Goal: Task Accomplishment & Management: Complete application form

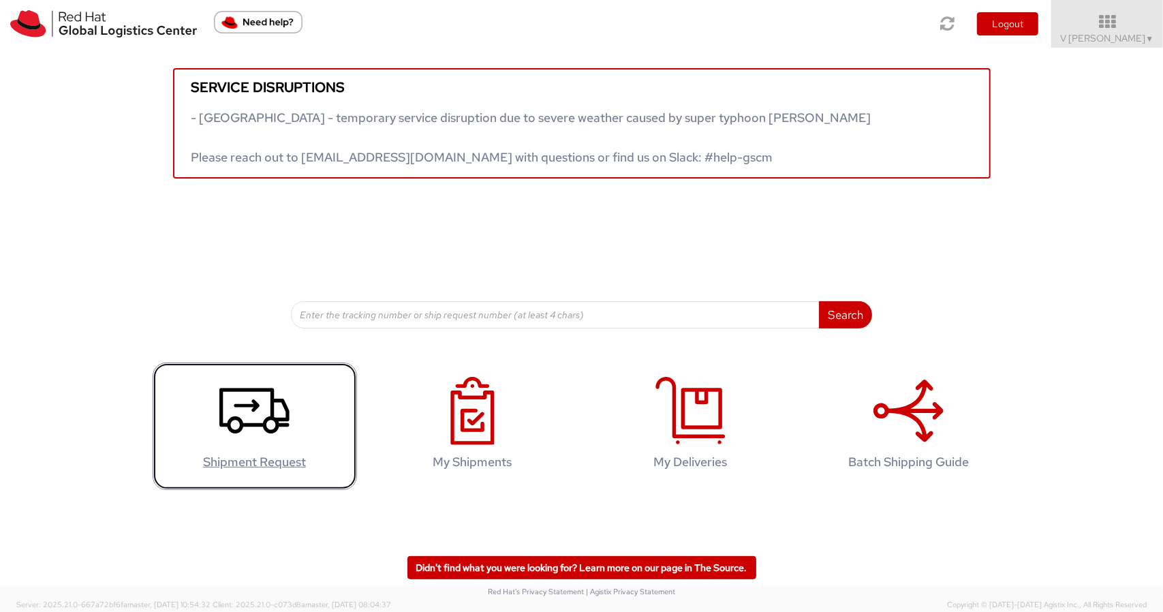
click at [248, 414] on icon at bounding box center [254, 411] width 70 height 68
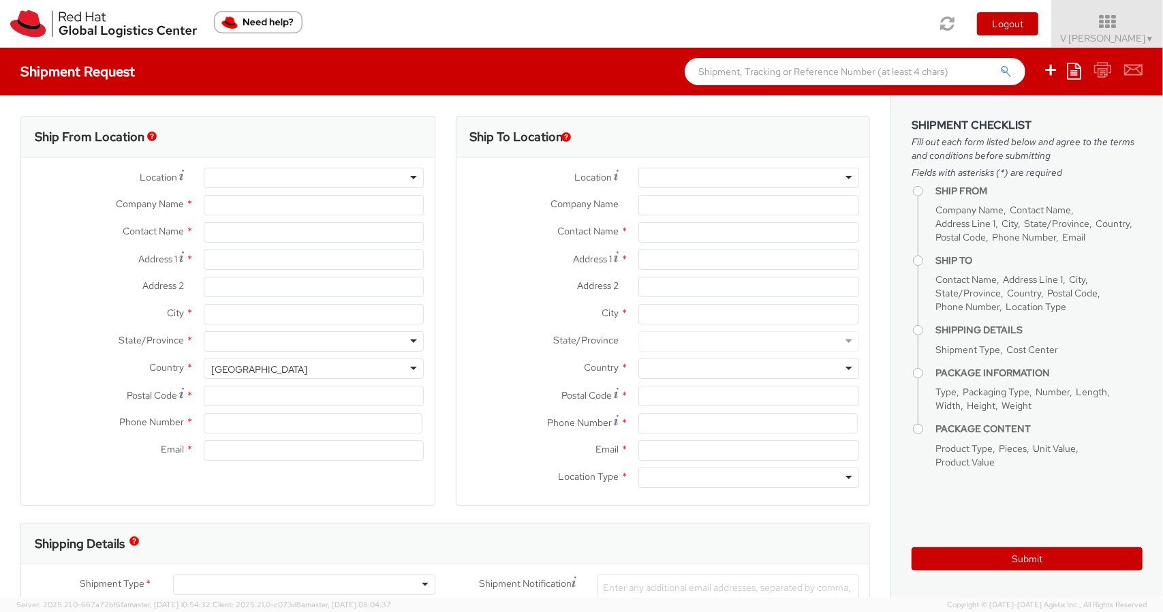
click at [215, 173] on div at bounding box center [314, 178] width 221 height 20
select select
select select "813"
type input "Red Hat India Private Limited"
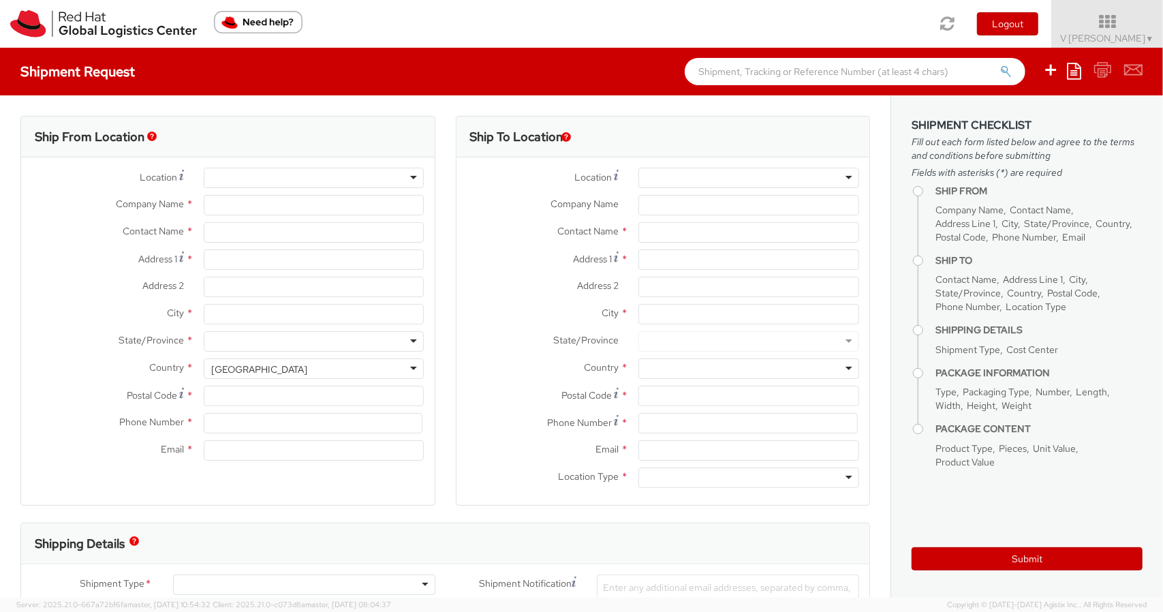
type input "V [PERSON_NAME]"
type input "Bagmane [GEOGRAPHIC_DATA]"
type input "FL 10, [GEOGRAPHIC_DATA], [GEOGRAPHIC_DATA]"
type input "[GEOGRAPHIC_DATA]"
type input "560037"
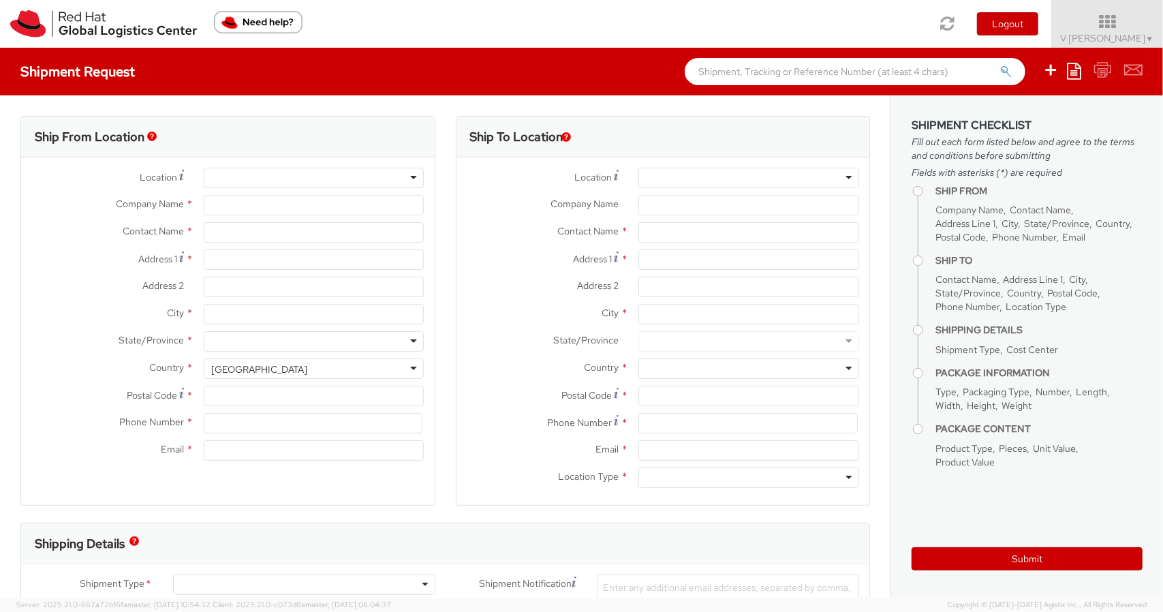
type input "918067935000"
type input "[EMAIL_ADDRESS][DOMAIN_NAME]"
select select "CM"
select select "KGS"
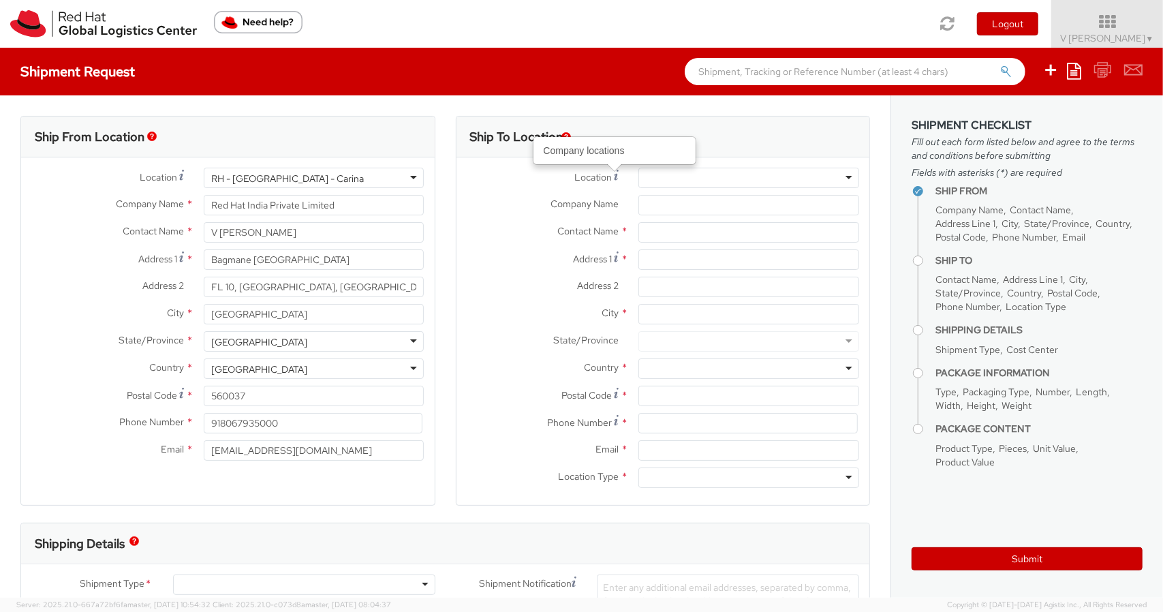
click at [658, 172] on div at bounding box center [748, 178] width 221 height 20
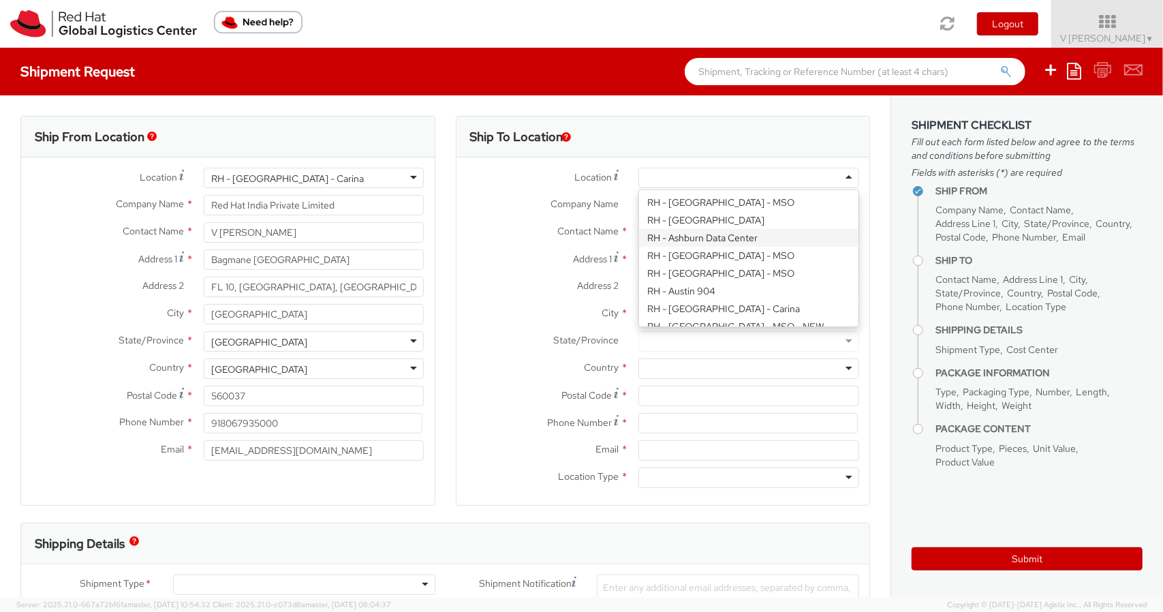
paste input "RH - [GEOGRAPHIC_DATA]"
type input "RH - [GEOGRAPHIC_DATA]"
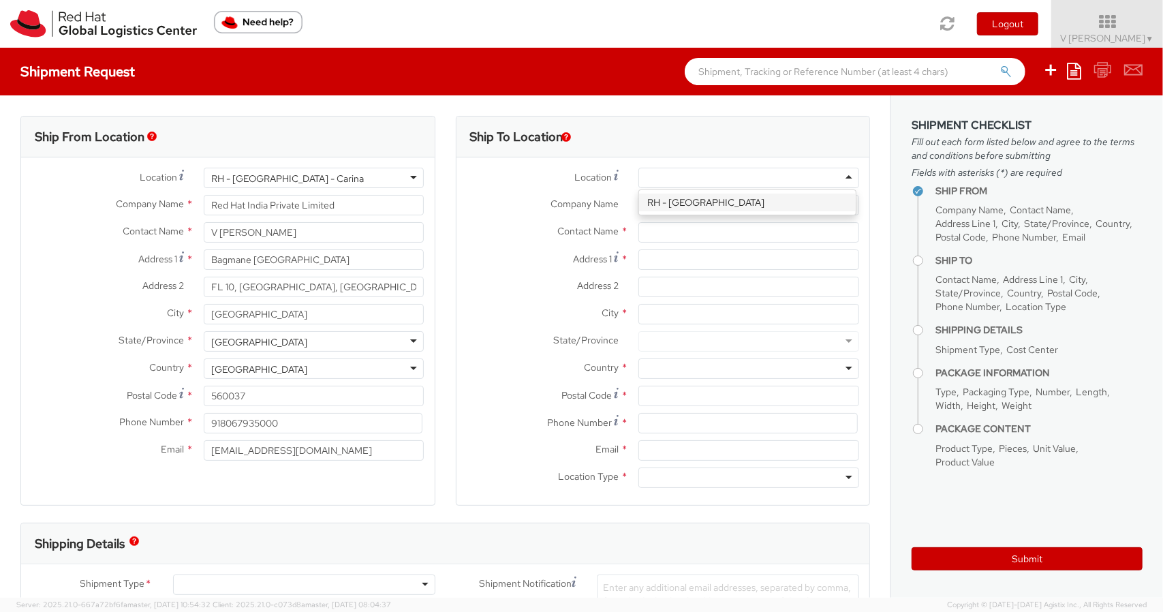
type input "Red Hat Asia-Pacific Pty Ltd."
type input "[STREET_ADDRESS][PERSON_NAME]"
type input "Part Level 24"
type input "[GEOGRAPHIC_DATA]"
type input "3000"
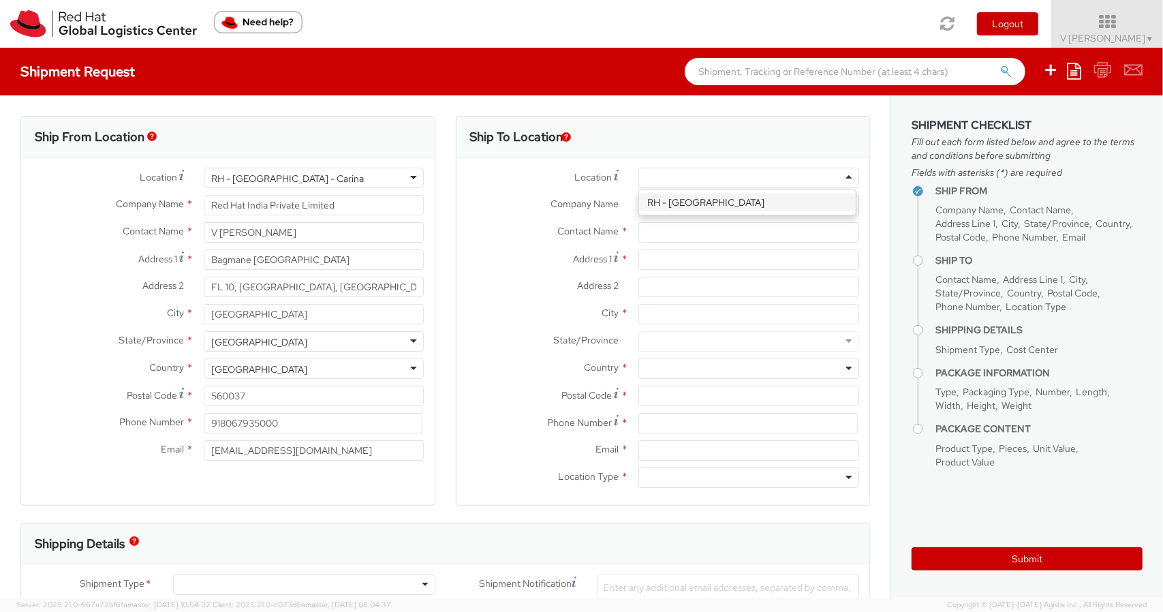
type input "61 3 9624 8100"
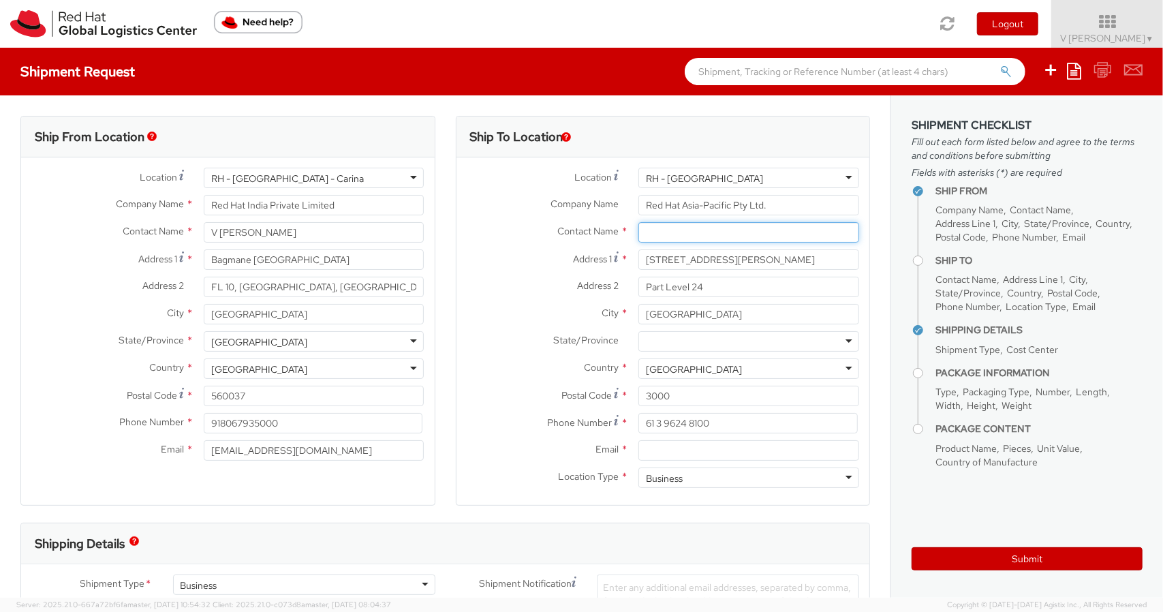
click at [705, 233] on input "text" at bounding box center [748, 232] width 221 height 20
paste input "[PERSON_NAME]"
type input "[PERSON_NAME]"
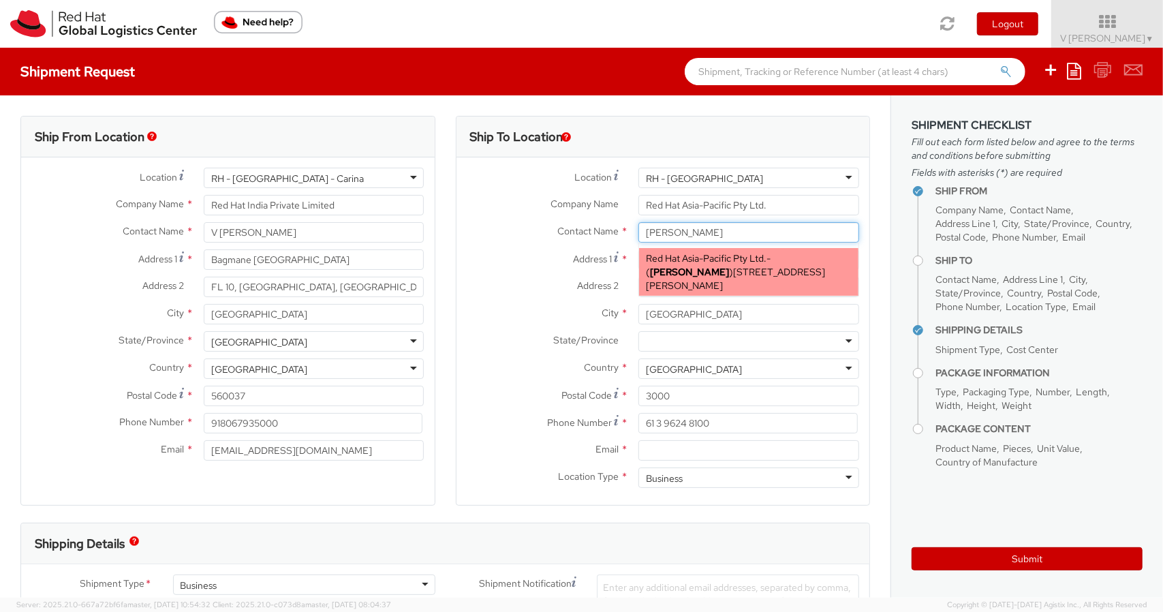
click at [711, 277] on span "[STREET_ADDRESS][PERSON_NAME]" at bounding box center [735, 279] width 179 height 26
type input "[EMAIL_ADDRESS][DOMAIN_NAME]"
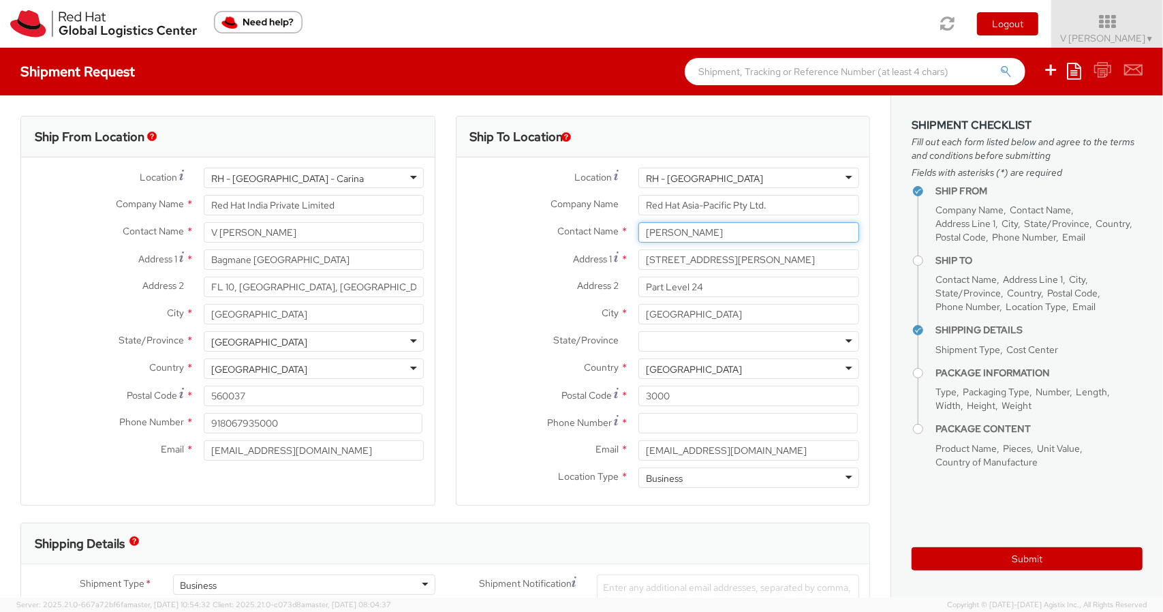
type input "[PERSON_NAME]"
click at [835, 340] on div at bounding box center [748, 341] width 221 height 20
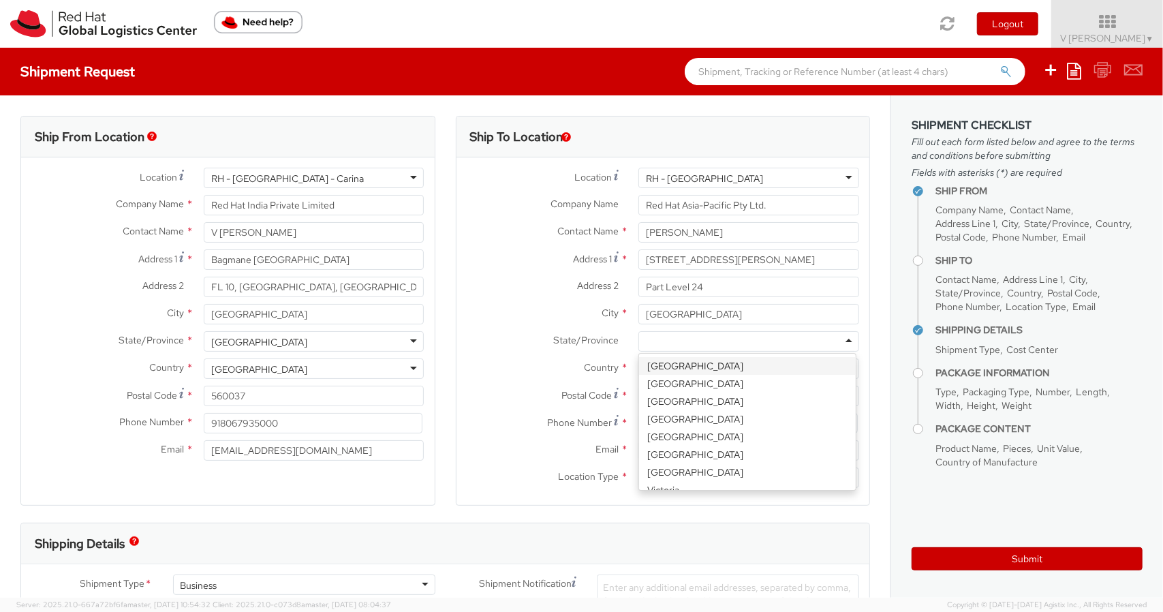
click at [482, 394] on label "Postal Code *" at bounding box center [542, 395] width 172 height 18
click at [638, 394] on input "3000" at bounding box center [748, 396] width 221 height 20
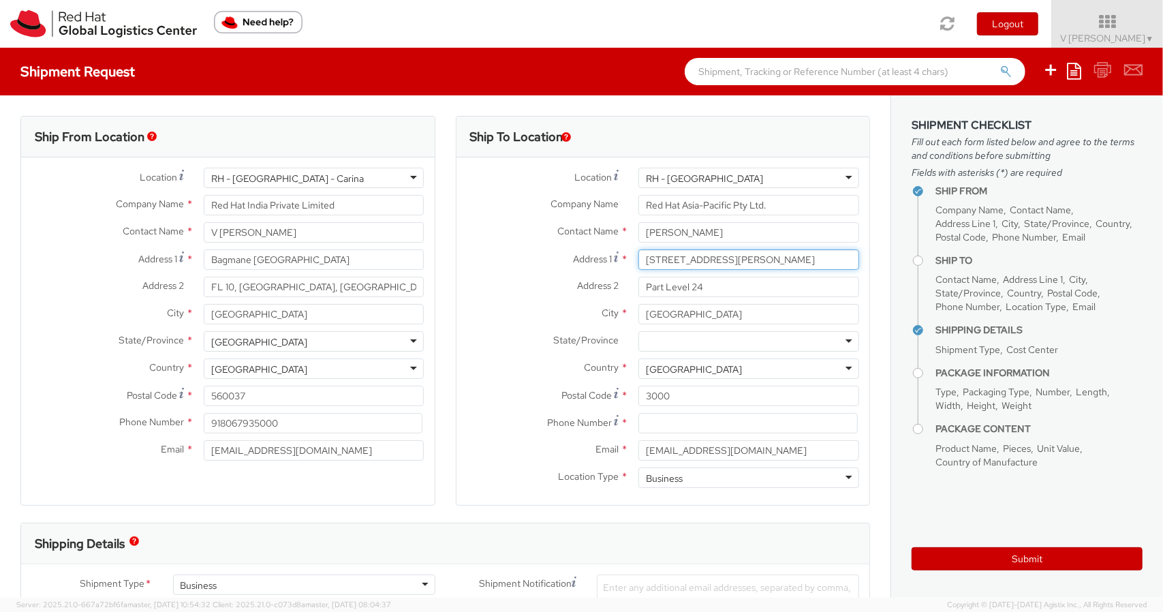
drag, startPoint x: 730, startPoint y: 261, endPoint x: 590, endPoint y: 255, distance: 140.5
click at [590, 255] on div "Address [STREET_ADDRESS][PERSON_NAME]" at bounding box center [663, 259] width 414 height 20
paste input ": 7 [PERSON_NAME]"
type input "1: [STREET_ADDRESS][PERSON_NAME]"
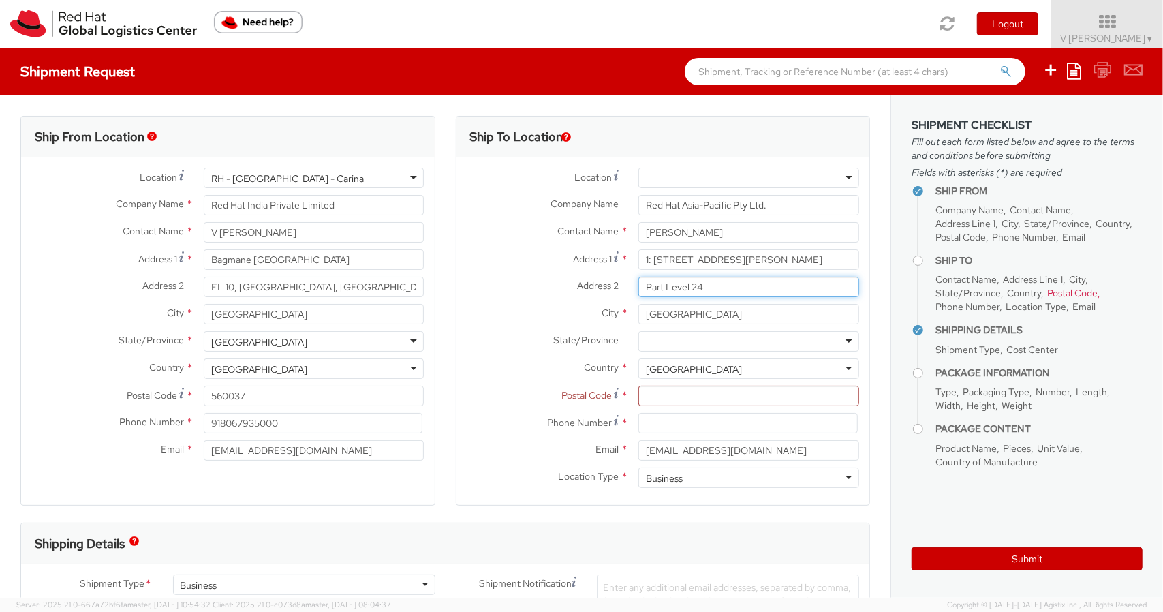
click at [704, 292] on input "Part Level 24" at bounding box center [748, 287] width 221 height 20
drag, startPoint x: 655, startPoint y: 290, endPoint x: 585, endPoint y: 290, distance: 70.2
click at [585, 290] on div "Address 2 * Part Level 24" at bounding box center [663, 287] width 414 height 20
paste input "[GEOGRAPHIC_DATA]"
type input "[GEOGRAPHIC_DATA]"
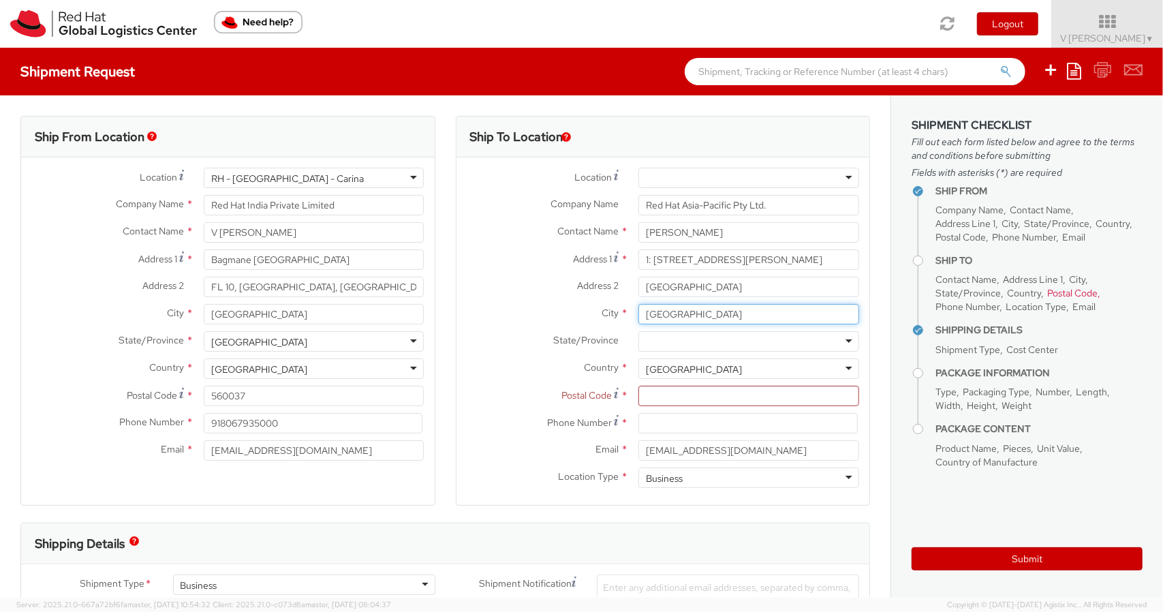
click at [704, 317] on input "[GEOGRAPHIC_DATA]" at bounding box center [748, 314] width 221 height 20
click at [701, 179] on div at bounding box center [748, 178] width 221 height 20
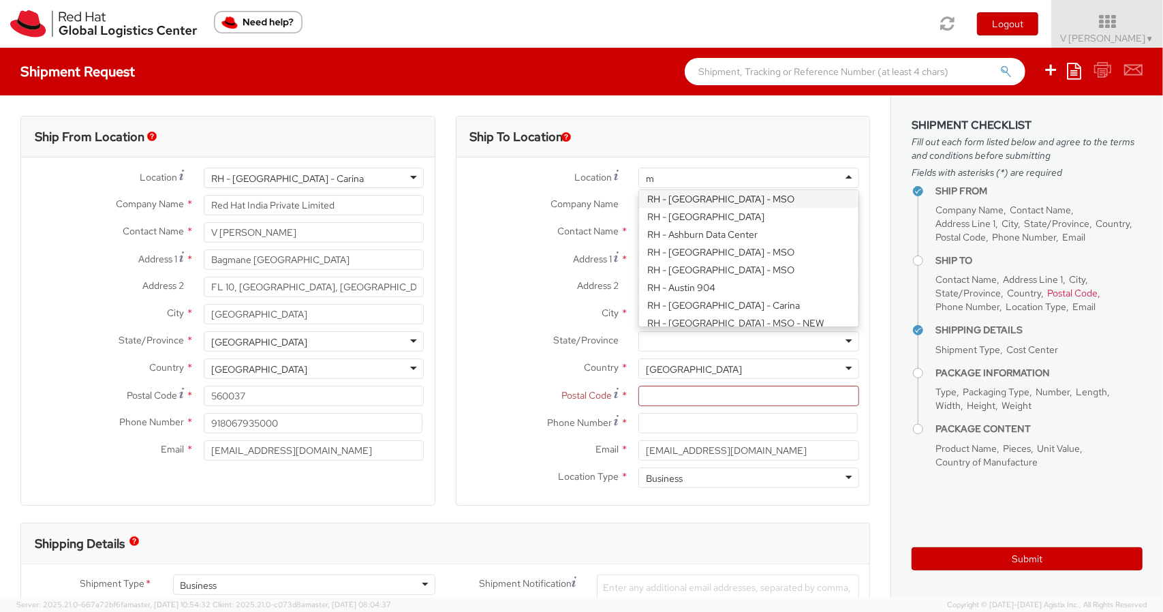
scroll to position [777, 0]
type input "me"
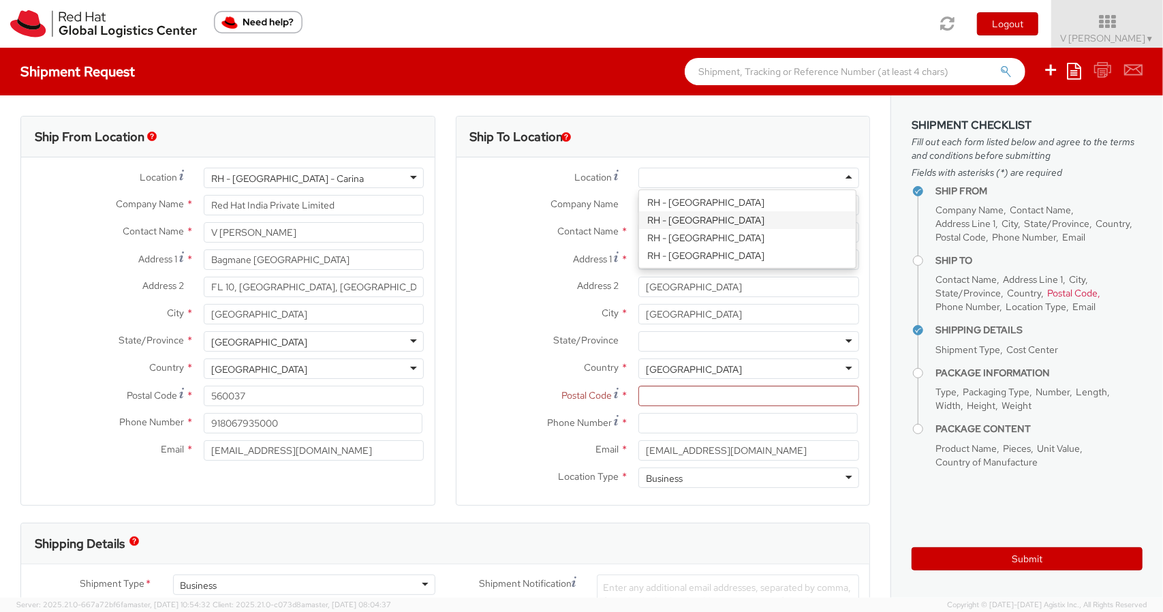
type input "[STREET_ADDRESS][PERSON_NAME]"
type input "Part Level 24"
type input "3000"
type input "61 3 9624 8100"
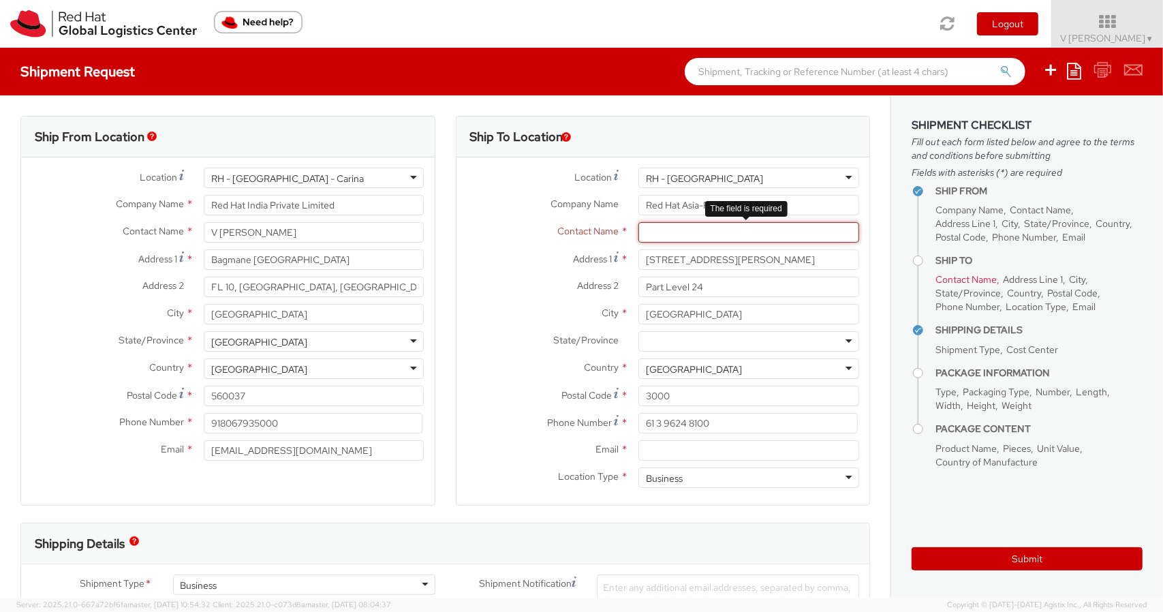
click at [729, 230] on input "text" at bounding box center [748, 232] width 221 height 20
paste input "[PERSON_NAME]"
type input "[PERSON_NAME]"
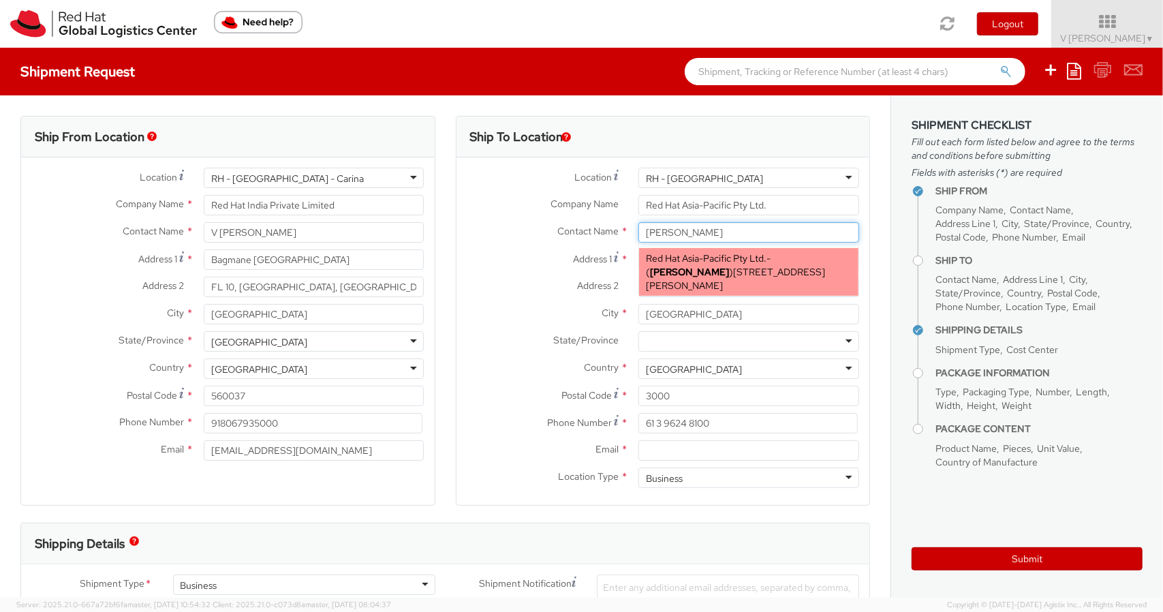
click at [718, 263] on span "Red Hat Asia-Pacific Pty Ltd." at bounding box center [706, 258] width 121 height 12
type input "[EMAIL_ADDRESS][DOMAIN_NAME]"
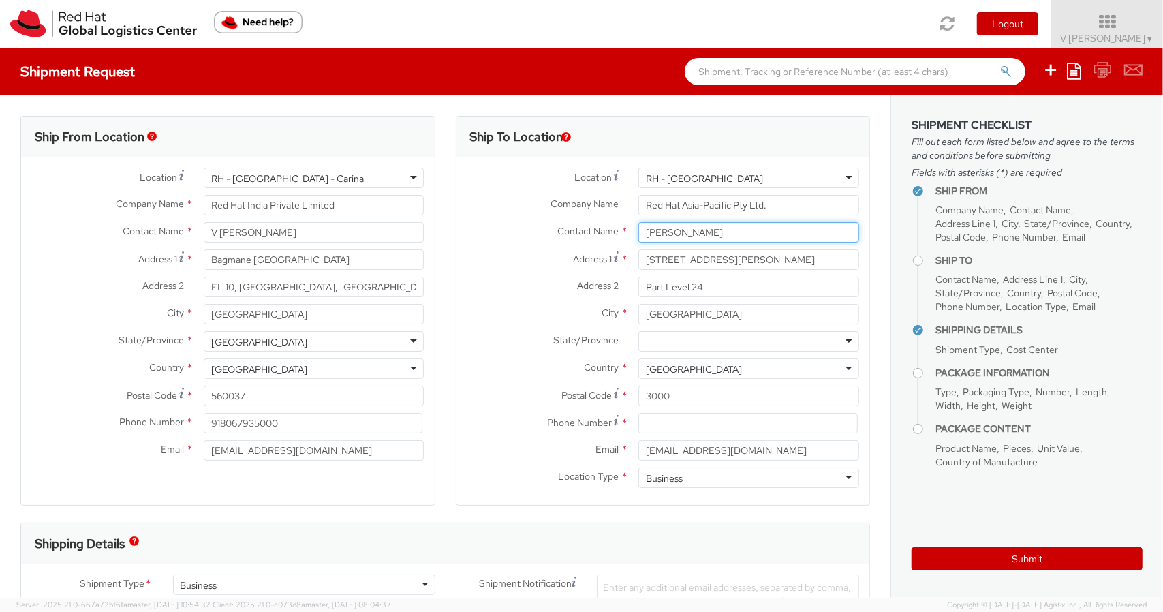
type input "[PERSON_NAME]"
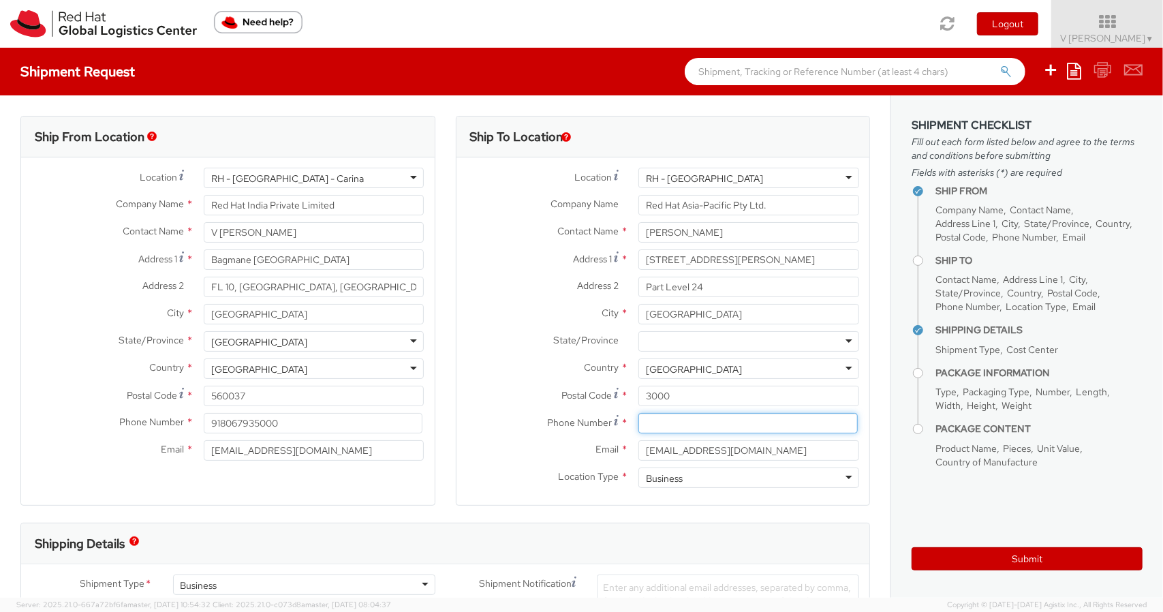
click at [664, 427] on input at bounding box center [747, 423] width 219 height 20
paste input "[PHONE_NUMBER]"
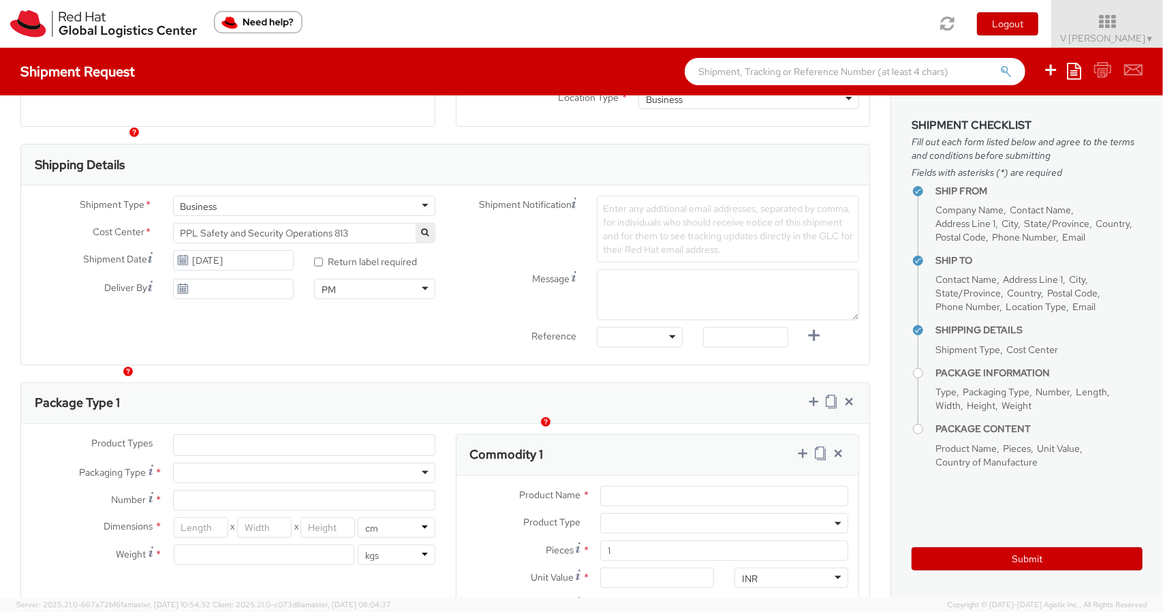
scroll to position [409, 0]
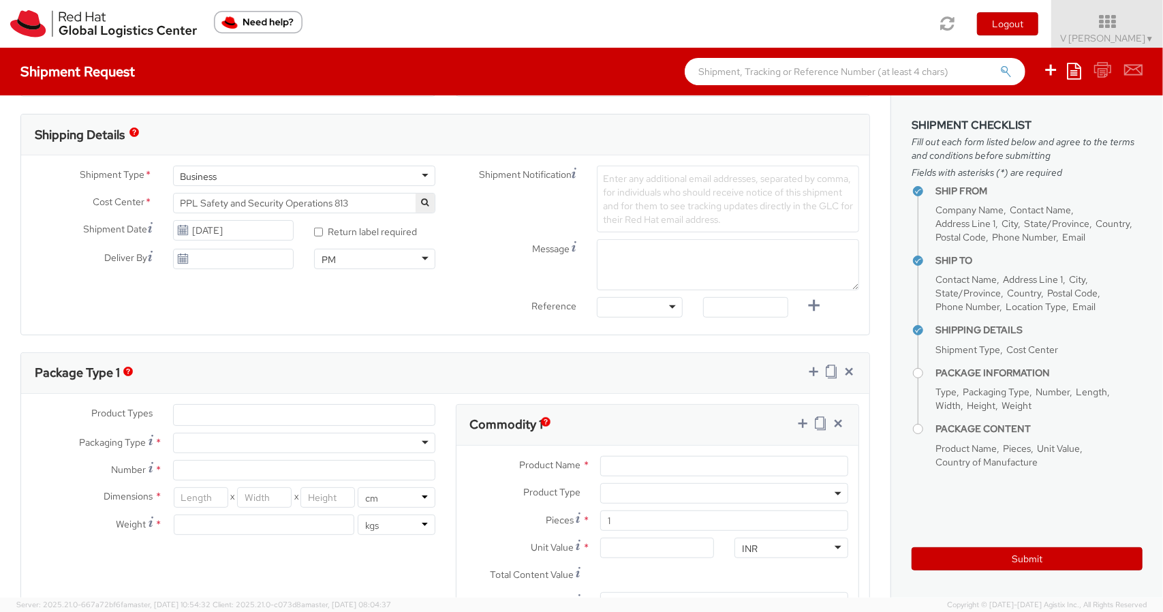
type input "[PHONE_NUMBER]"
click at [326, 201] on span "PPL Safety and Security Operations 813" at bounding box center [304, 203] width 247 height 12
click at [495, 232] on div "Shipment Notification Enter any additional email addresses, separated by comma,…" at bounding box center [658, 203] width 424 height 74
click at [319, 234] on input "* Return label required" at bounding box center [318, 232] width 9 height 9
click at [315, 230] on input "* Return label required" at bounding box center [318, 232] width 9 height 9
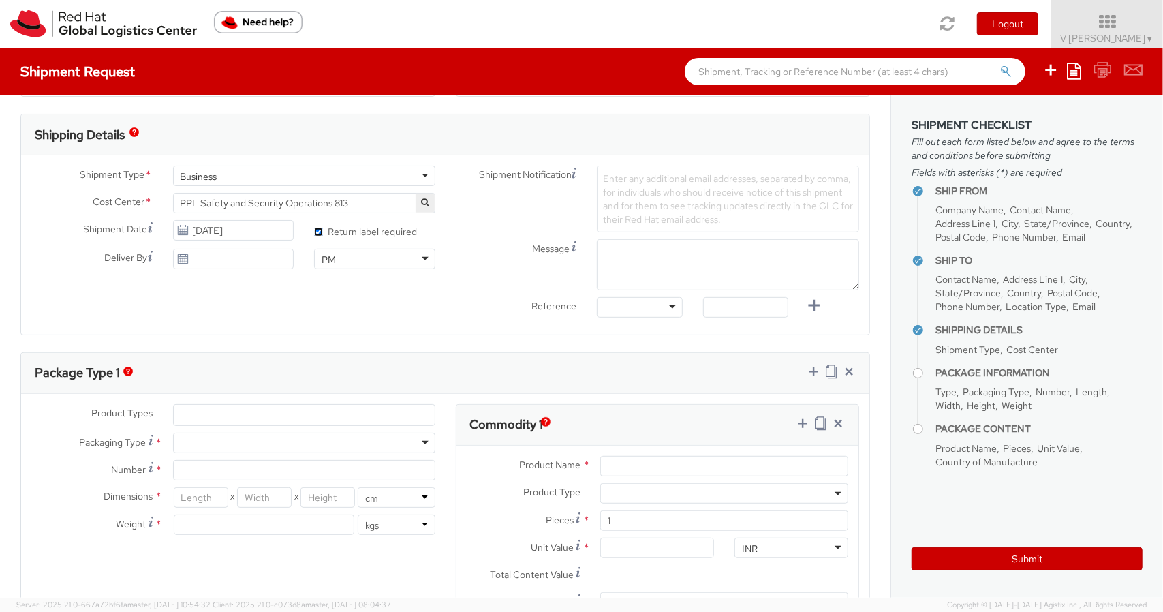
checkbox input "false"
click at [700, 211] on div "Enter any additional email addresses, separated by comma, for individuals who s…" at bounding box center [728, 199] width 262 height 67
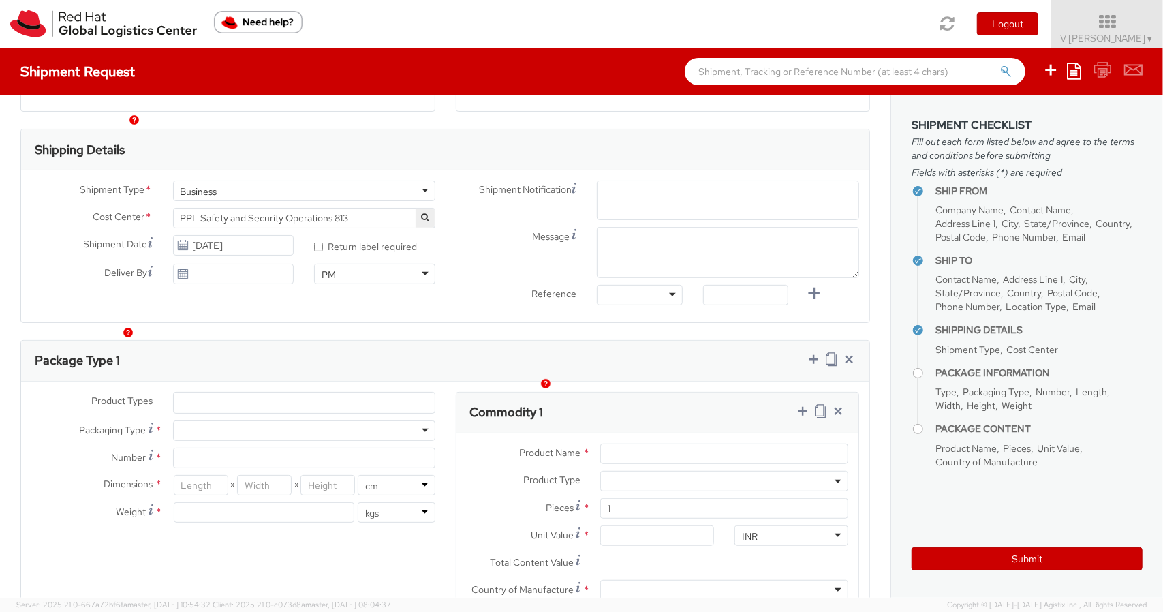
scroll to position [462, 0]
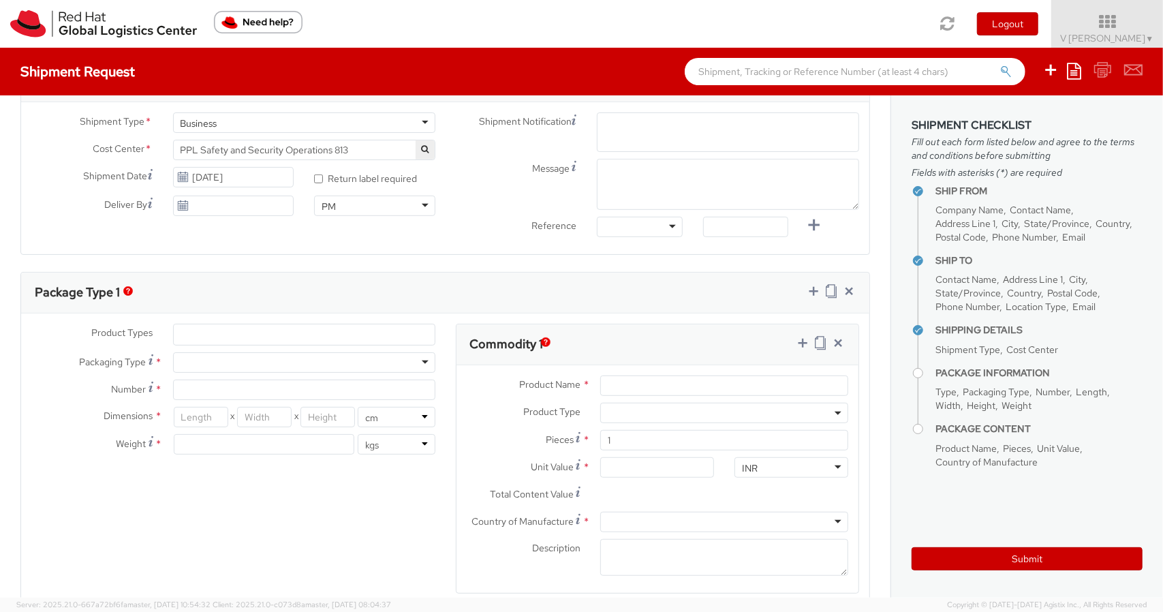
click at [299, 334] on div "Package Type 1 Product Types * Documents Docking Station Laptop Monitor Other H…" at bounding box center [445, 440] width 850 height 337
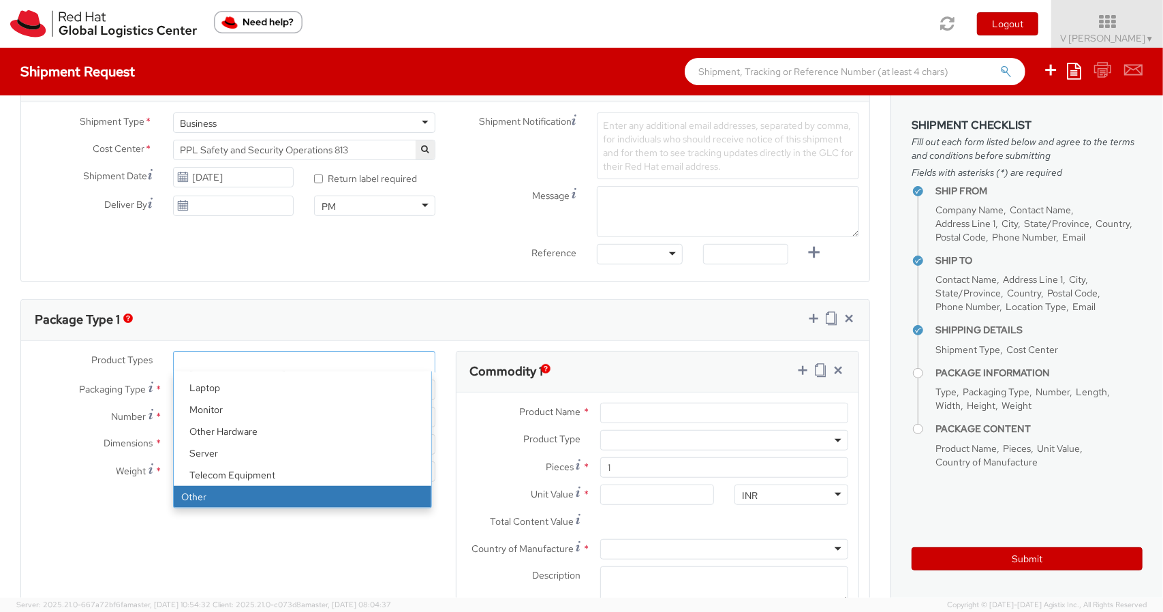
select select "OTHER"
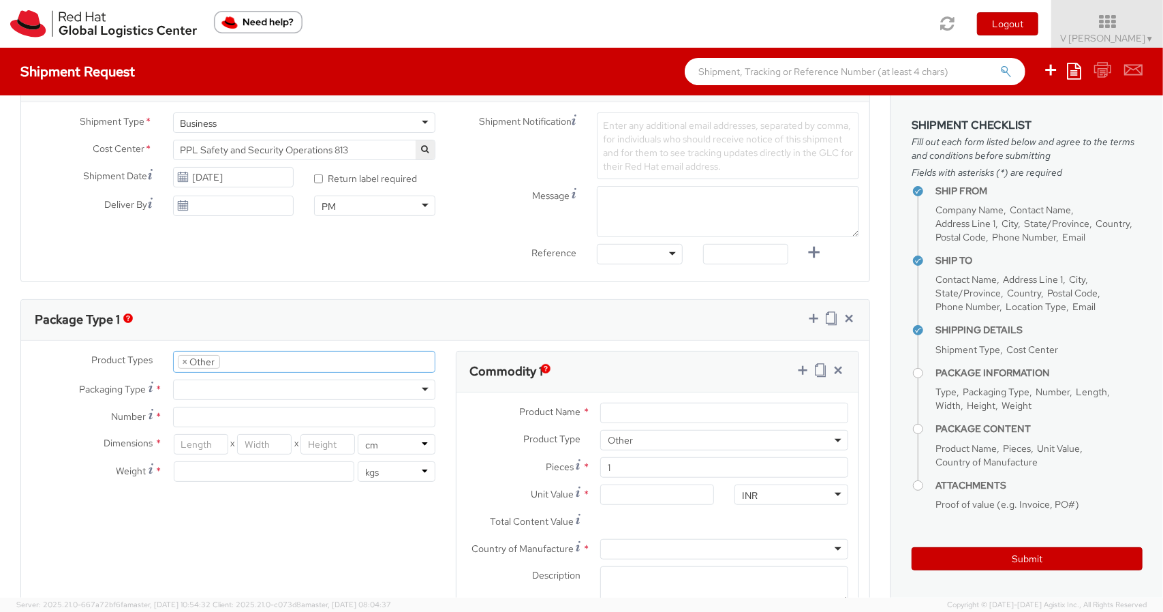
click at [307, 393] on div at bounding box center [304, 389] width 262 height 20
type input "1"
type input "24.13"
type input "31.75"
type input "0.64"
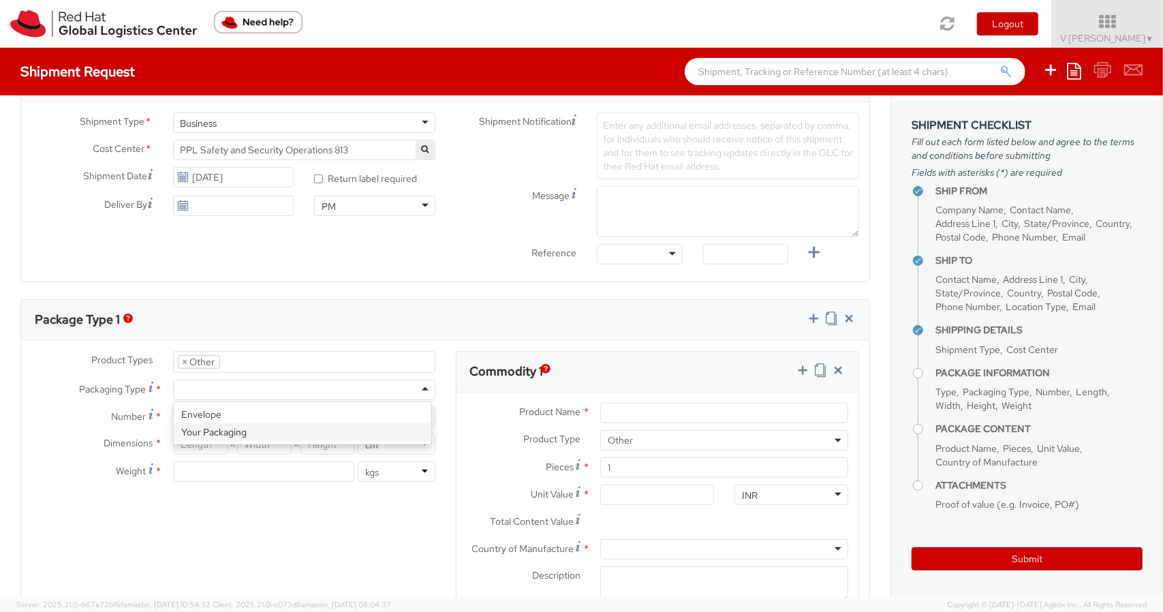
type input "0.5"
click at [246, 412] on input "1" at bounding box center [304, 417] width 262 height 20
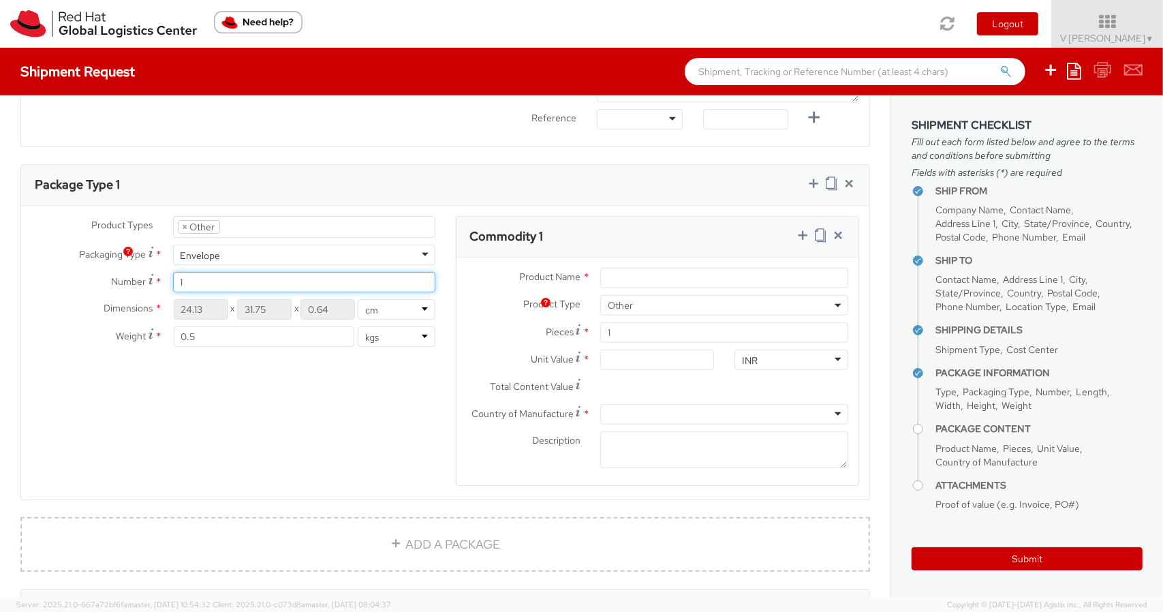
scroll to position [598, 0]
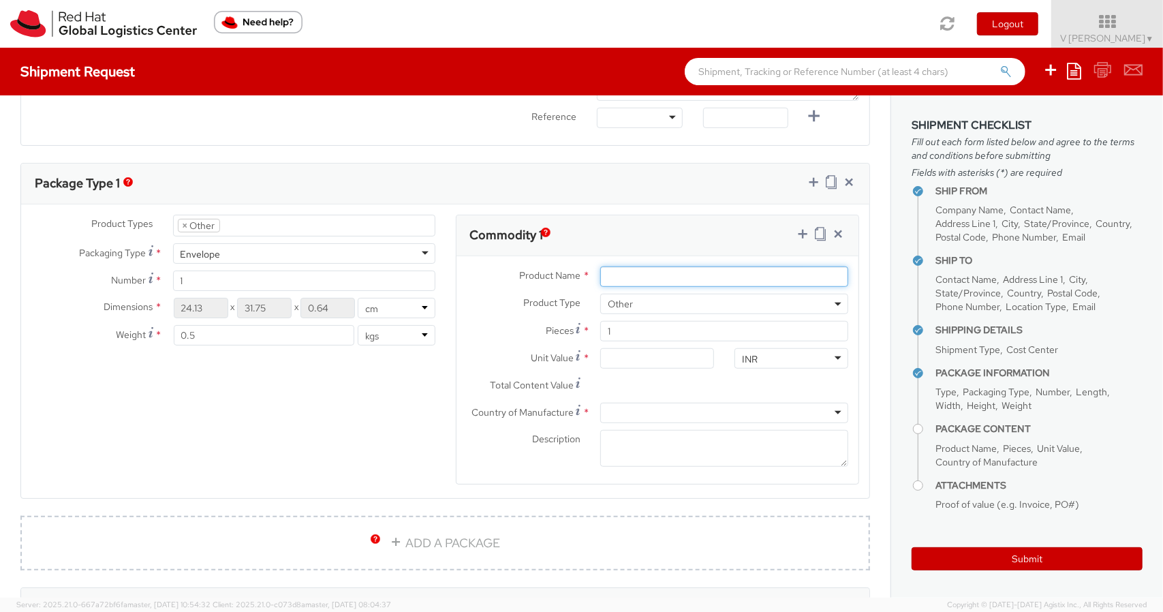
click at [697, 266] on input "Product Name *" at bounding box center [724, 276] width 248 height 20
click at [203, 275] on input "1" at bounding box center [304, 280] width 262 height 20
type input "3"
click at [638, 257] on div "Product Name * The field is required Product Type * Documents Docking Station L…" at bounding box center [657, 370] width 403 height 228
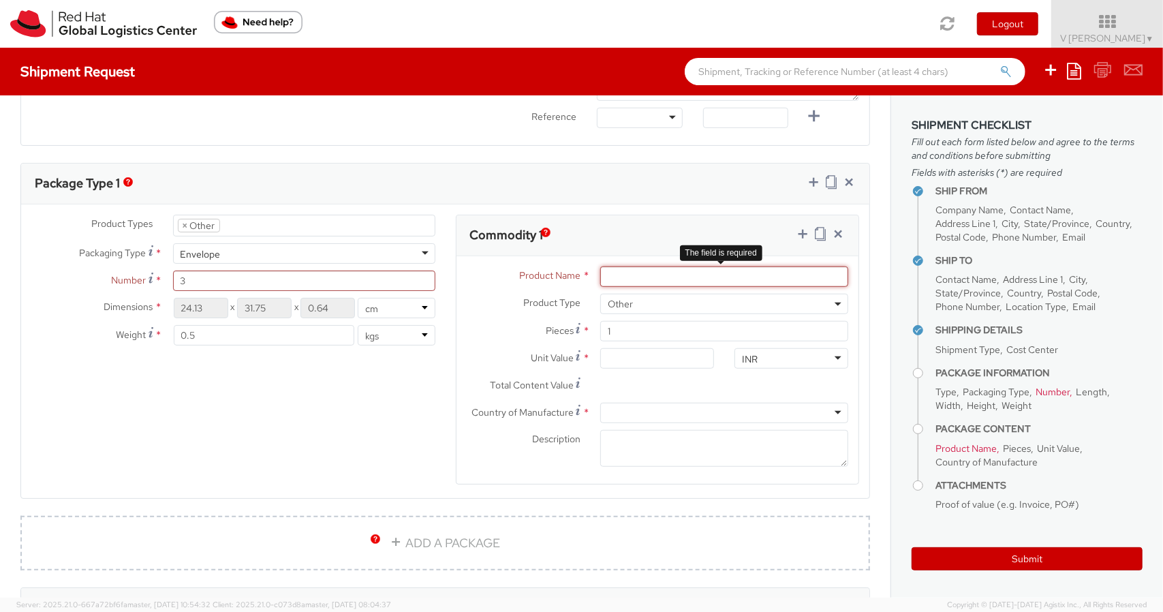
click at [619, 278] on input "Product Name *" at bounding box center [724, 276] width 248 height 20
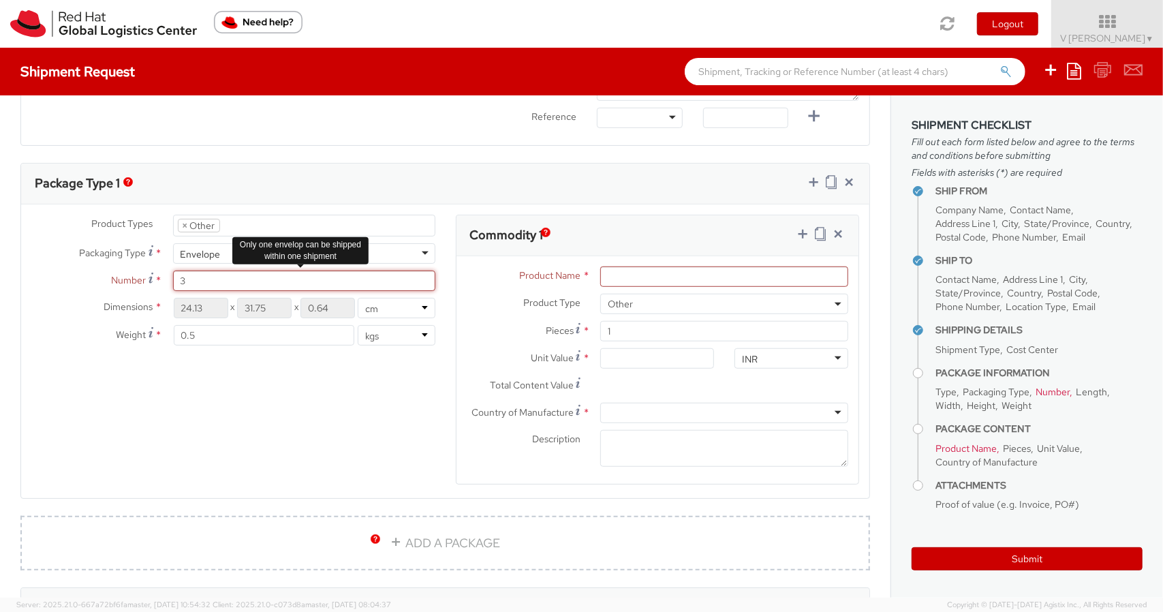
click at [253, 283] on input "3" at bounding box center [304, 280] width 262 height 20
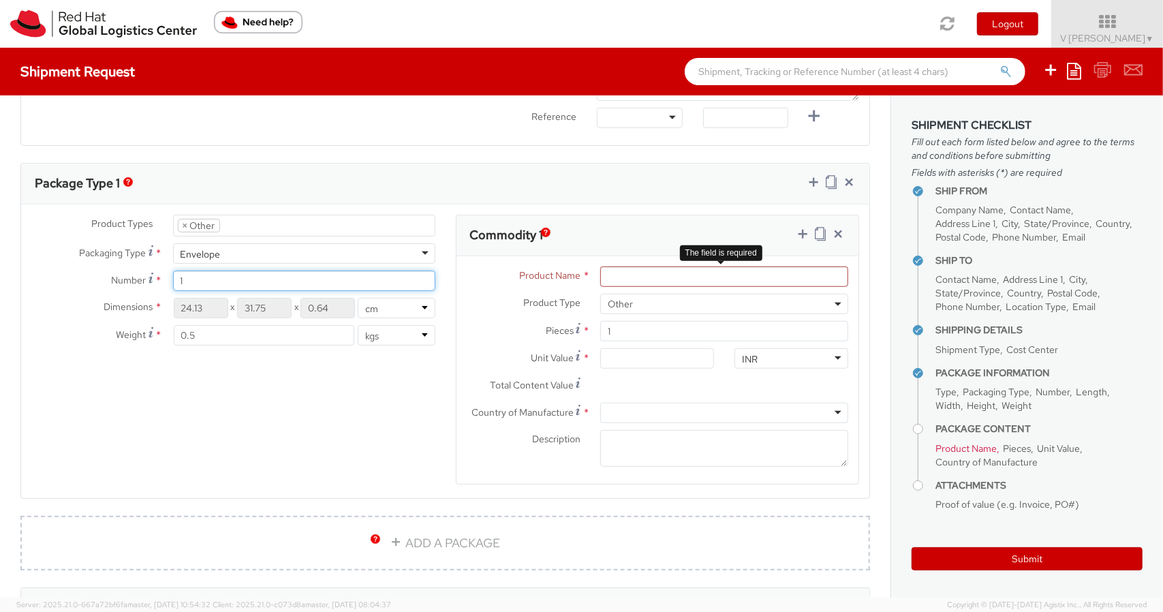
type input "1"
click at [687, 290] on div "Product Name * The field is required" at bounding box center [657, 279] width 403 height 27
click at [688, 279] on input "Product Name *" at bounding box center [724, 276] width 248 height 20
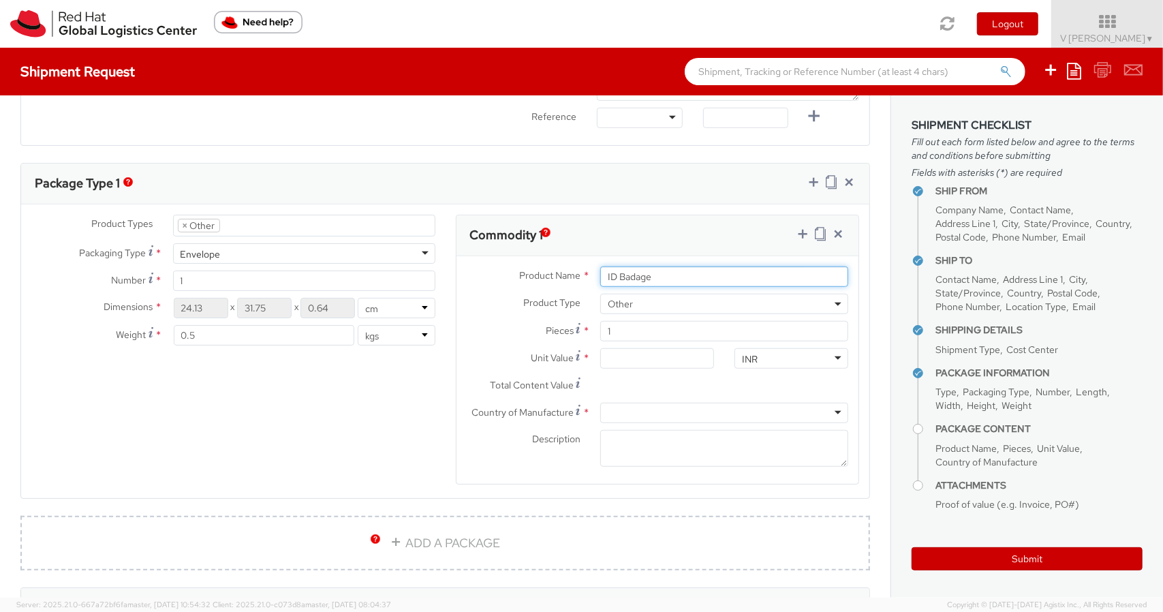
type input "ID Badage"
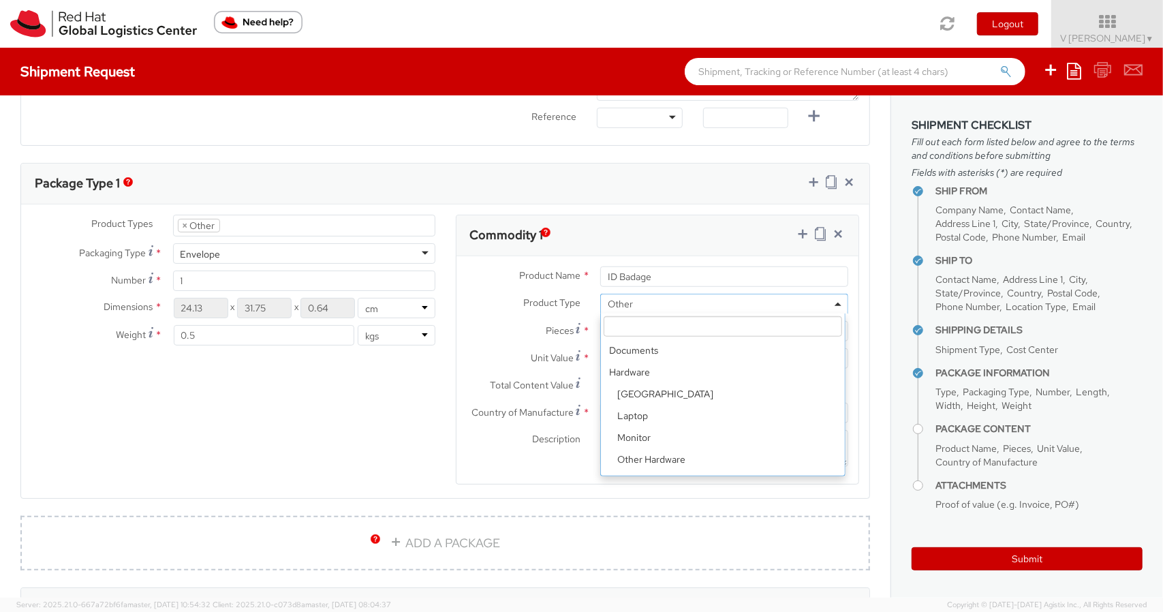
click at [687, 298] on span "Other" at bounding box center [724, 304] width 233 height 12
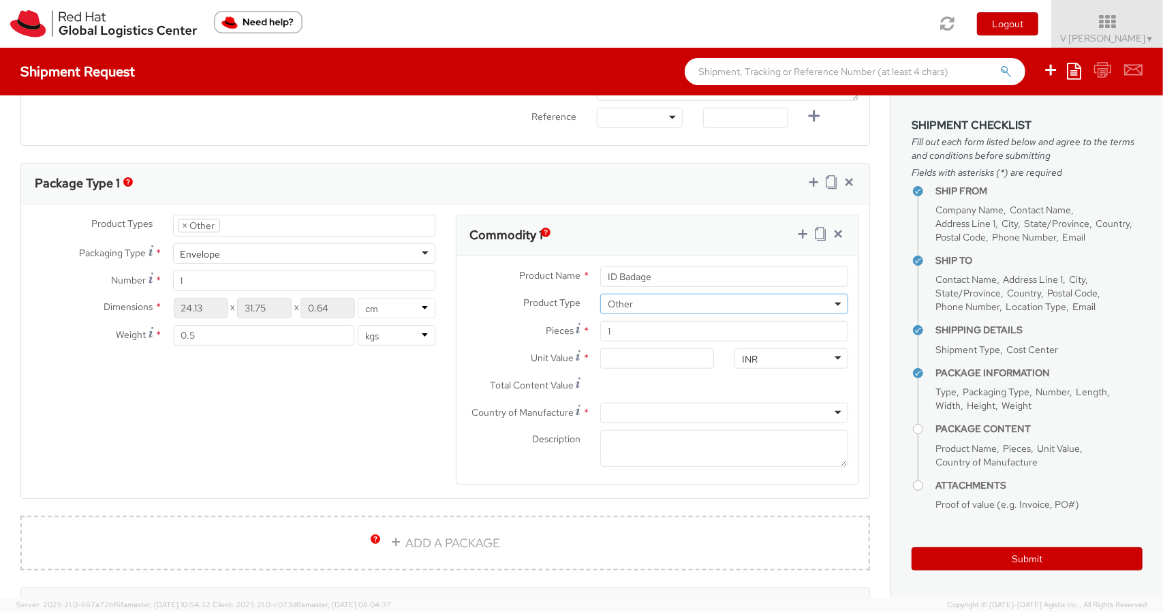
click at [640, 344] on div "Pieces * 1" at bounding box center [657, 334] width 403 height 27
click at [620, 360] on input "Unit Value *" at bounding box center [657, 358] width 114 height 20
click at [657, 325] on input "1" at bounding box center [724, 331] width 248 height 20
type input "0.00"
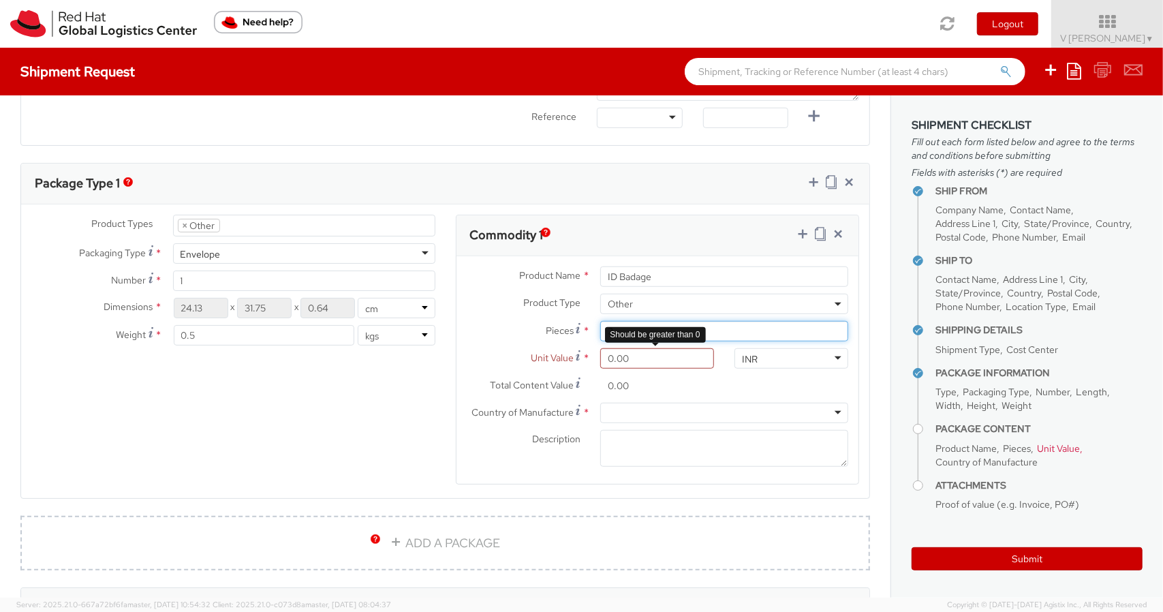
type input "3"
click at [628, 362] on input "0.00" at bounding box center [657, 358] width 114 height 20
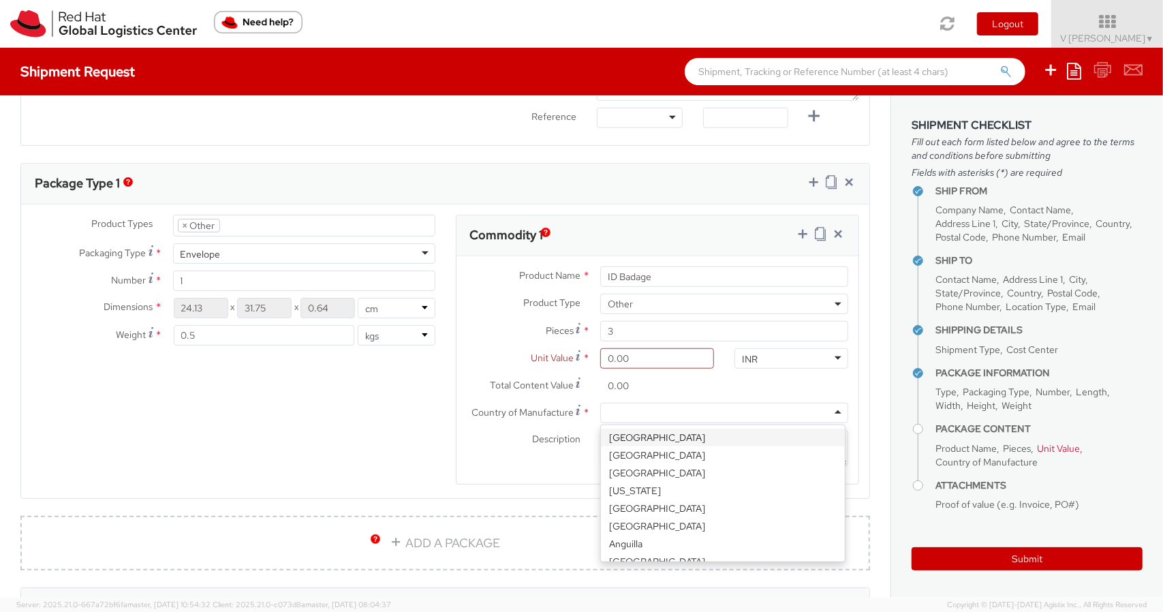
click at [687, 412] on div at bounding box center [724, 413] width 248 height 20
type input "ind"
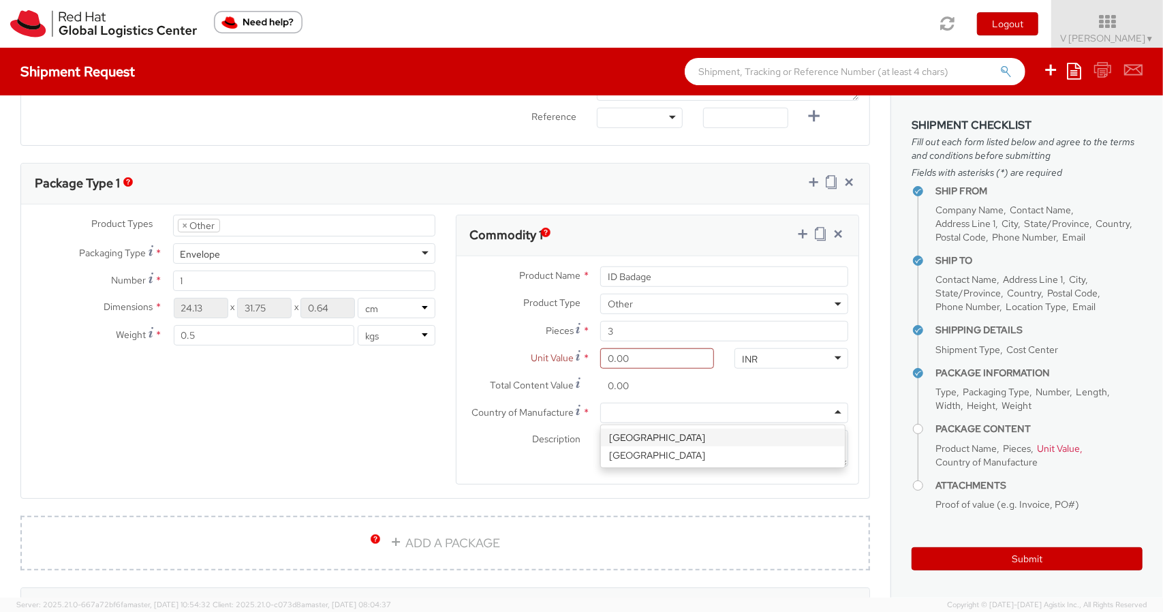
scroll to position [0, 0]
click at [654, 387] on input "0.00" at bounding box center [657, 385] width 114 height 20
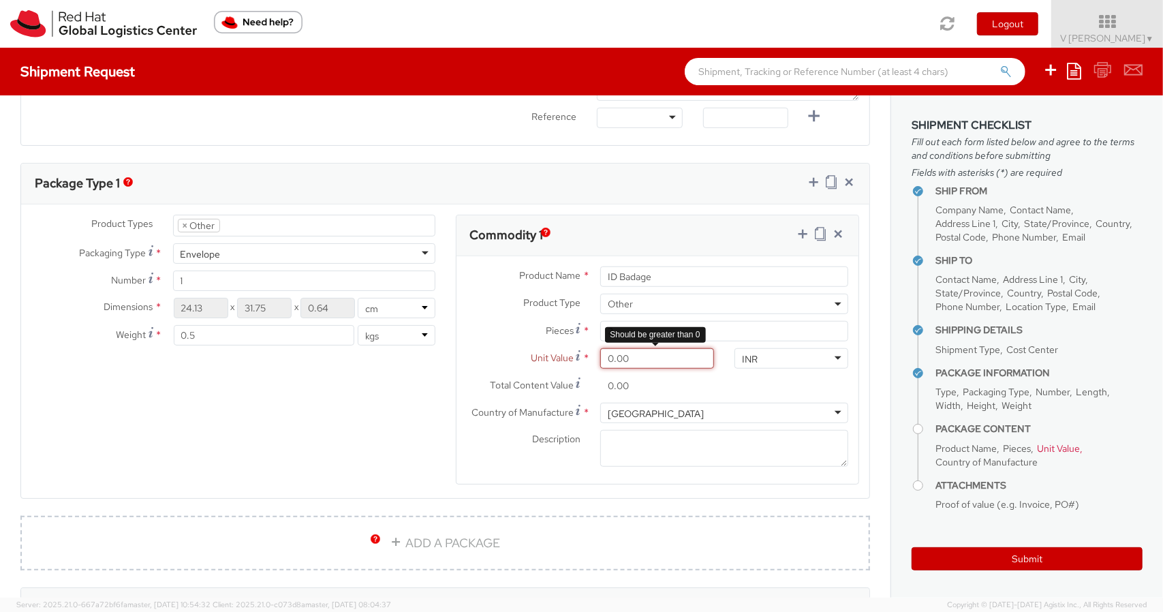
click at [634, 360] on input "0.00" at bounding box center [657, 358] width 114 height 20
type input "3.00"
type input "9.00"
type input "31.00"
type input "93.00"
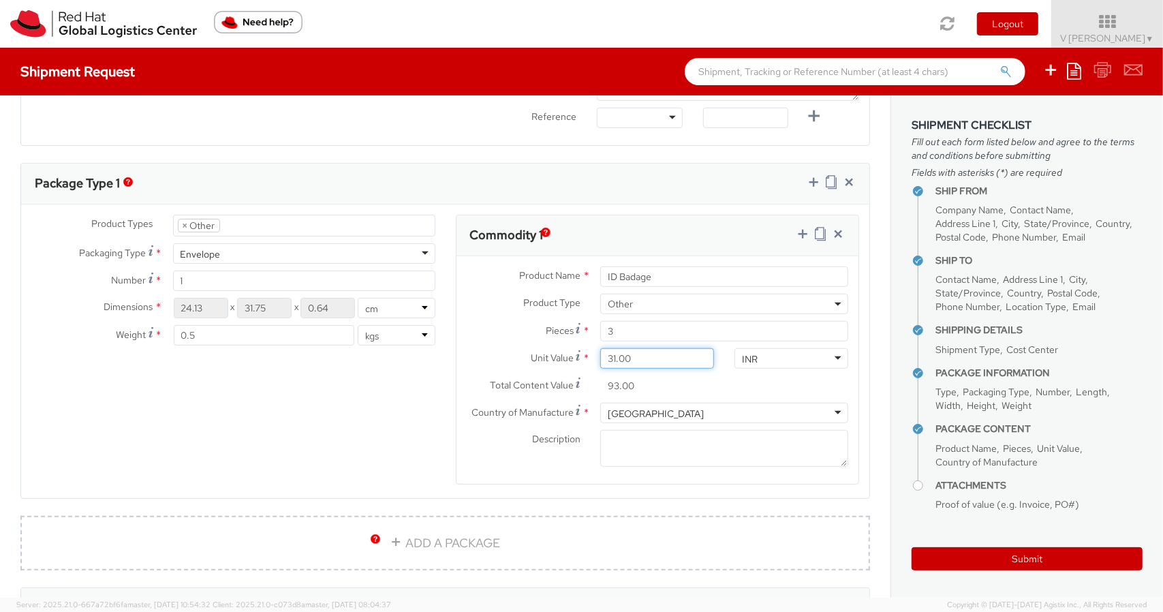
type input "315.00"
type input "945.00"
click at [503, 452] on div "Description *" at bounding box center [657, 448] width 403 height 37
click at [610, 336] on input "3" at bounding box center [724, 331] width 248 height 20
type input "0.00"
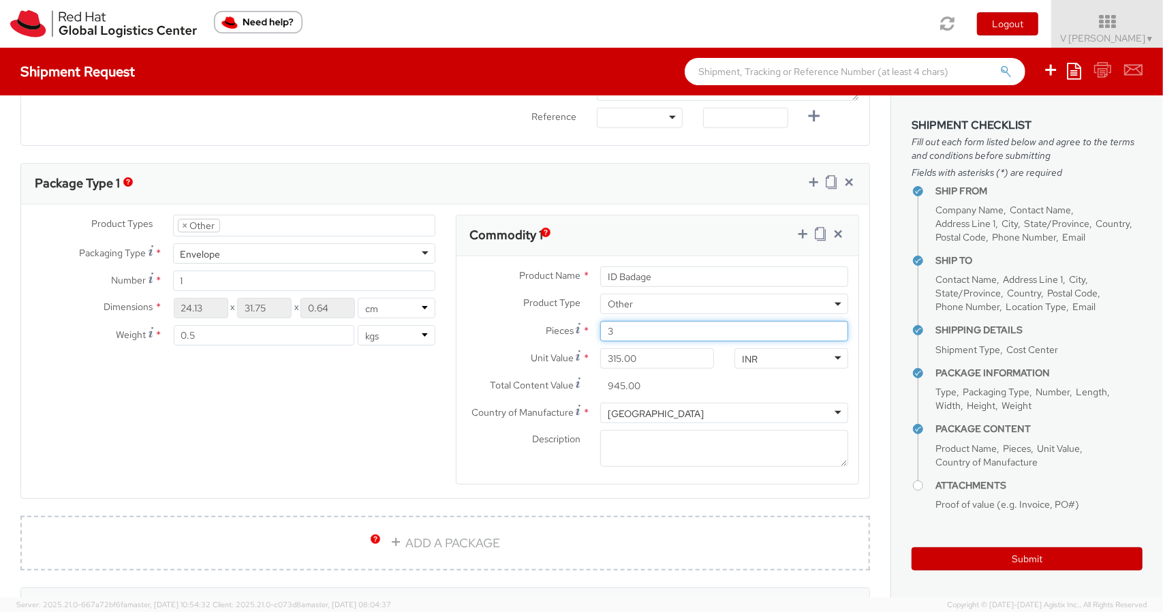
type input "0.00"
type input "1"
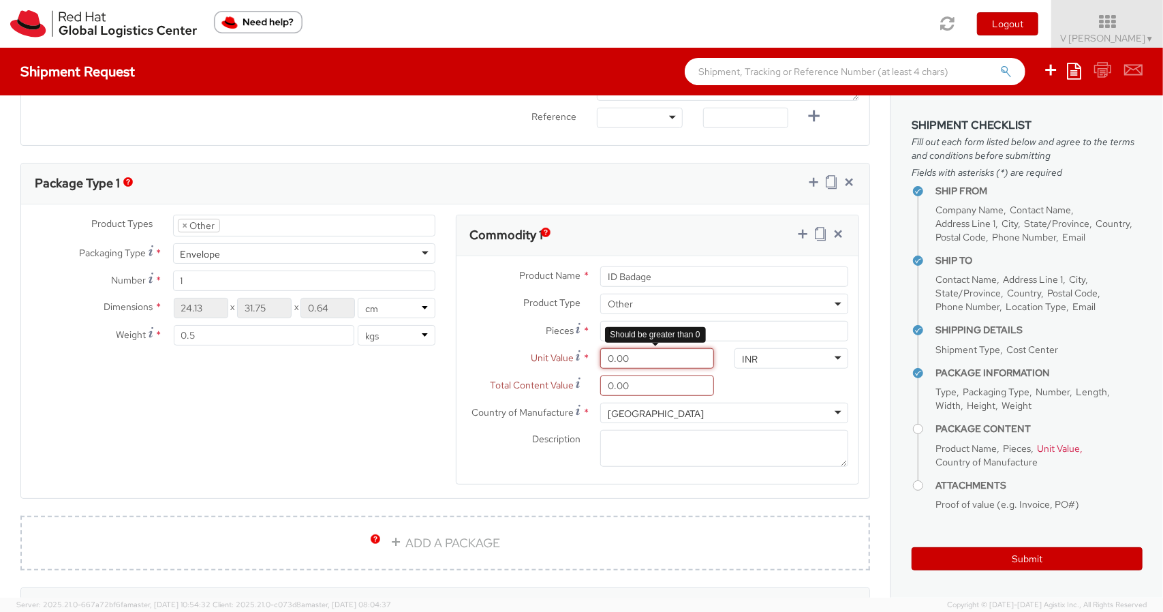
click at [638, 361] on input "0.00" at bounding box center [657, 358] width 114 height 20
type input "3.00"
type input "31.00"
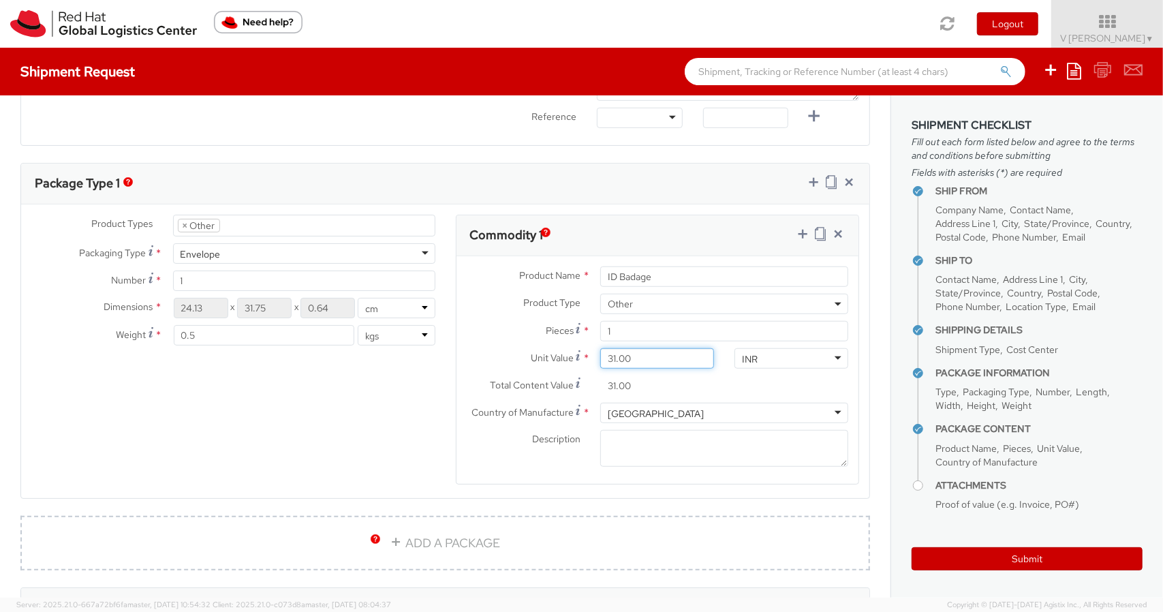
type input "315.00"
click at [657, 386] on input "315.00" at bounding box center [657, 385] width 114 height 20
click at [634, 471] on div "Product Name * ID Badage Product Type * Documents Docking Station Laptop Monito…" at bounding box center [657, 370] width 403 height 228
click at [642, 441] on textarea "Description *" at bounding box center [724, 448] width 248 height 37
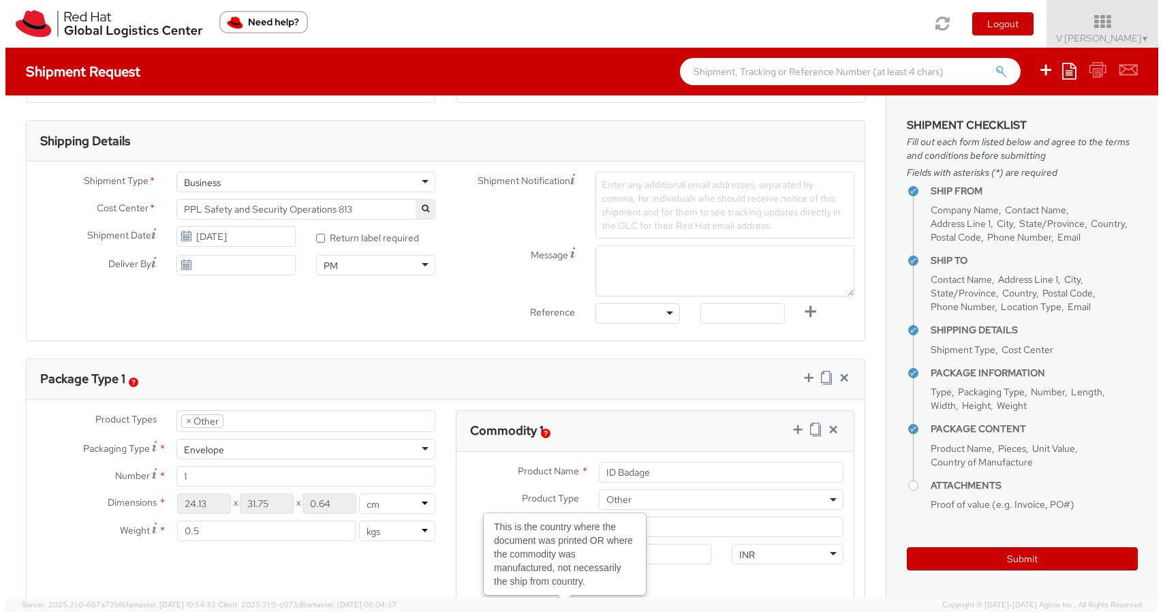
scroll to position [326, 0]
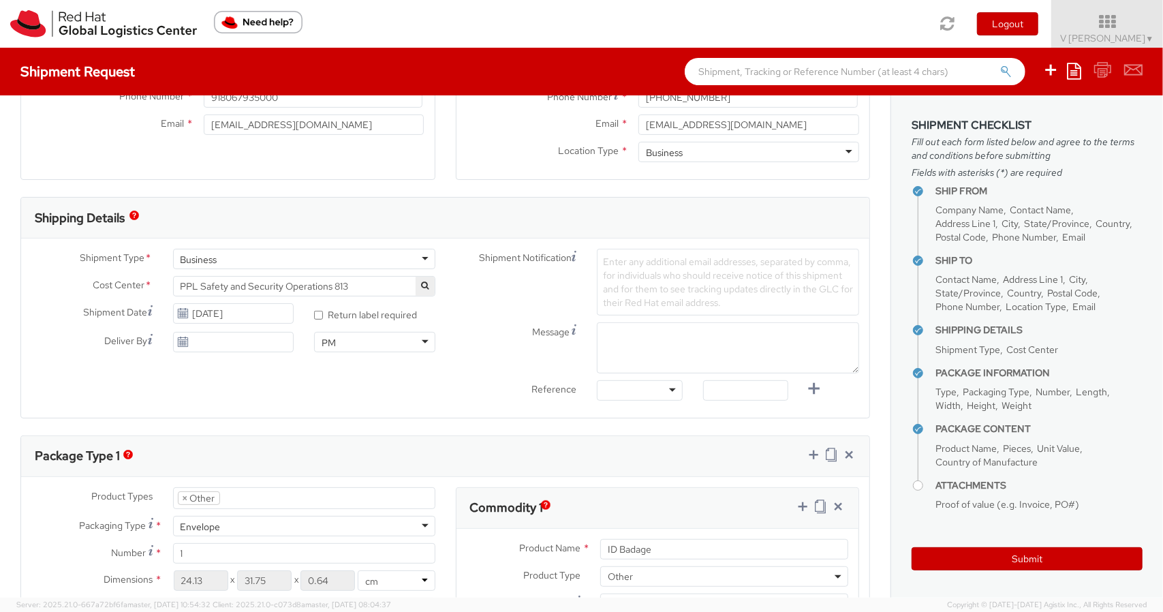
click at [251, 280] on span "PPL Safety and Security Operations 813" at bounding box center [304, 286] width 247 height 12
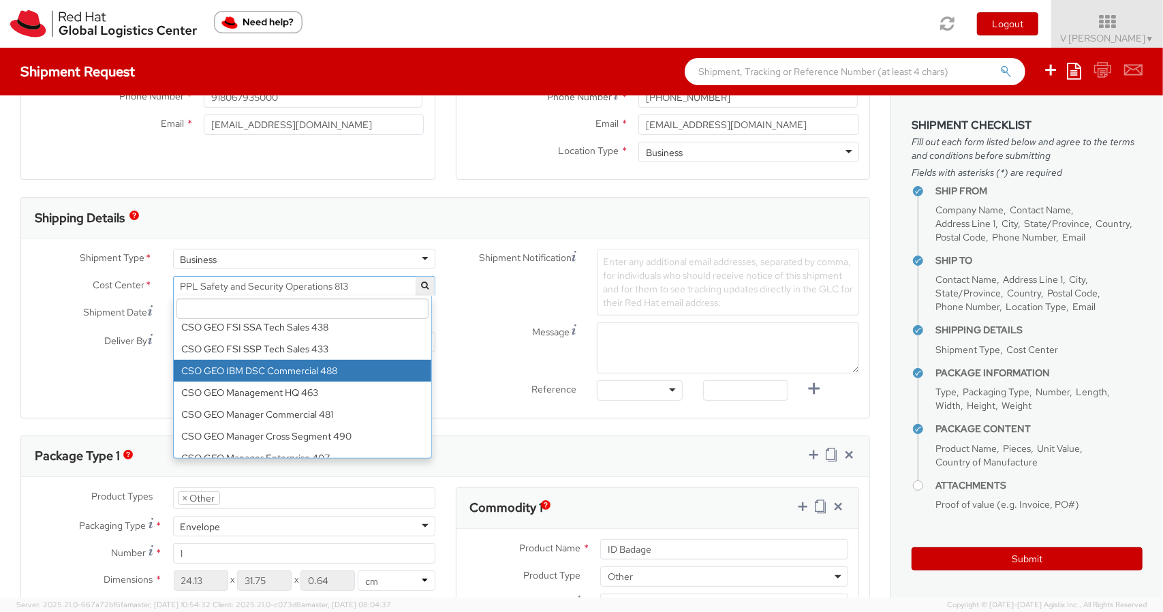
scroll to position [2453, 0]
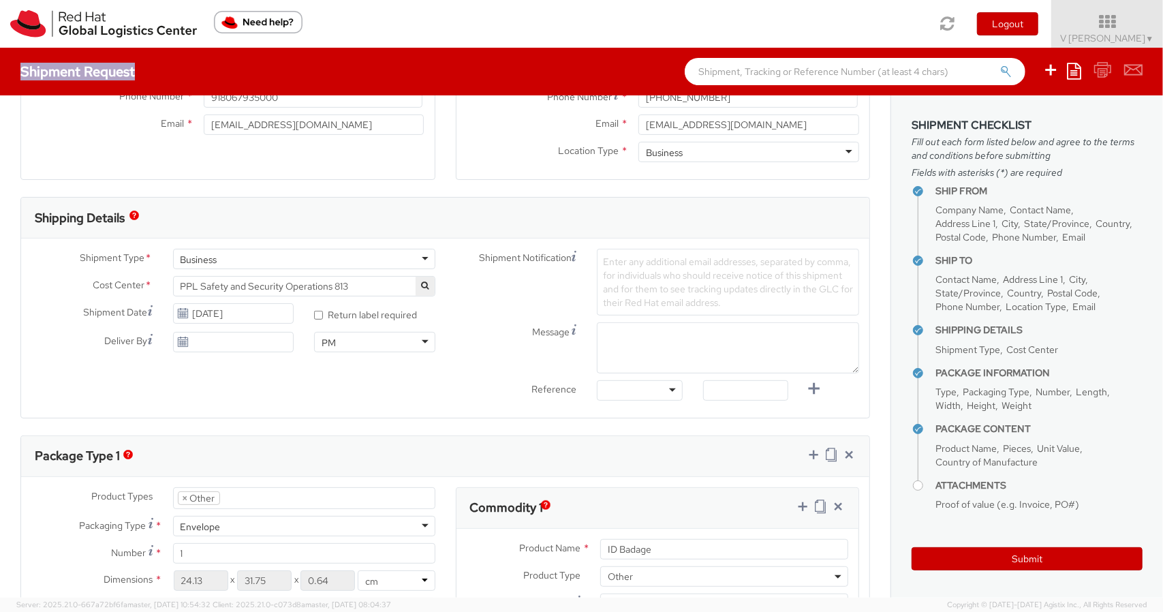
drag, startPoint x: 68, startPoint y: 73, endPoint x: 135, endPoint y: 62, distance: 67.7
click at [135, 62] on div "Shipment Request Save as template Create from template" at bounding box center [581, 72] width 1163 height 48
copy h4 "Shipment Request"
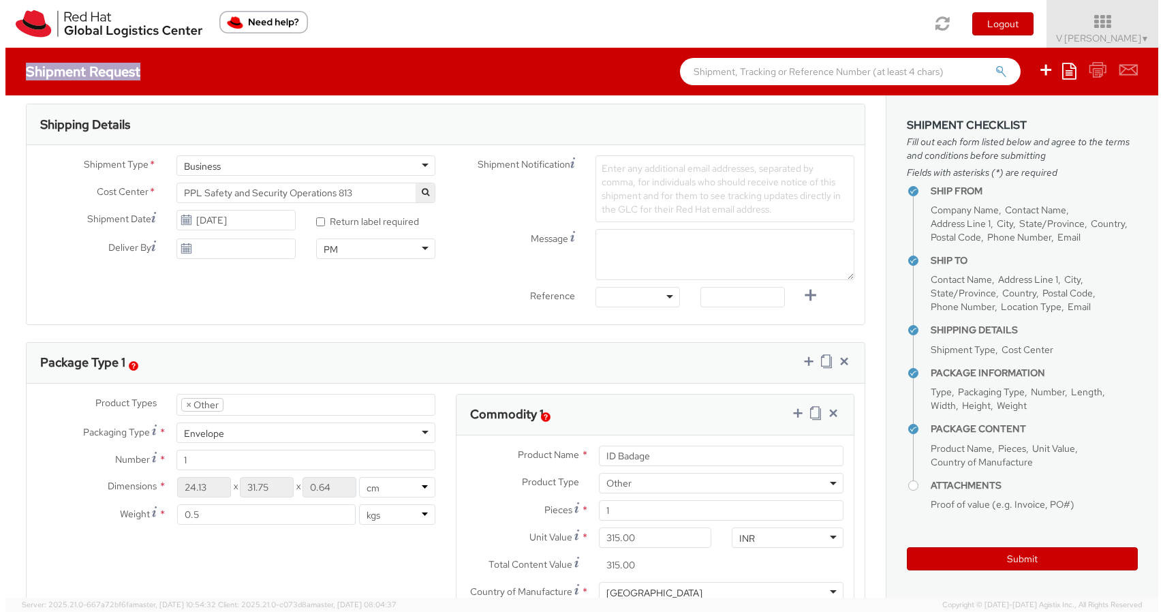
scroll to position [409, 0]
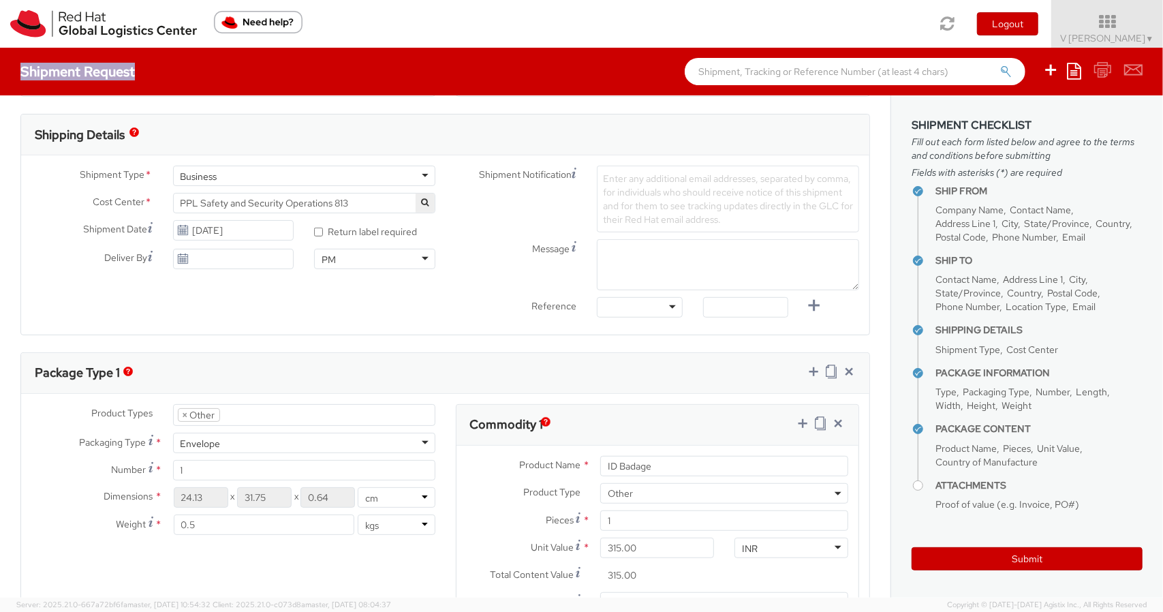
click at [292, 198] on span "PPL Safety and Security Operations 813" at bounding box center [304, 203] width 247 height 12
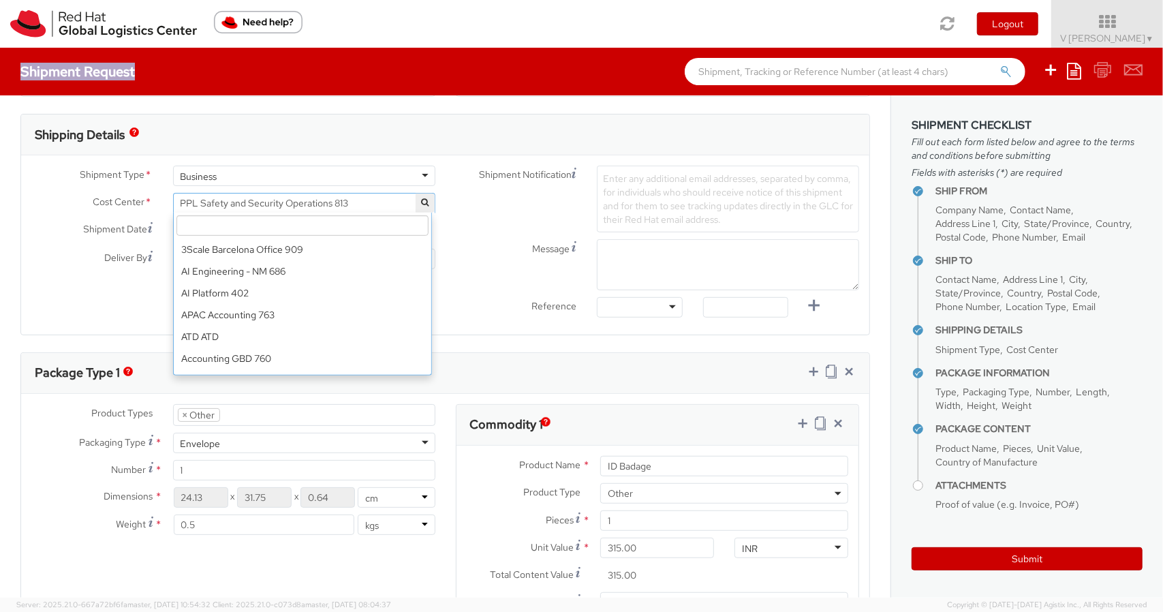
scroll to position [10549, 0]
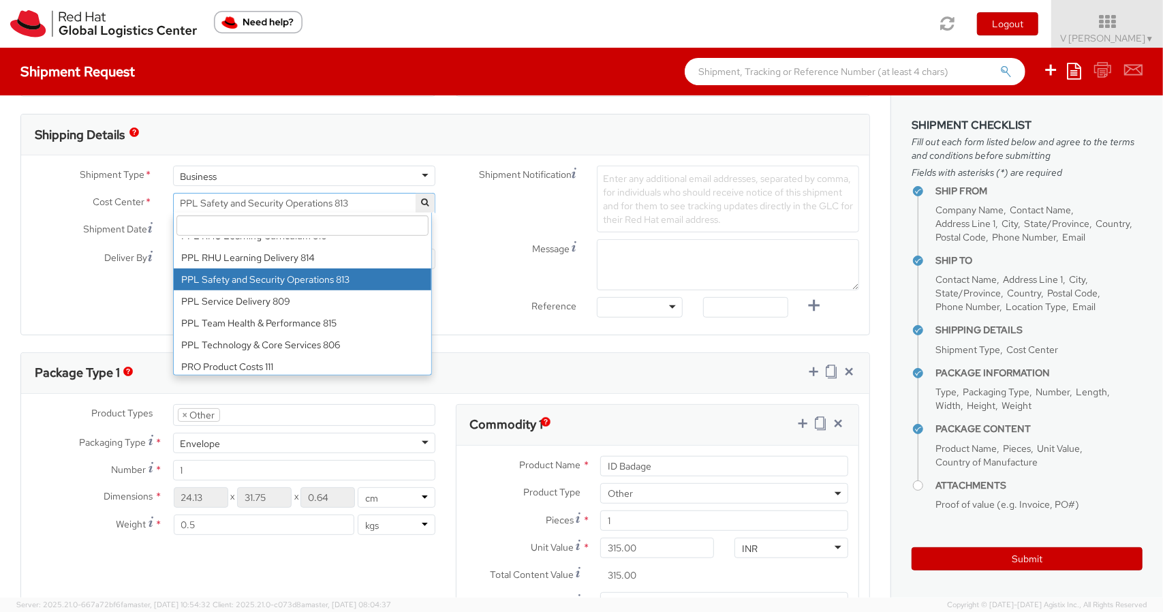
click at [243, 226] on input "search" at bounding box center [302, 225] width 252 height 20
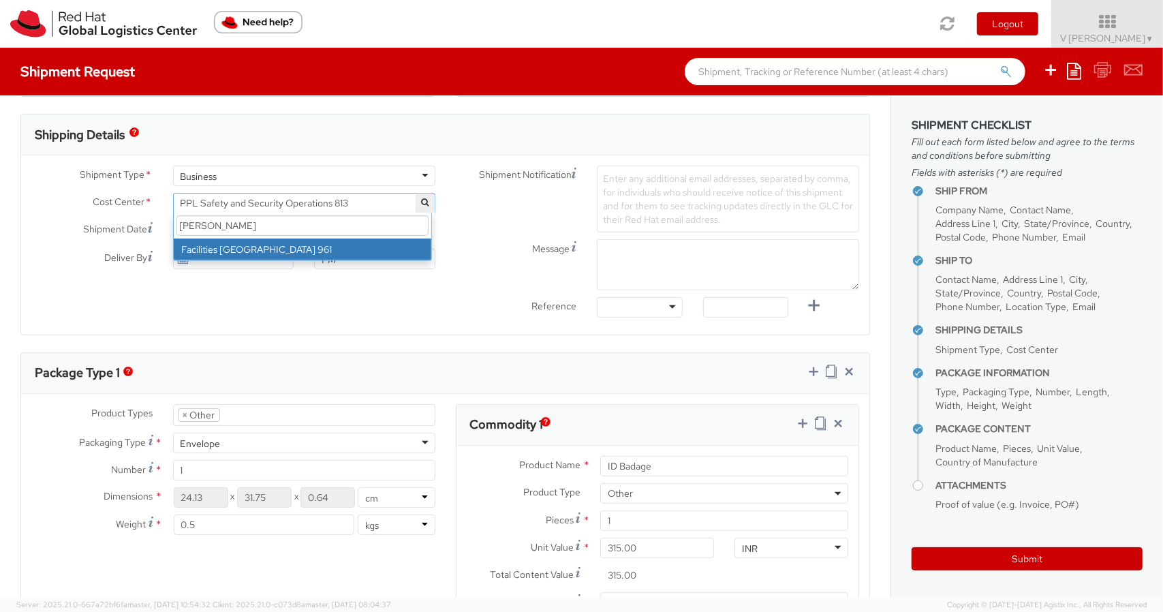
type input "[PERSON_NAME]"
select select "961"
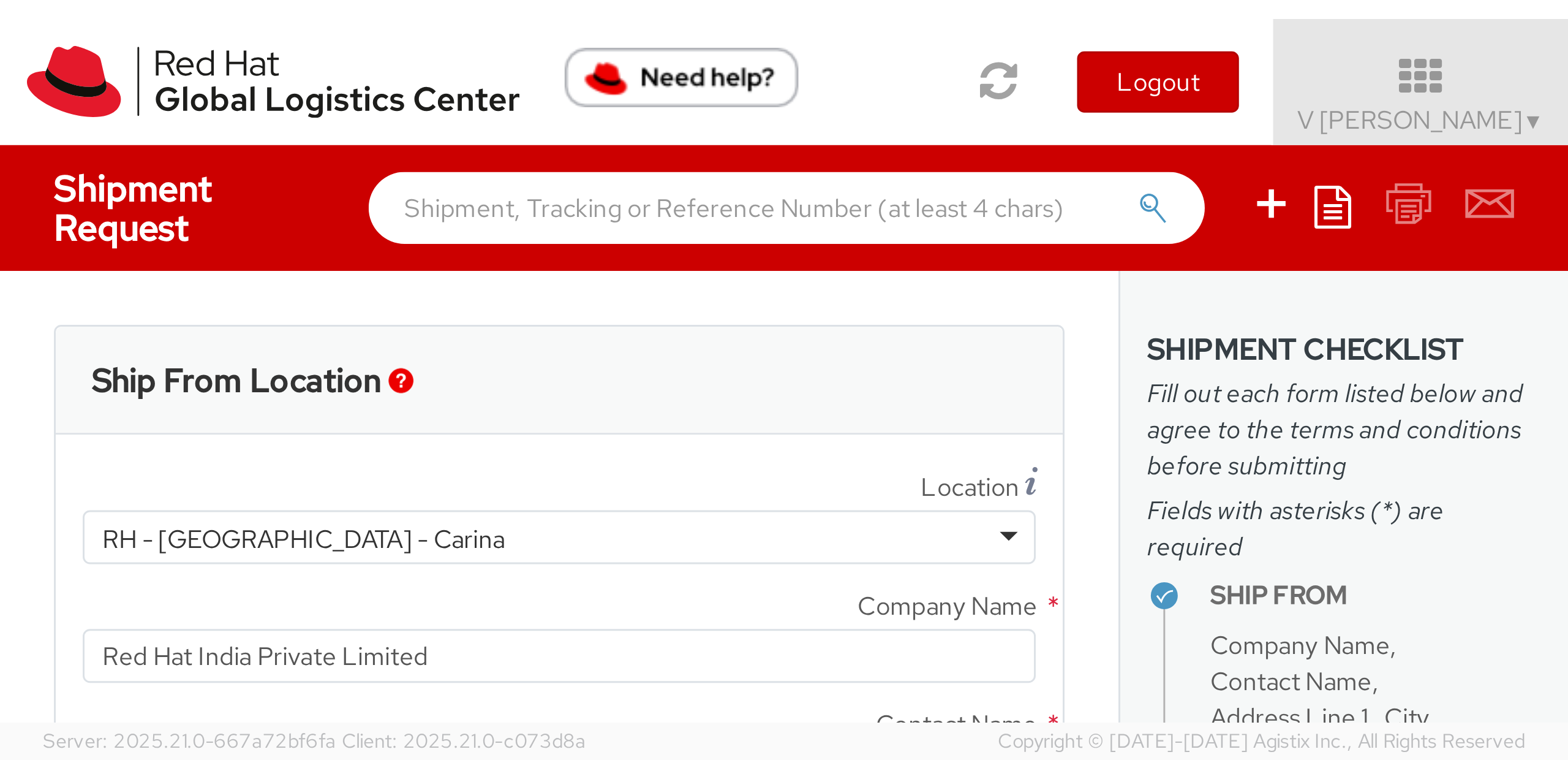
scroll to position [94, 0]
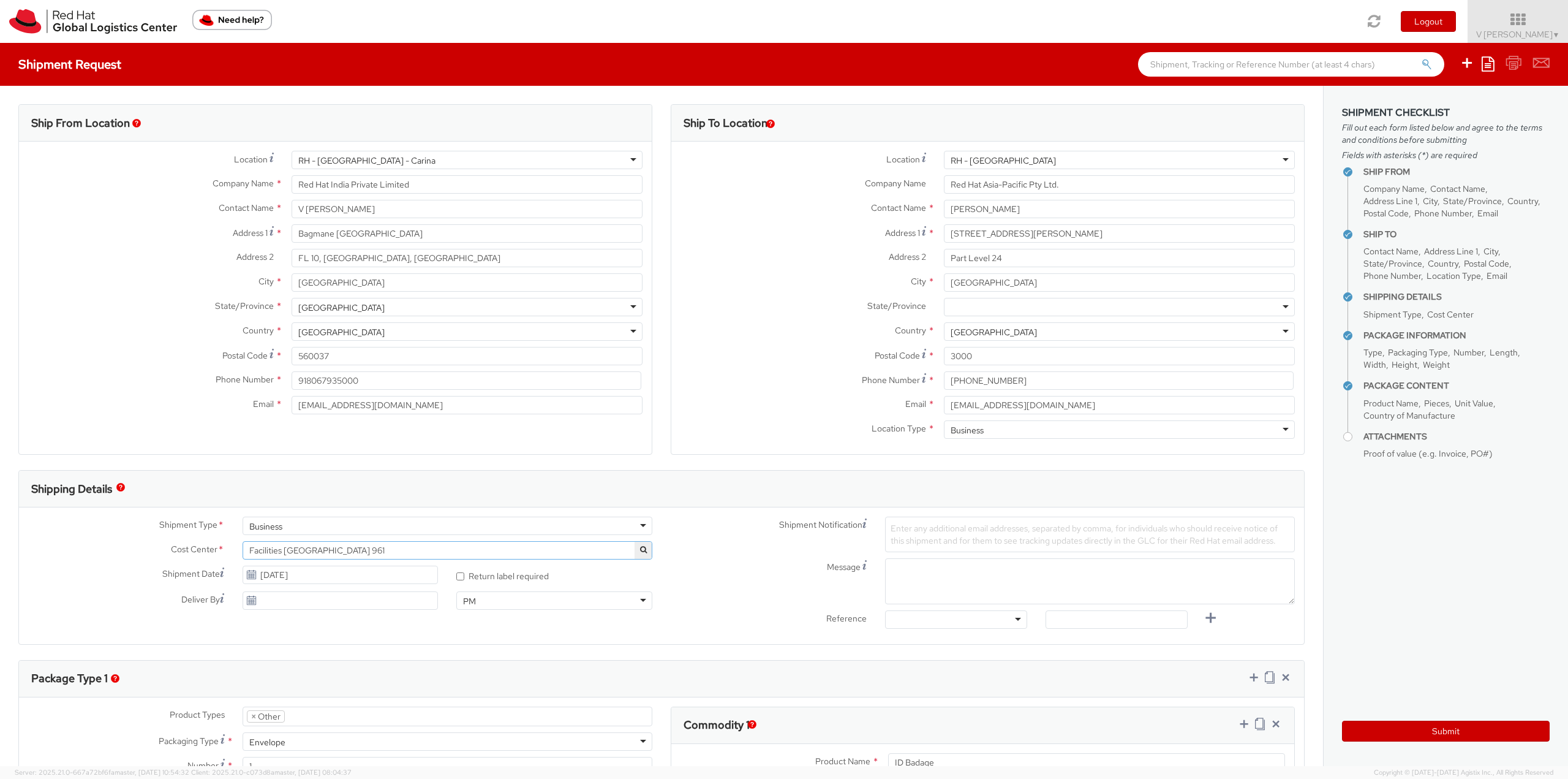
click at [628, 153] on div "RH - [GEOGRAPHIC_DATA] - Carina" at bounding box center [467, 160] width 351 height 18
type input "s"
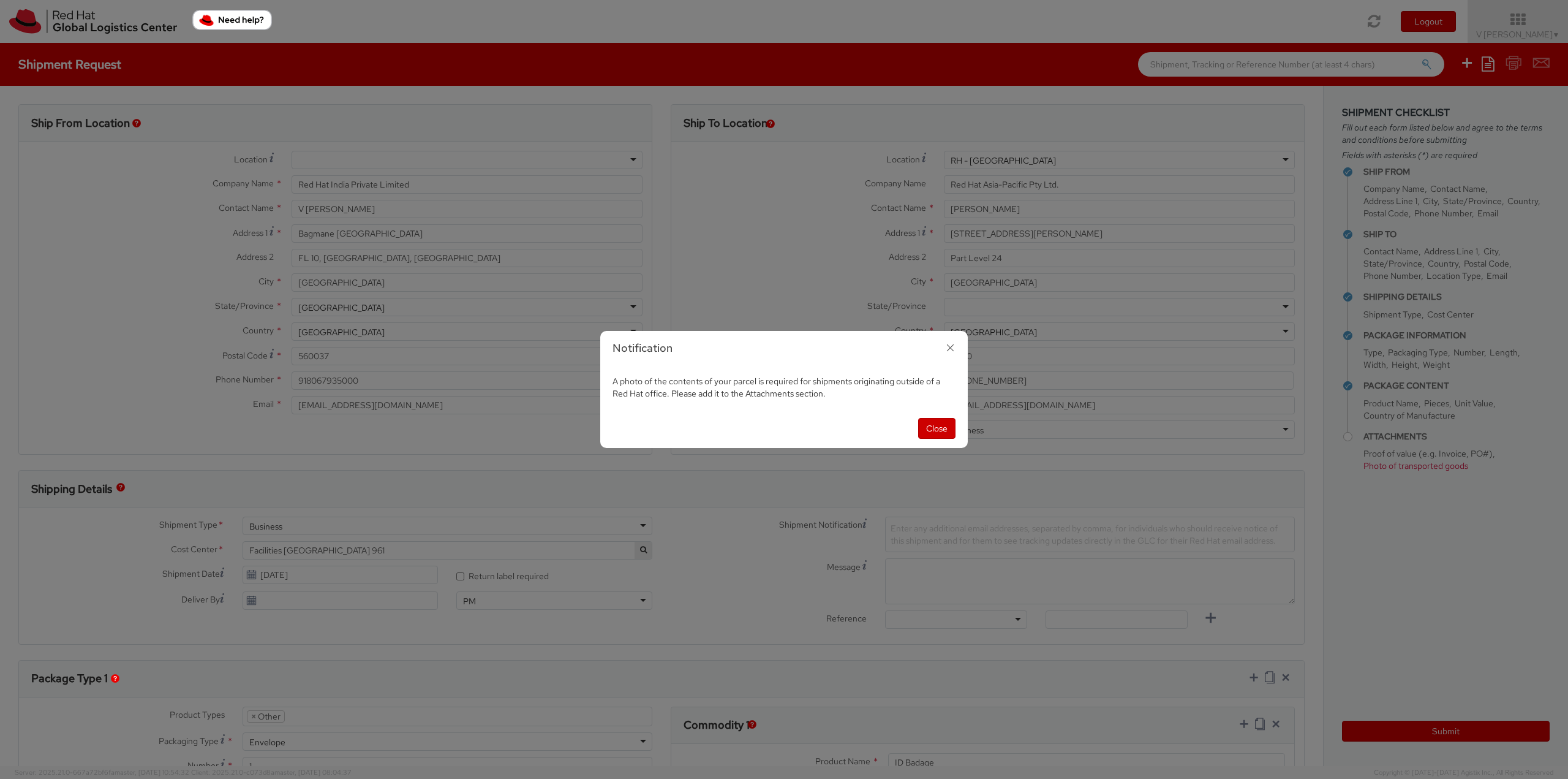
click at [951, 354] on icon "button" at bounding box center [950, 348] width 18 height 18
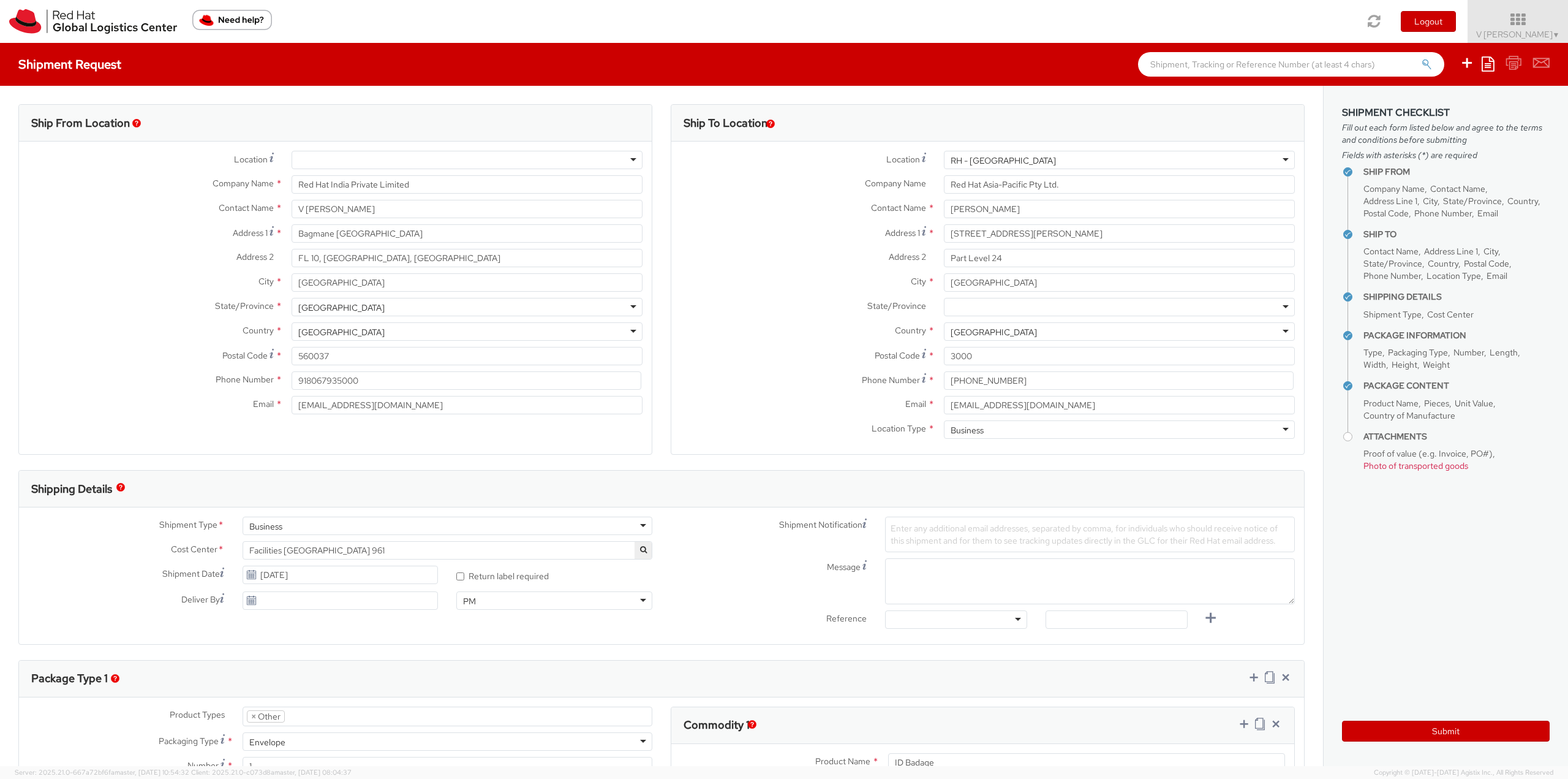
click at [302, 157] on div at bounding box center [467, 160] width 351 height 18
type input "syd"
type input "Red Hat Asia-Pacific Pty Ltd"
type input "Level [STREET_ADDRESS][PERSON_NAME]"
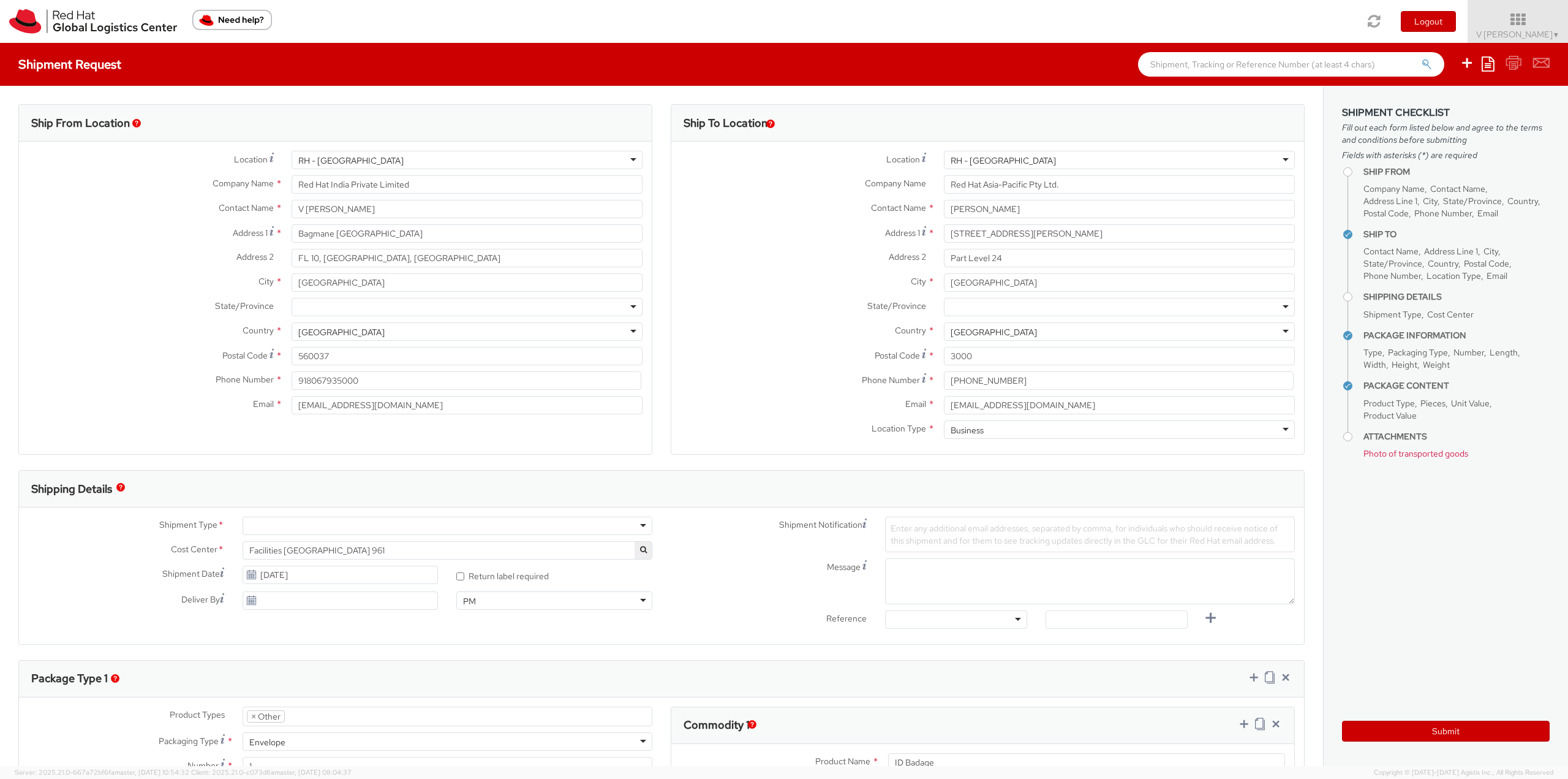
type input "[GEOGRAPHIC_DATA]"
type input "2060"
type input "[PHONE_NUMBER]"
click at [337, 204] on input "text" at bounding box center [467, 209] width 351 height 18
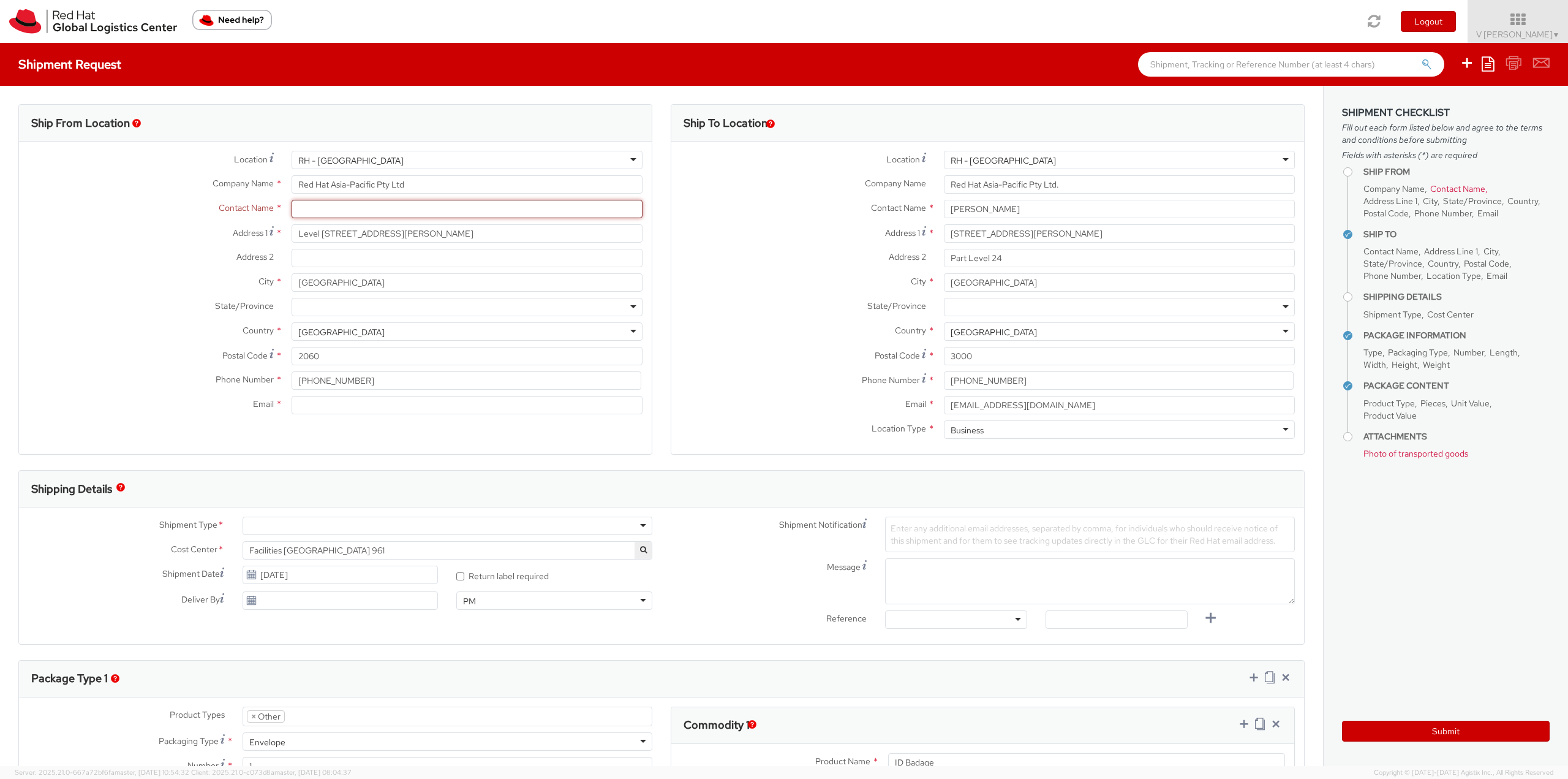
click at [413, 211] on input "text" at bounding box center [467, 209] width 351 height 18
paste input "[PERSON_NAME]"
type input "[PERSON_NAME]"
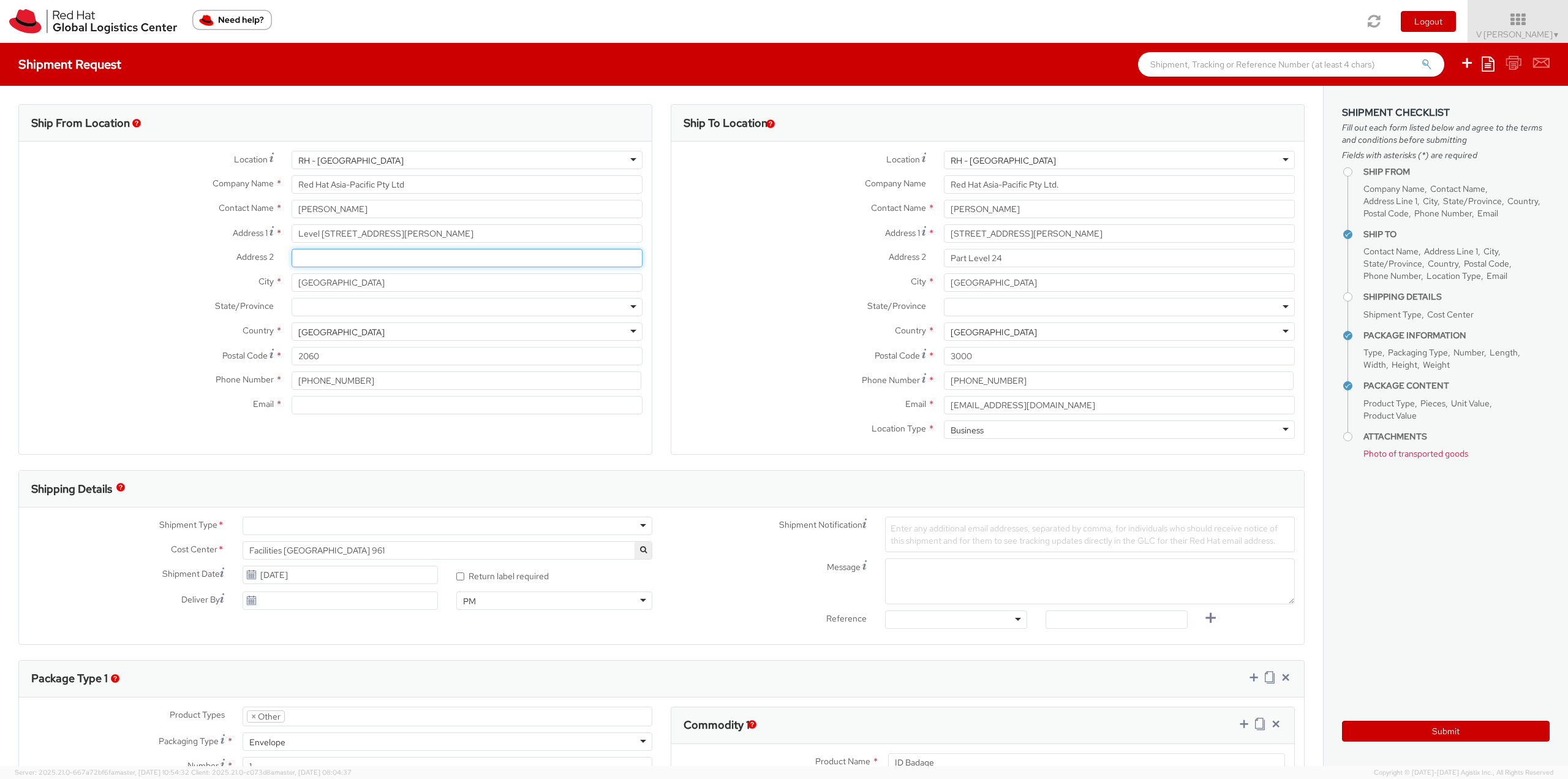
click at [306, 253] on input "Address 2 *" at bounding box center [467, 258] width 351 height 18
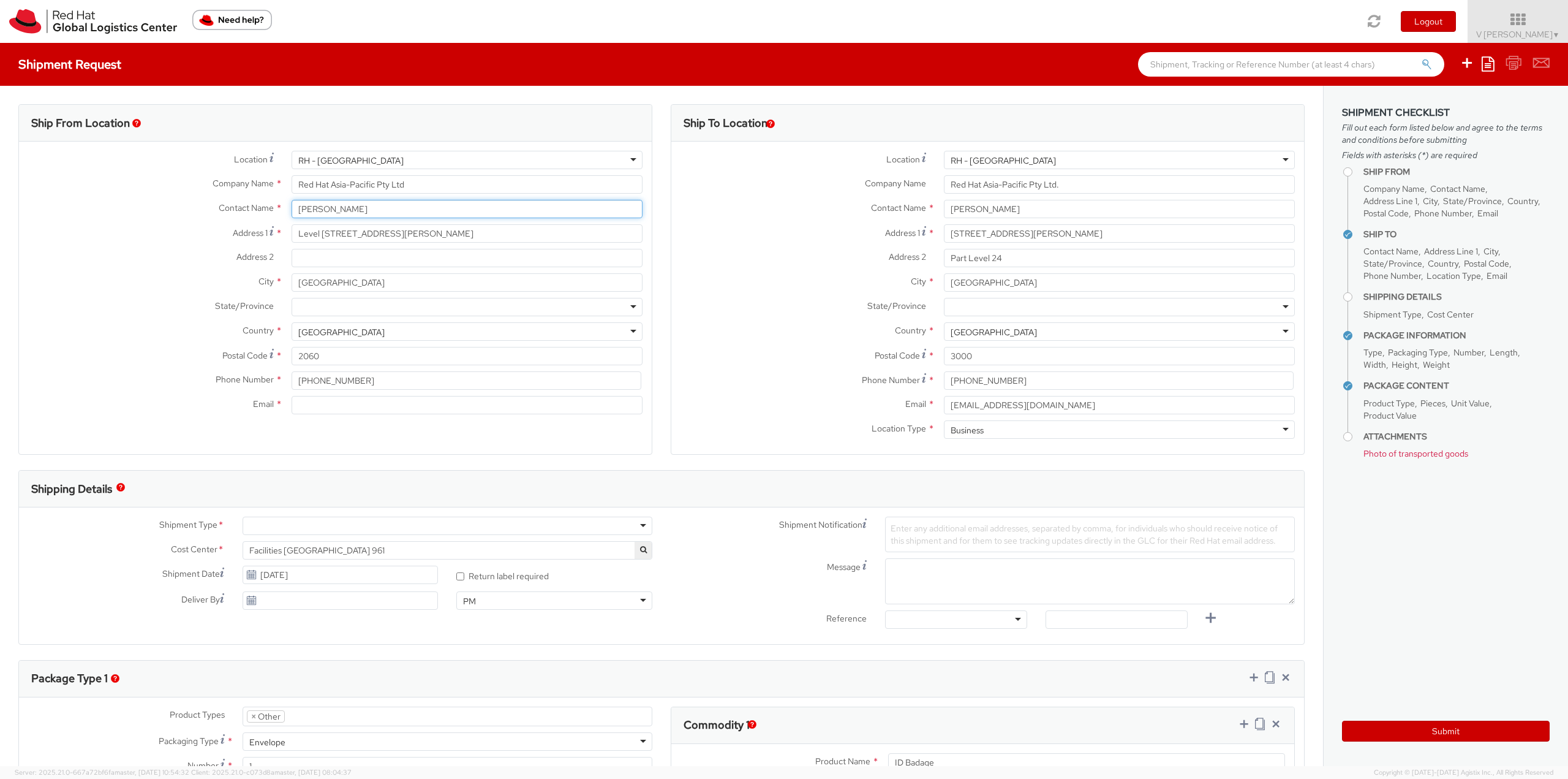
click at [391, 201] on input "[PERSON_NAME]" at bounding box center [467, 209] width 351 height 18
click at [369, 405] on input "Email *" at bounding box center [467, 405] width 351 height 18
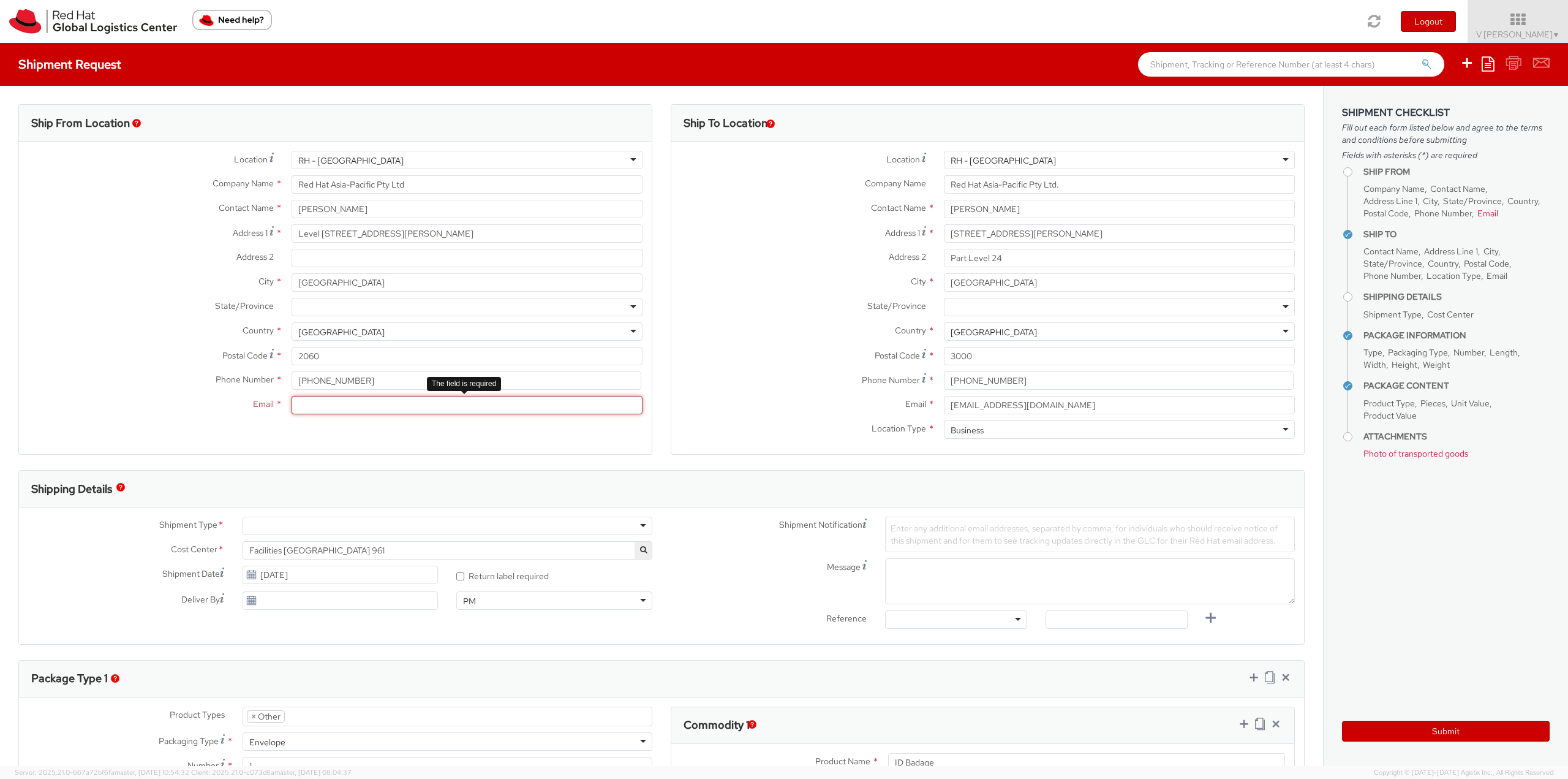
click at [466, 405] on input "Email *" at bounding box center [467, 405] width 351 height 18
paste input "mailto:[EMAIL_ADDRESS][DOMAIN_NAME]"
click at [321, 402] on input "mailto:[EMAIL_ADDRESS][DOMAIN_NAME]" at bounding box center [467, 405] width 351 height 18
drag, startPoint x: 116, startPoint y: 407, endPoint x: 28, endPoint y: 405, distance: 88.0
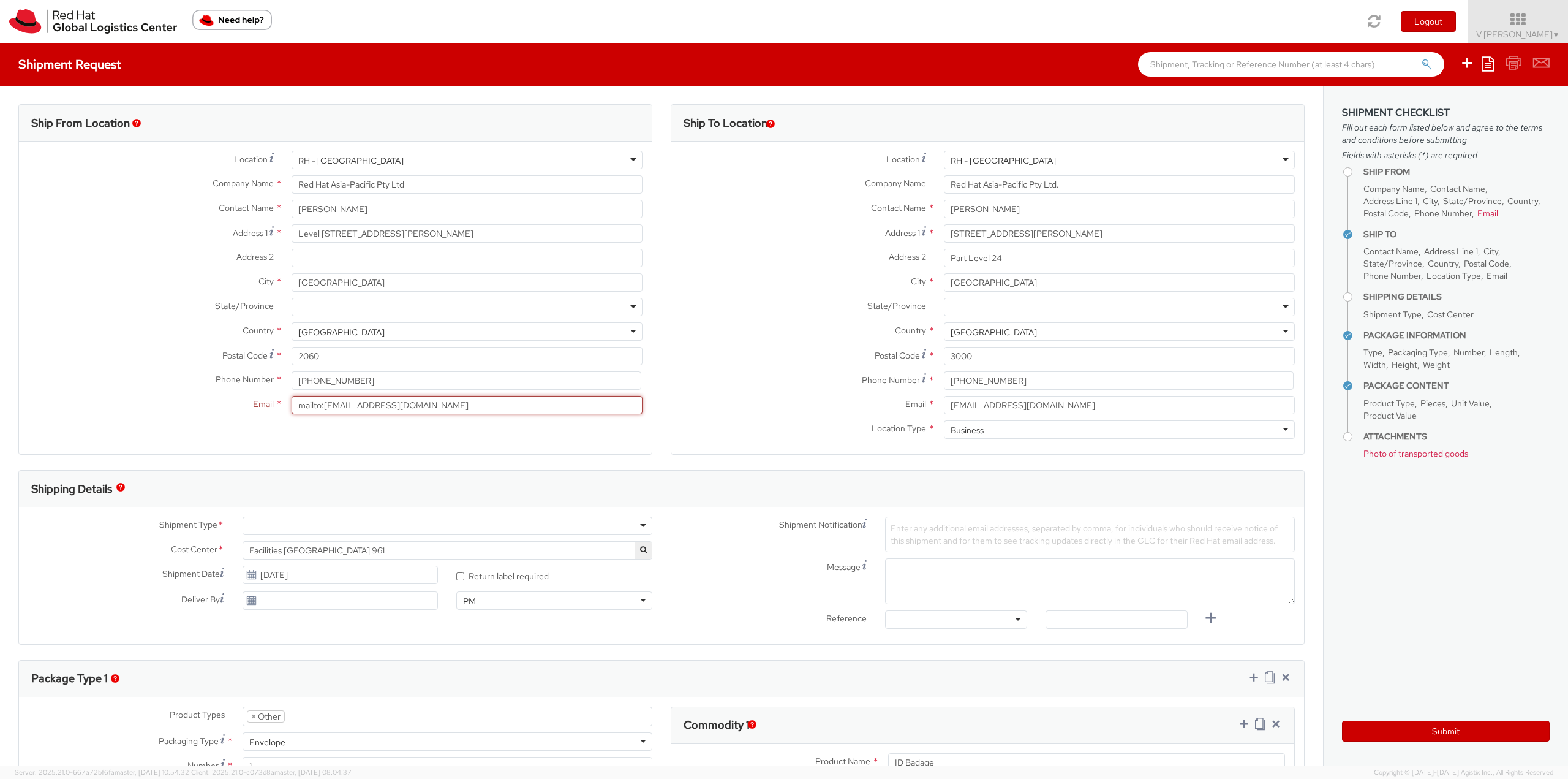
click at [31, 405] on div "Email * mailto:[EMAIL_ADDRESS][DOMAIN_NAME] Only one email permitted. Please ad…" at bounding box center [335, 405] width 633 height 18
paste input "text"
click at [322, 406] on input "mailto:[EMAIL_ADDRESS][DOMAIN_NAME]" at bounding box center [467, 405] width 351 height 18
type input "[EMAIL_ADDRESS][DOMAIN_NAME]"
click at [352, 441] on div "Ship From Location Location * [GEOGRAPHIC_DATA] - [GEOGRAPHIC_DATA] [GEOGRAPHIC…" at bounding box center [334, 280] width 634 height 351
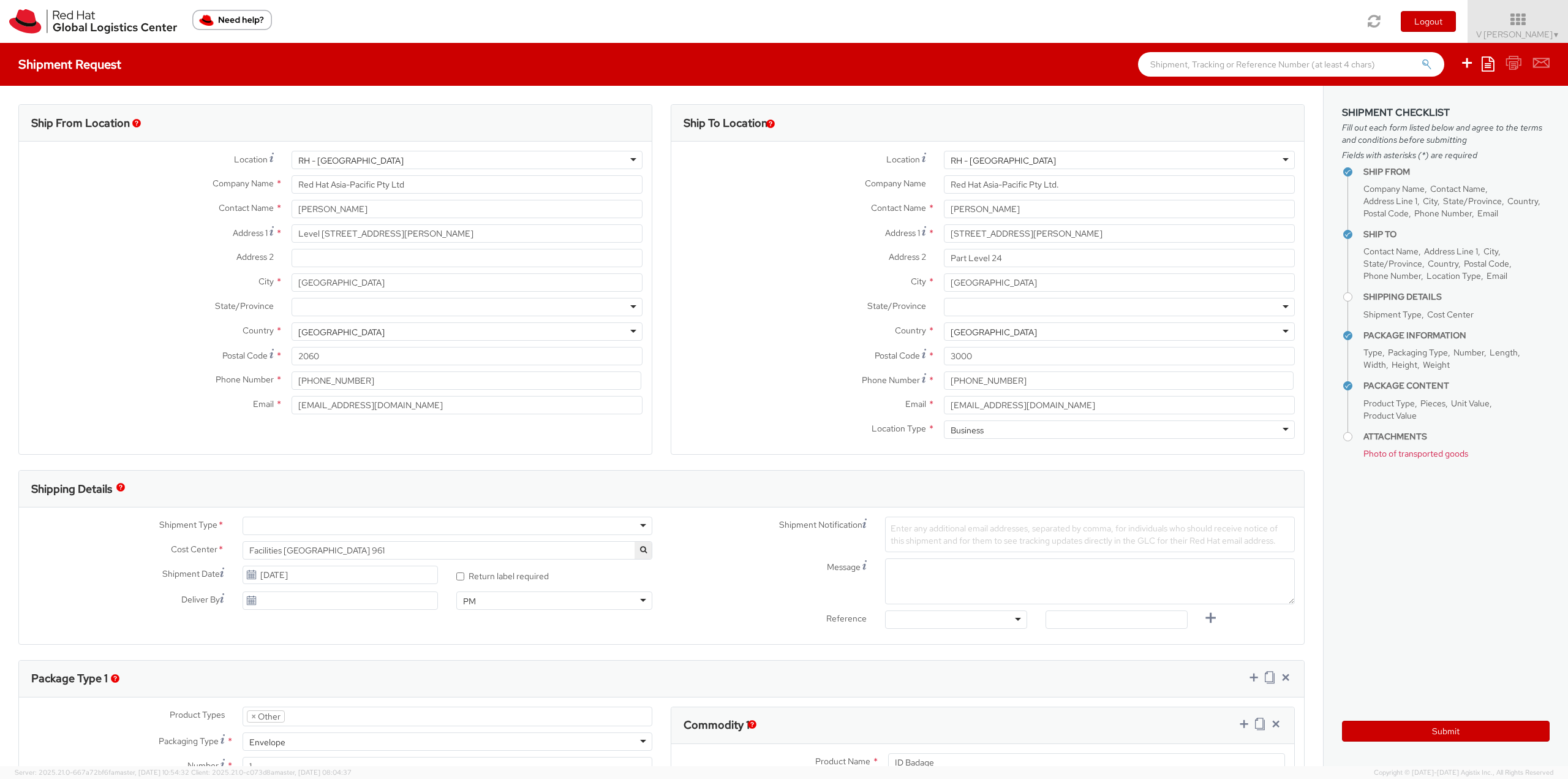
click at [408, 395] on div "Phone Number * [PHONE_NUMBER]" at bounding box center [335, 383] width 633 height 24
click at [406, 403] on input "[EMAIL_ADDRESS][DOMAIN_NAME]" at bounding box center [467, 405] width 351 height 18
click at [295, 410] on input "[EMAIL_ADDRESS][DOMAIN_NAME]" at bounding box center [467, 405] width 351 height 18
click at [414, 449] on div "Ship From Location Location * [GEOGRAPHIC_DATA] - [GEOGRAPHIC_DATA] [GEOGRAPHIC…" at bounding box center [334, 280] width 634 height 351
click at [779, 264] on label "Address 2 *" at bounding box center [803, 257] width 263 height 16
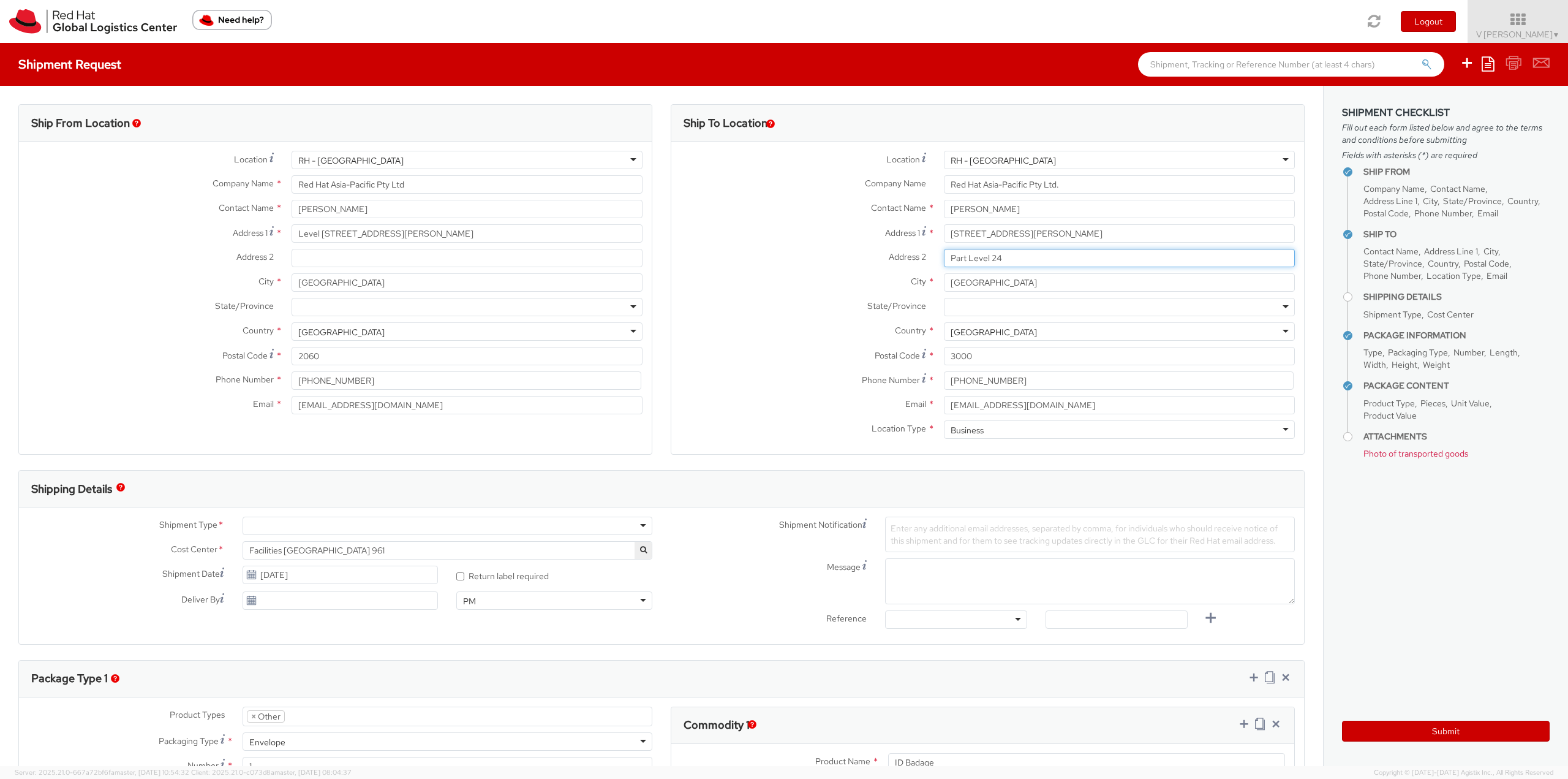
click at [944, 264] on input "Part Level 24" at bounding box center [1119, 258] width 351 height 18
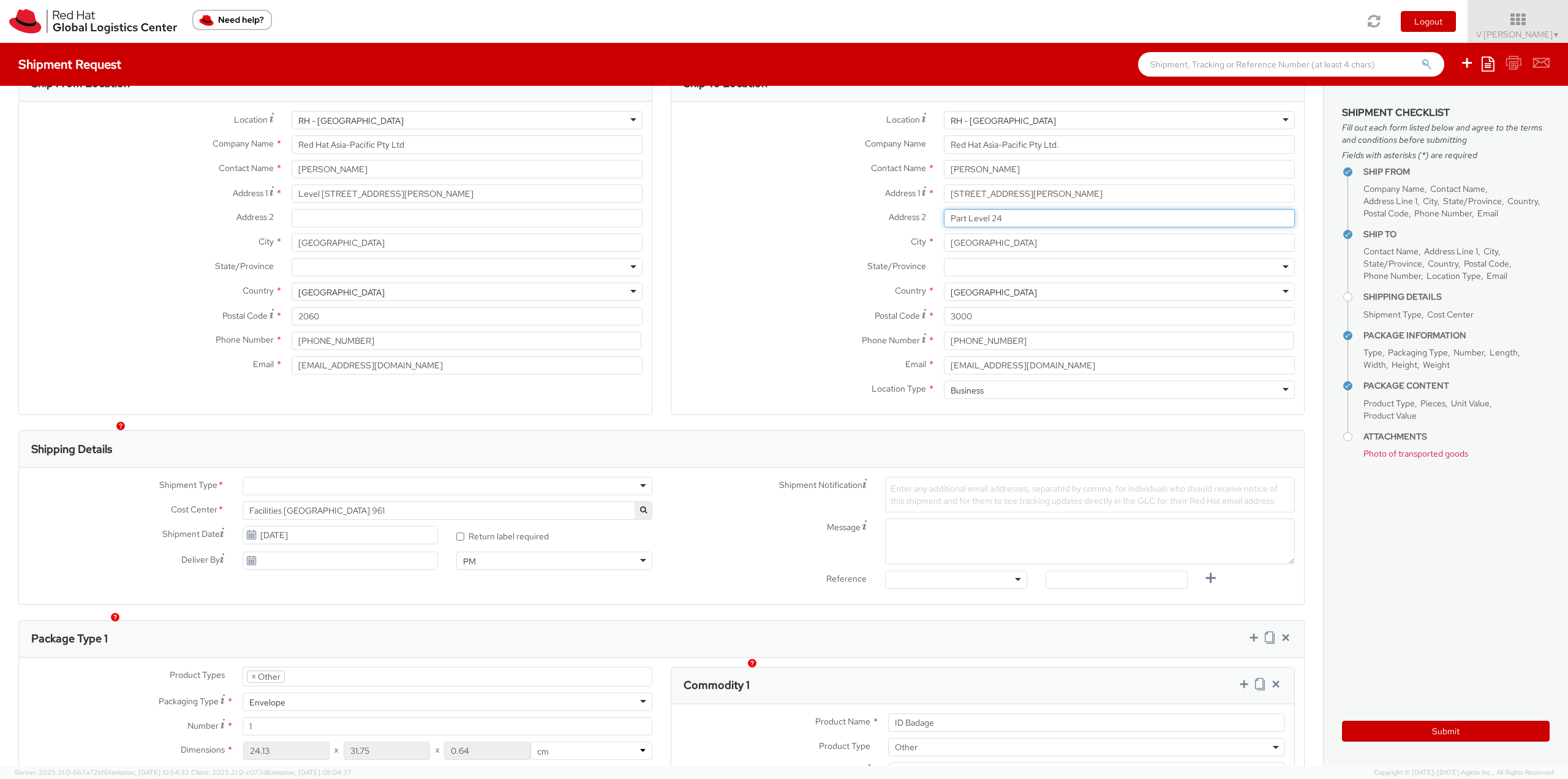
scroll to position [61, 0]
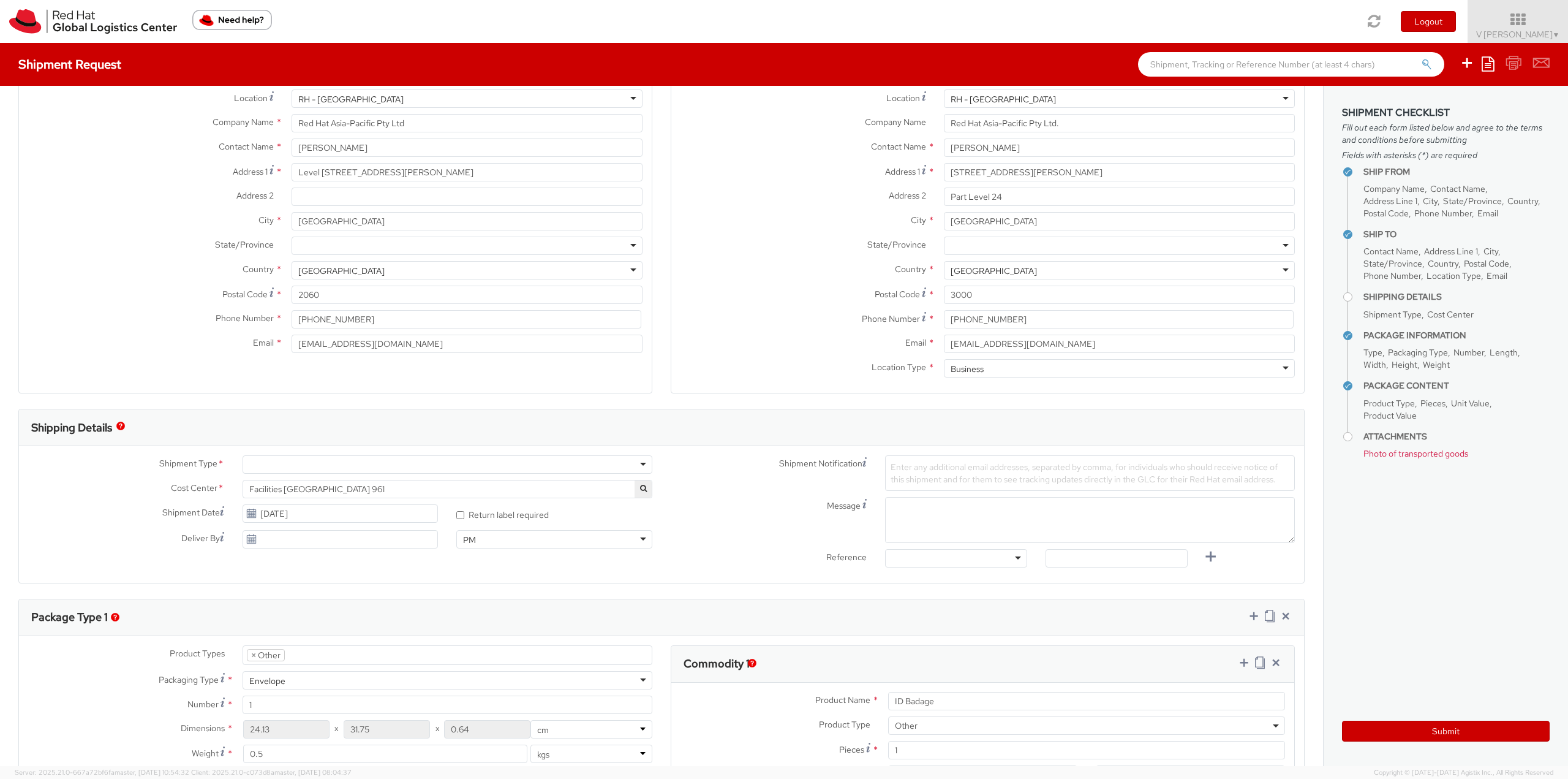
click at [643, 465] on div at bounding box center [448, 464] width 410 height 18
select select "813"
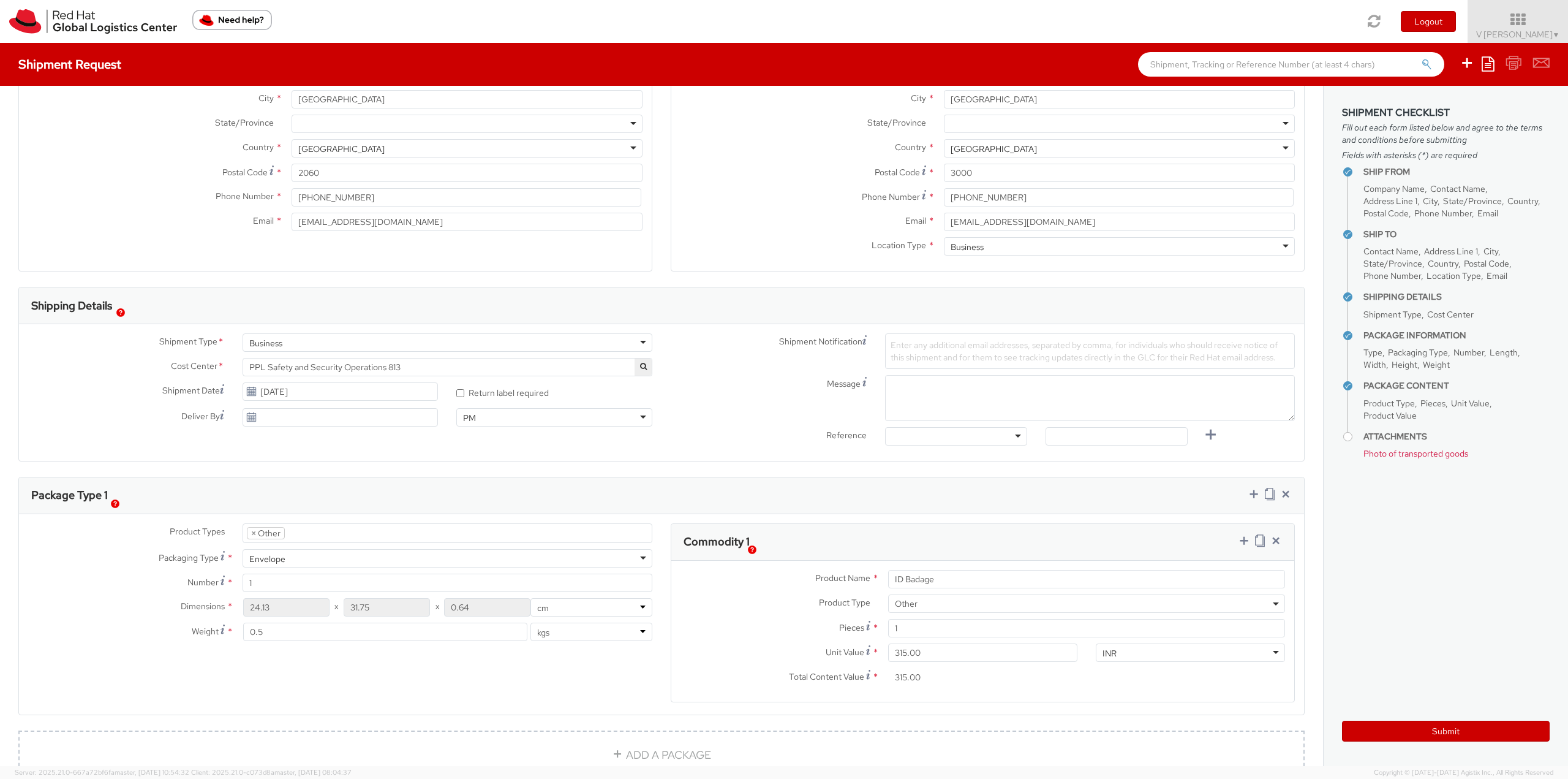
scroll to position [184, 0]
click at [1018, 437] on div at bounding box center [956, 435] width 142 height 18
click at [734, 399] on div "Message" at bounding box center [983, 397] width 643 height 46
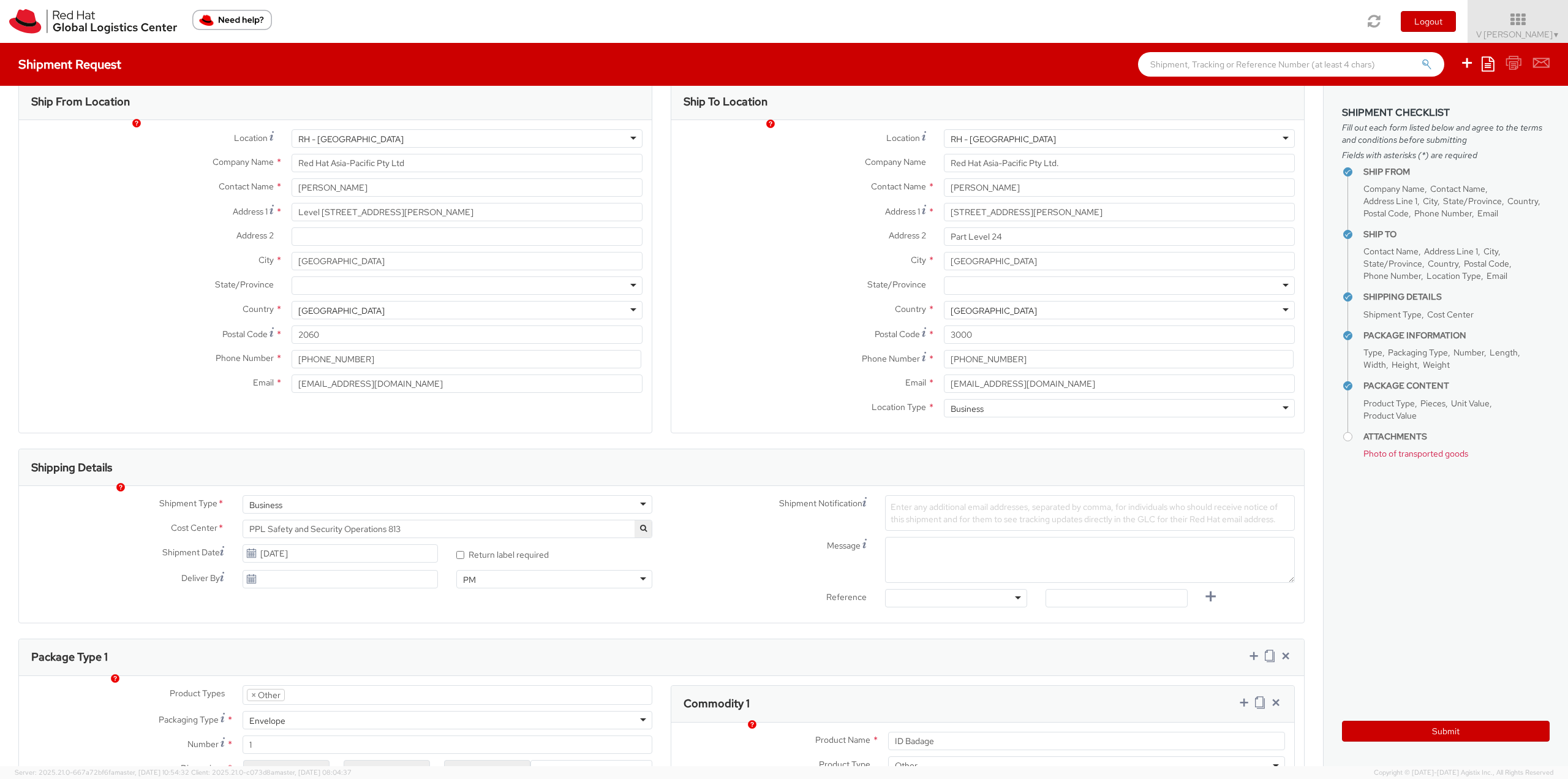
scroll to position [0, 0]
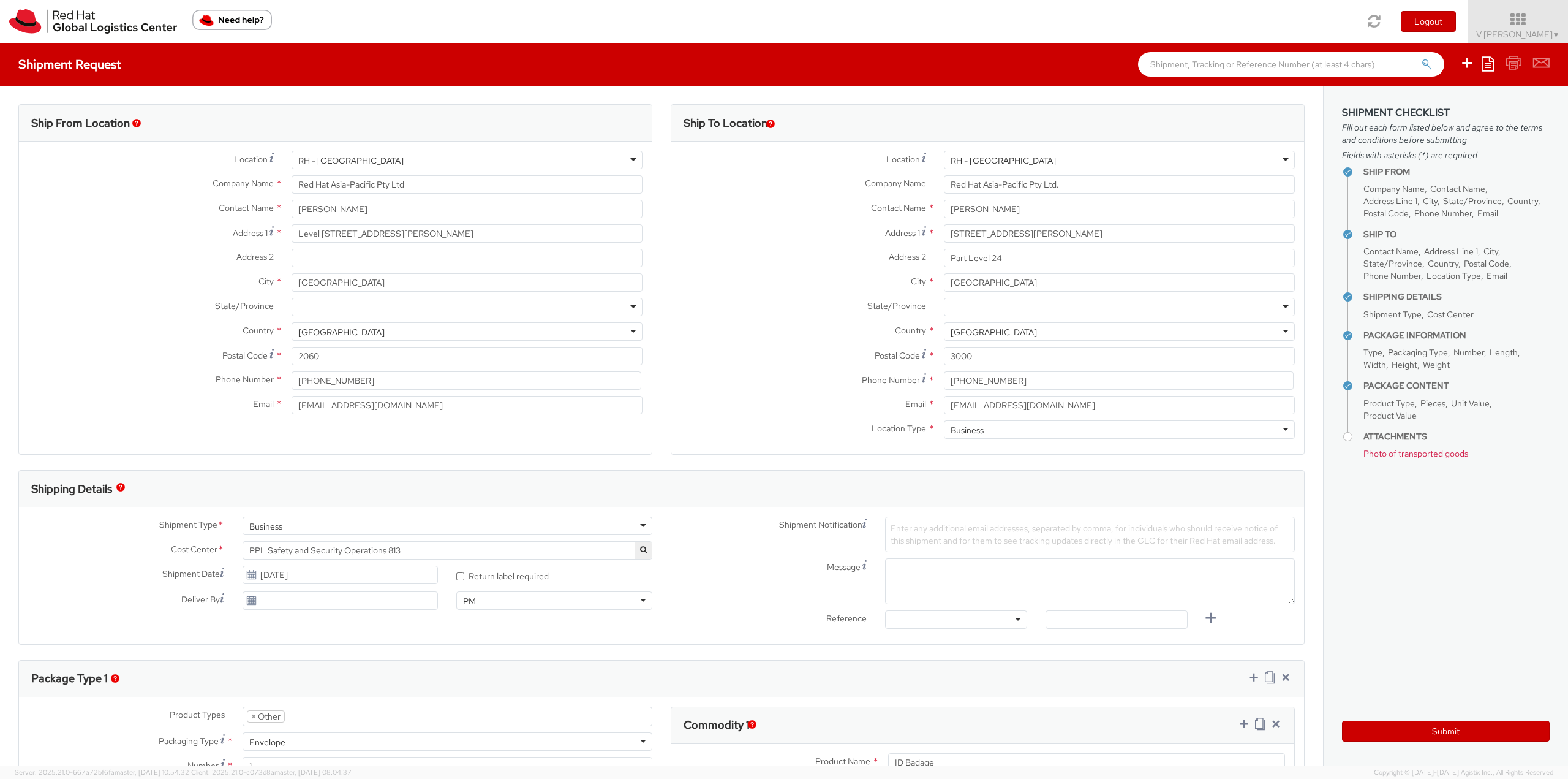
click at [974, 530] on span "Enter any additional email addresses, separated by comma, for individuals who s…" at bounding box center [1084, 534] width 388 height 23
click at [937, 550] on textarea "Message" at bounding box center [1090, 581] width 410 height 46
drag, startPoint x: 1043, startPoint y: 207, endPoint x: 885, endPoint y: 199, distance: 158.2
click at [885, 199] on div "Location * [GEOGRAPHIC_DATA] - [GEOGRAPHIC_DATA] [GEOGRAPHIC_DATA] - [GEOGRAPHI…" at bounding box center [988, 298] width 633 height 294
click at [954, 550] on textarea "Message" at bounding box center [1090, 581] width 410 height 46
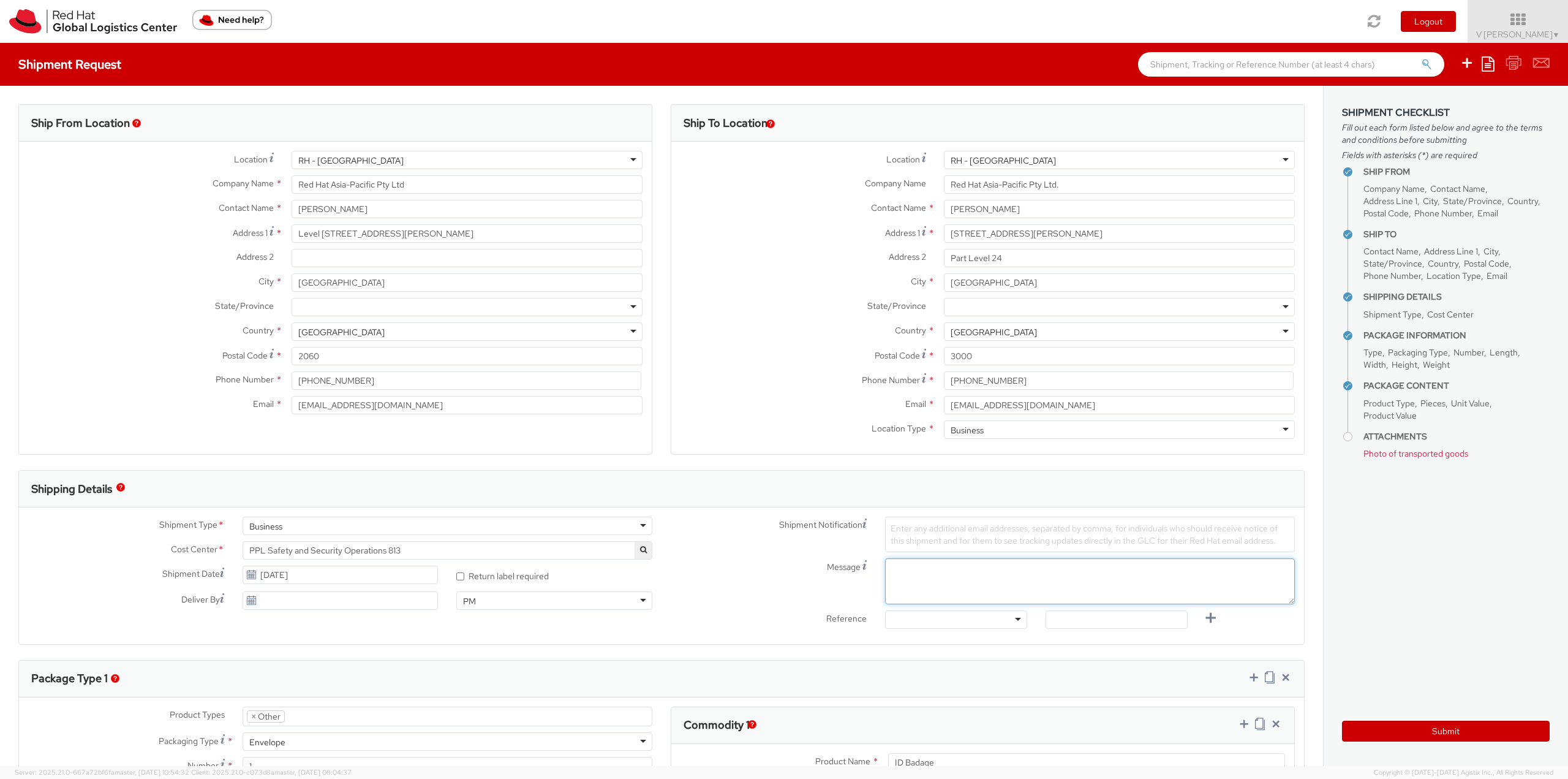
paste textarea "[PERSON_NAME]"
click at [916, 550] on textarea "ID Badage for [PERSON_NAME]" at bounding box center [1090, 581] width 410 height 46
click at [1009, 550] on textarea "ID Bandage for [PERSON_NAME]" at bounding box center [1090, 581] width 410 height 46
click at [923, 550] on textarea "ID Bandage for [PERSON_NAME]" at bounding box center [1090, 581] width 410 height 46
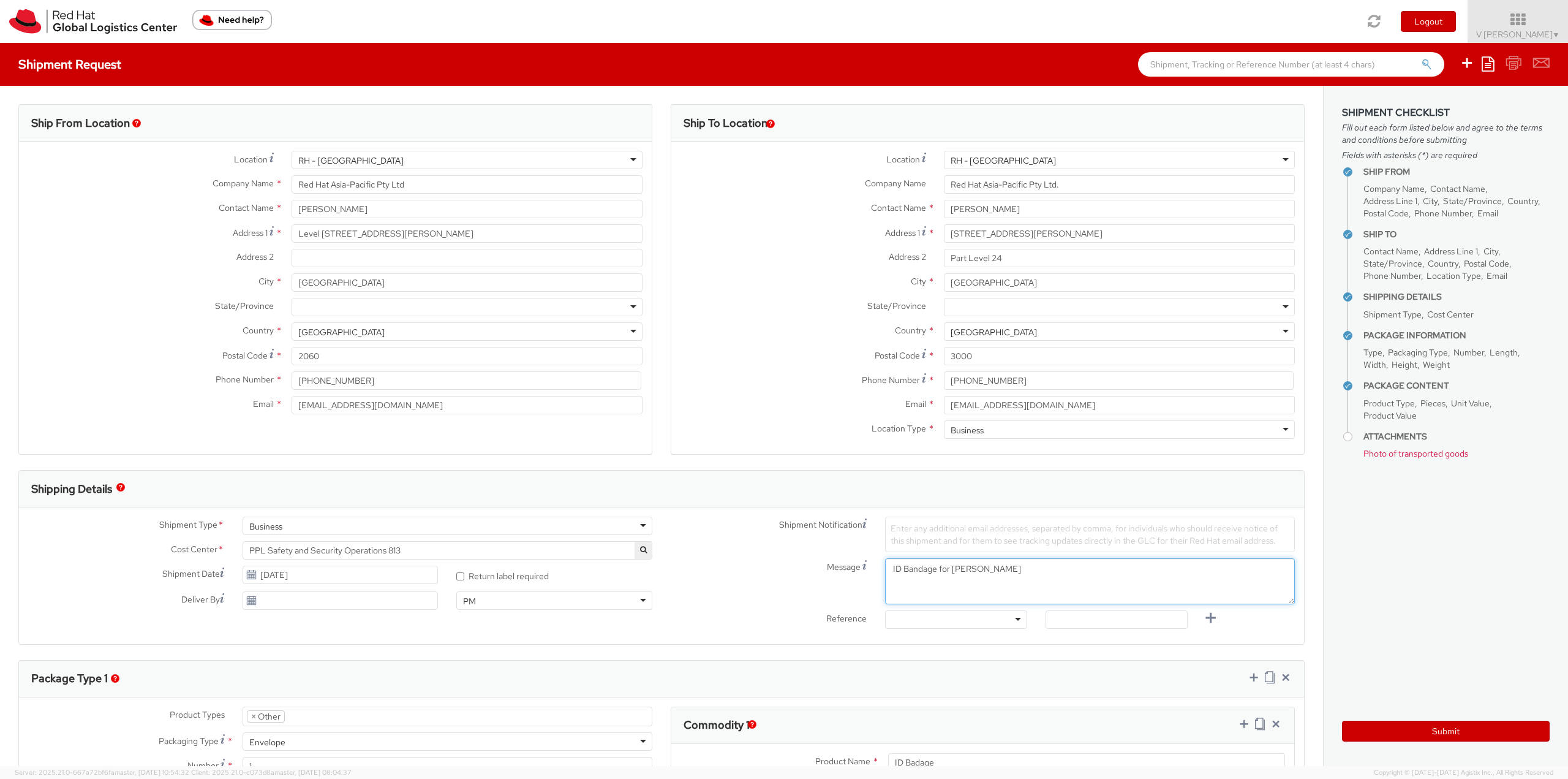
click at [923, 550] on textarea "ID Bandage for [PERSON_NAME]" at bounding box center [1090, 581] width 410 height 46
click at [913, 550] on div "Enter any additional email addresses, separated by comma, for individuals who s…" at bounding box center [1090, 534] width 410 height 36
click at [915, 550] on textarea "ID Bandage for [PERSON_NAME]" at bounding box center [1090, 581] width 410 height 46
click at [915, 550] on textarea "ID CRAD for [PERSON_NAME]" at bounding box center [1090, 581] width 410 height 46
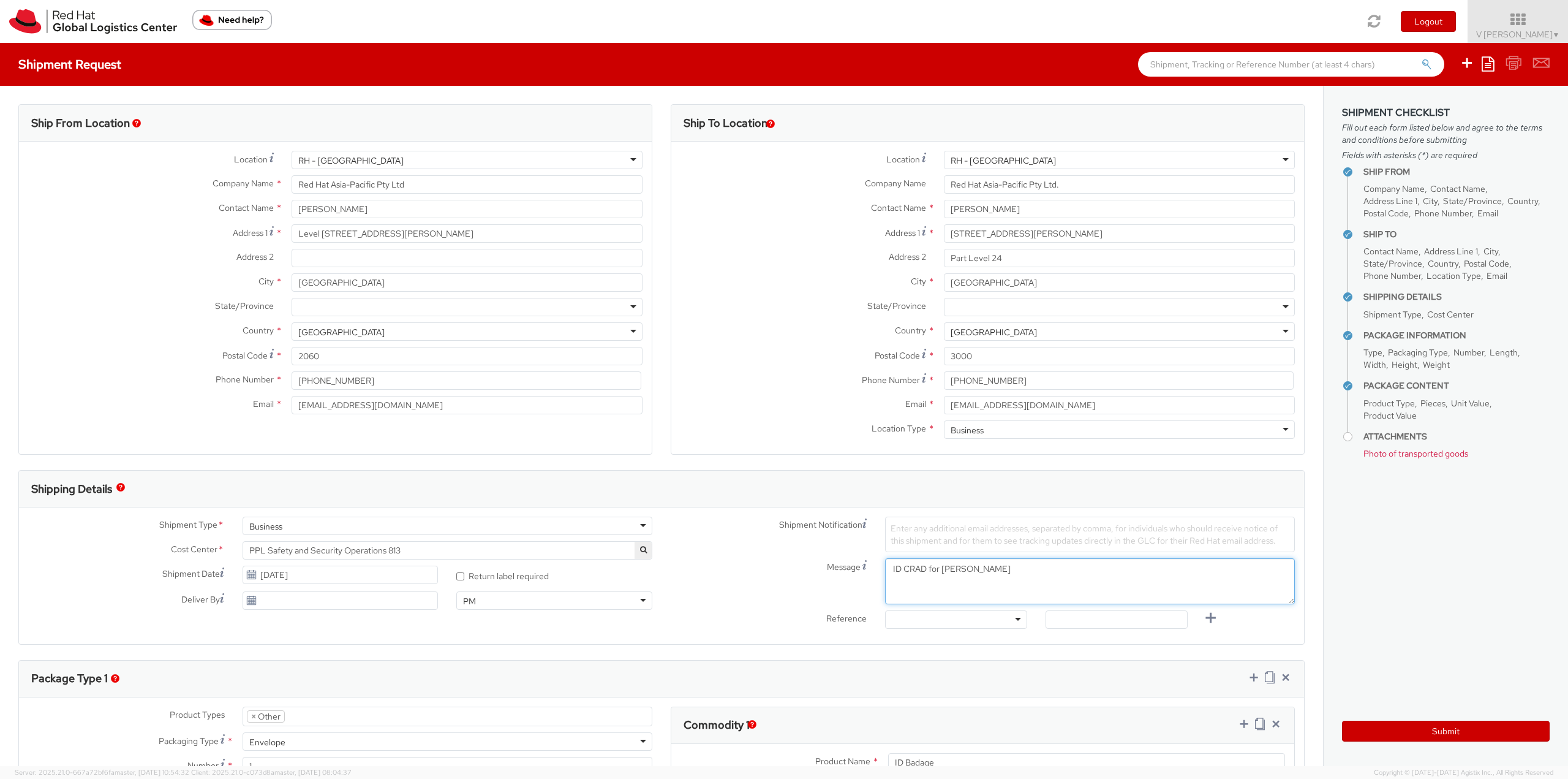
click at [915, 550] on textarea "ID CRAD for [PERSON_NAME]" at bounding box center [1090, 581] width 410 height 46
click at [1028, 550] on textarea "ID Crad for [PERSON_NAME]" at bounding box center [1090, 581] width 410 height 46
click at [903, 550] on textarea "ID Crad for [PERSON_NAME]" at bounding box center [1090, 581] width 410 height 46
click at [1004, 550] on textarea "ID Card for [PERSON_NAME]" at bounding box center [1090, 581] width 410 height 46
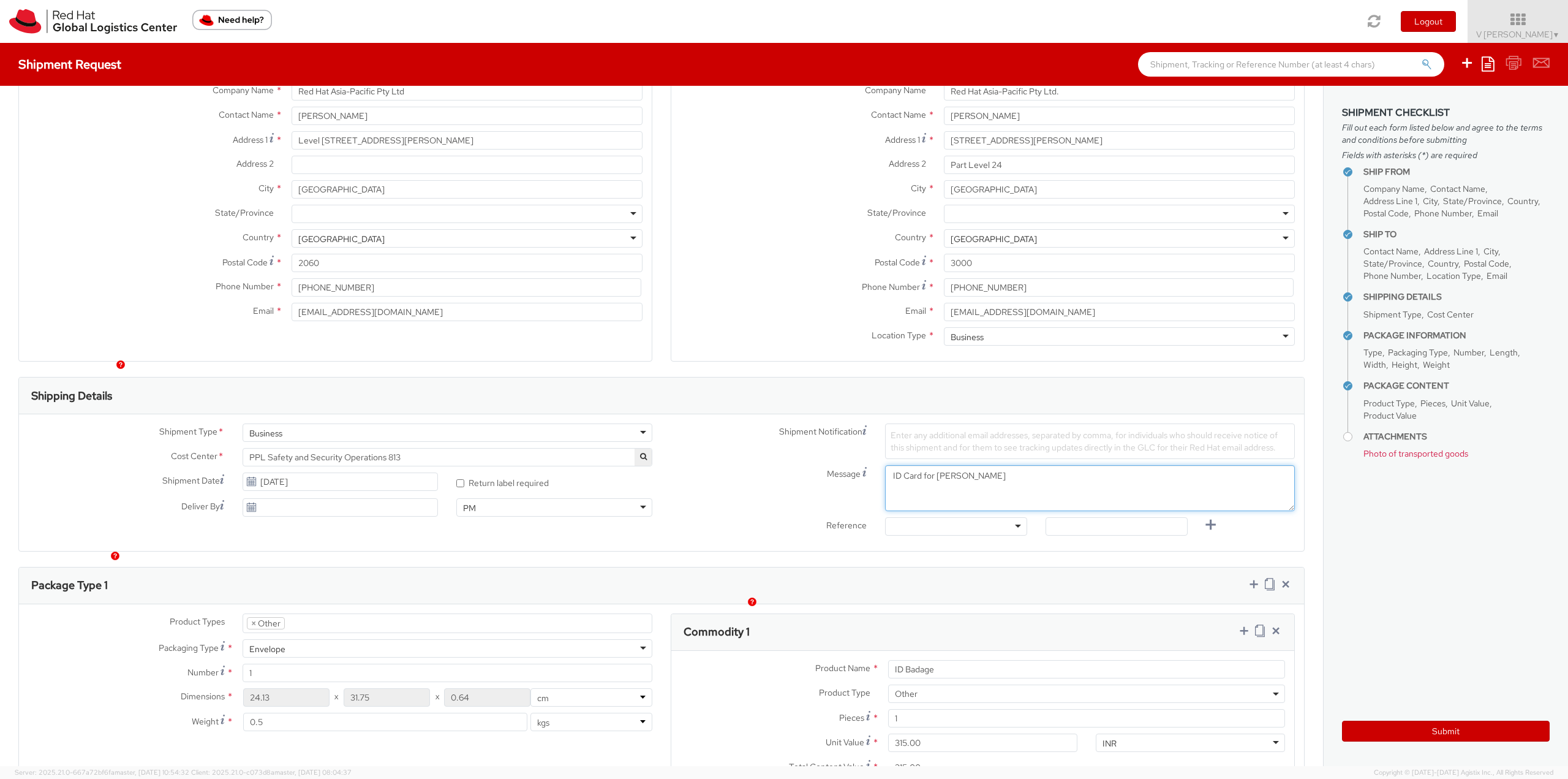
scroll to position [122, 0]
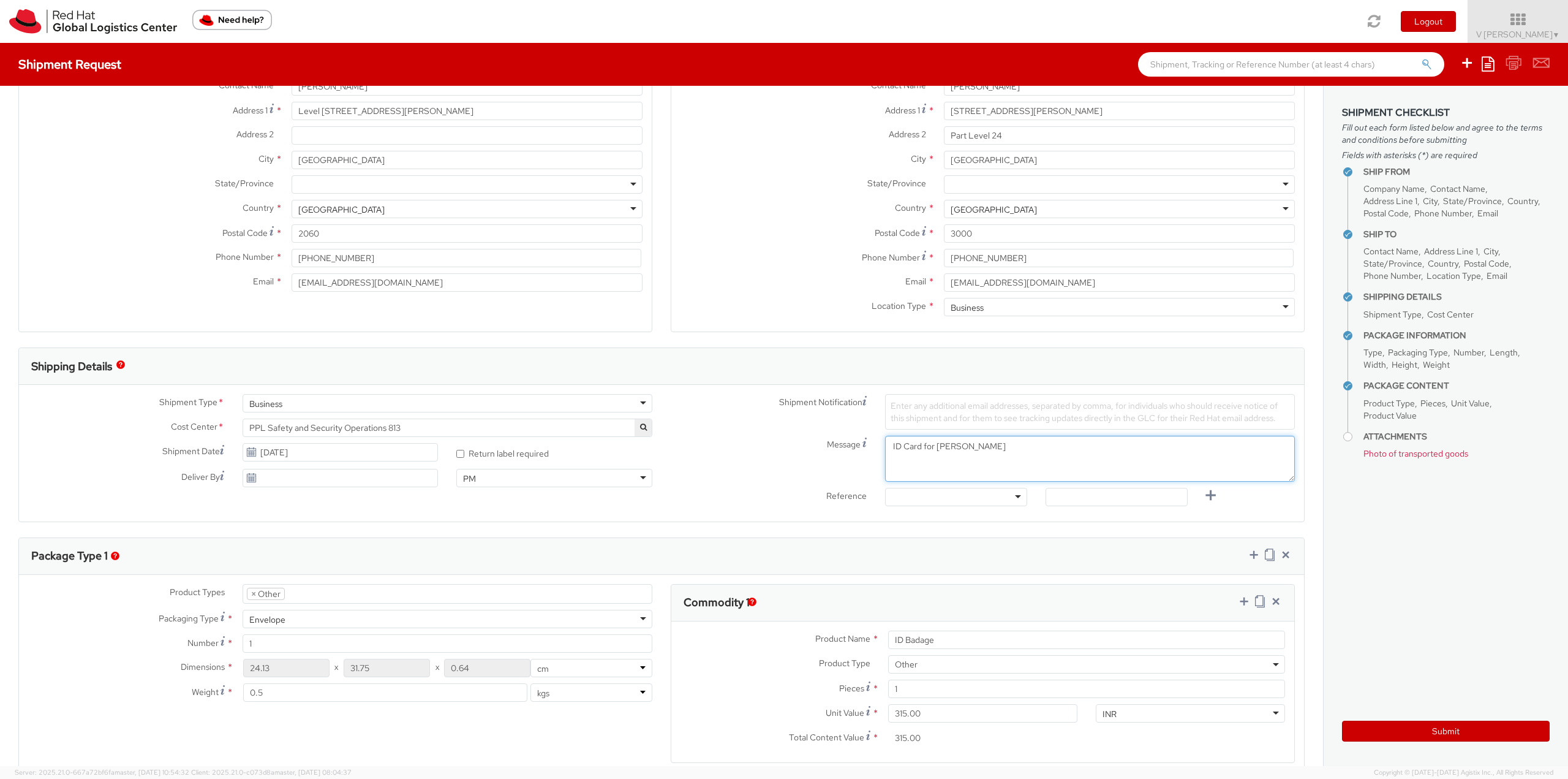
click at [902, 441] on textarea "ID Card for [PERSON_NAME]" at bounding box center [1090, 458] width 410 height 46
type textarea "ID Badge for [PERSON_NAME]"
click at [809, 474] on div "Message ID Badge for [PERSON_NAME]" at bounding box center [983, 458] width 643 height 46
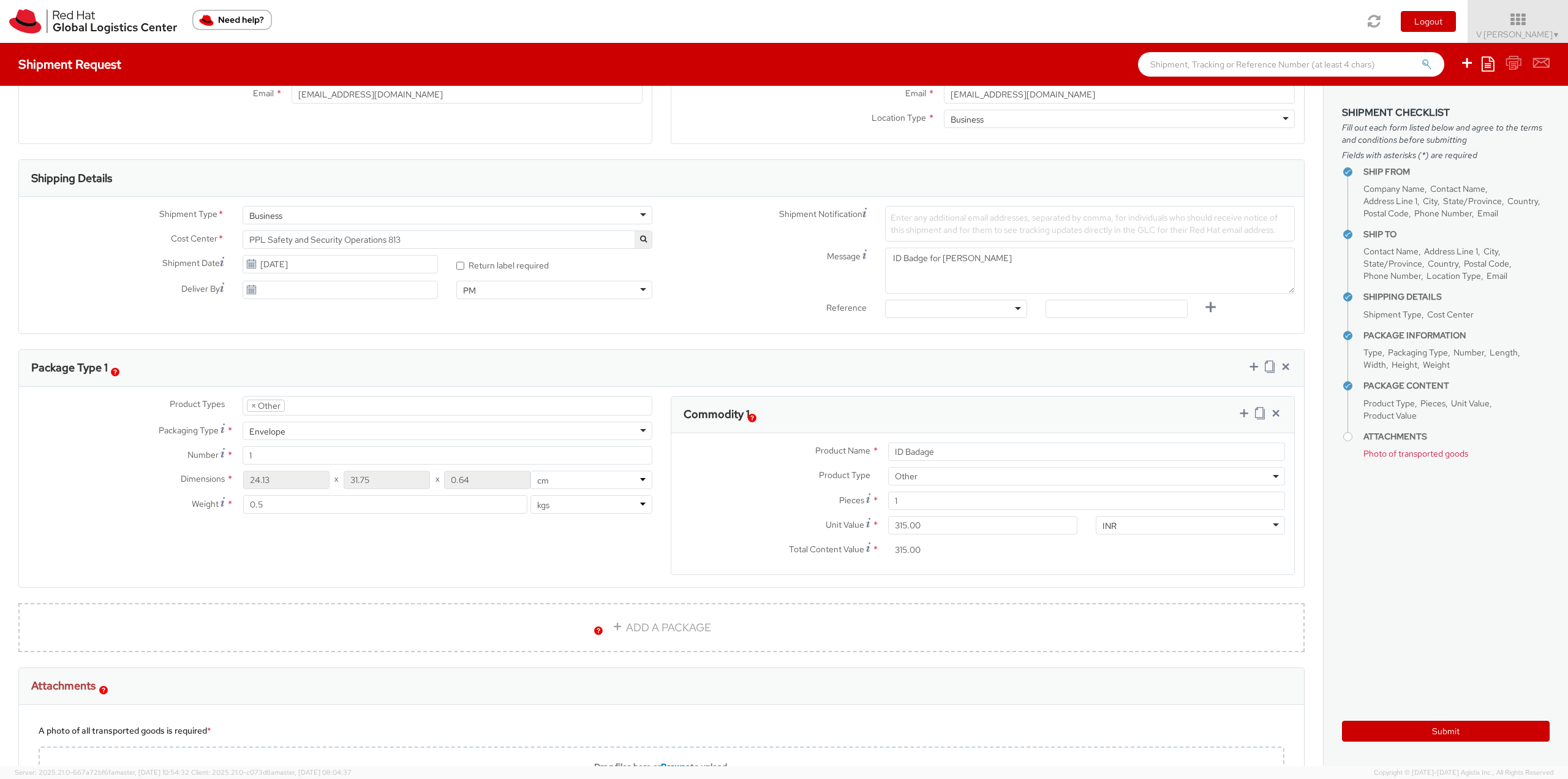
scroll to position [307, 0]
click at [986, 455] on input "ID Badage" at bounding box center [1086, 456] width 396 height 18
click at [907, 511] on input "1" at bounding box center [1086, 505] width 396 height 18
type input "0.00"
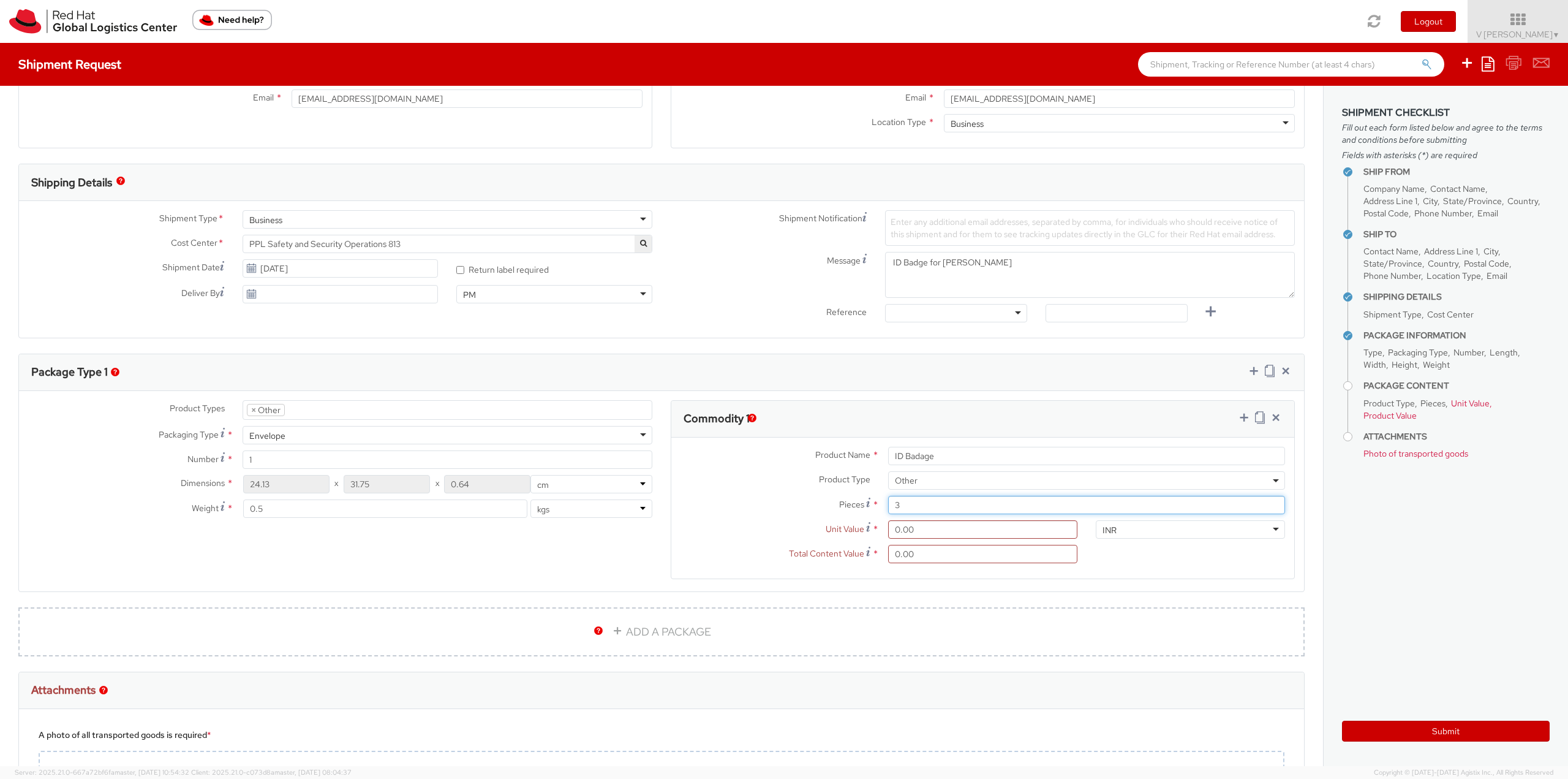
type input "3"
click at [735, 502] on label "Pieces *" at bounding box center [775, 504] width 208 height 16
click at [888, 502] on input "3" at bounding box center [1086, 505] width 396 height 18
click at [990, 550] on input "0.00" at bounding box center [983, 554] width 190 height 18
click at [901, 535] on input "0.00" at bounding box center [983, 529] width 190 height 18
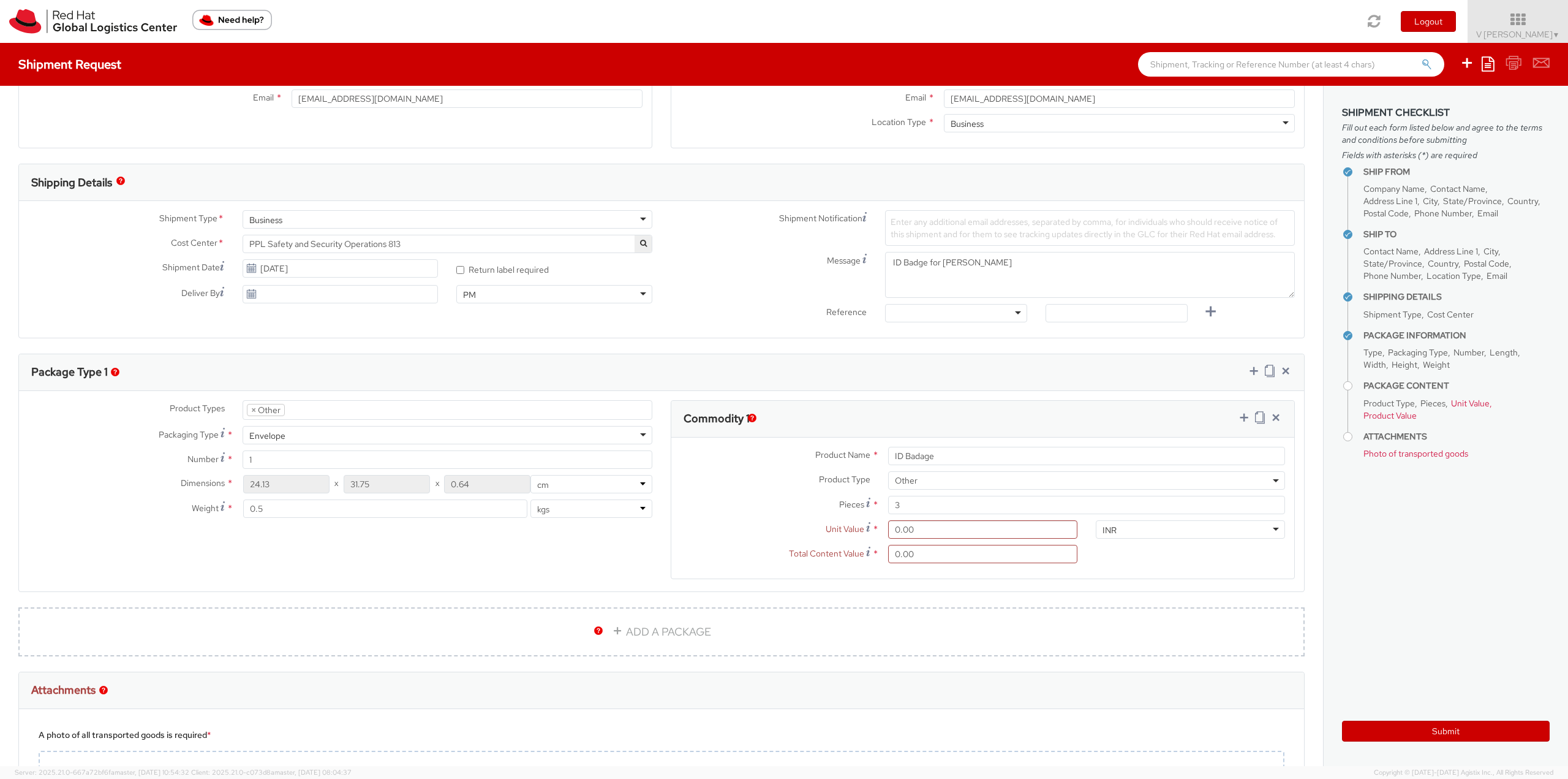
click at [881, 502] on div "3" at bounding box center [1087, 505] width 415 height 18
click at [895, 497] on input "3" at bounding box center [1086, 505] width 396 height 18
click at [757, 494] on div "Product Type * Documents Docking Station Laptop Monitor Other Hardware Server T…" at bounding box center [983, 483] width 623 height 24
click at [940, 510] on input "Pieces *" at bounding box center [1086, 505] width 396 height 18
type input "1"
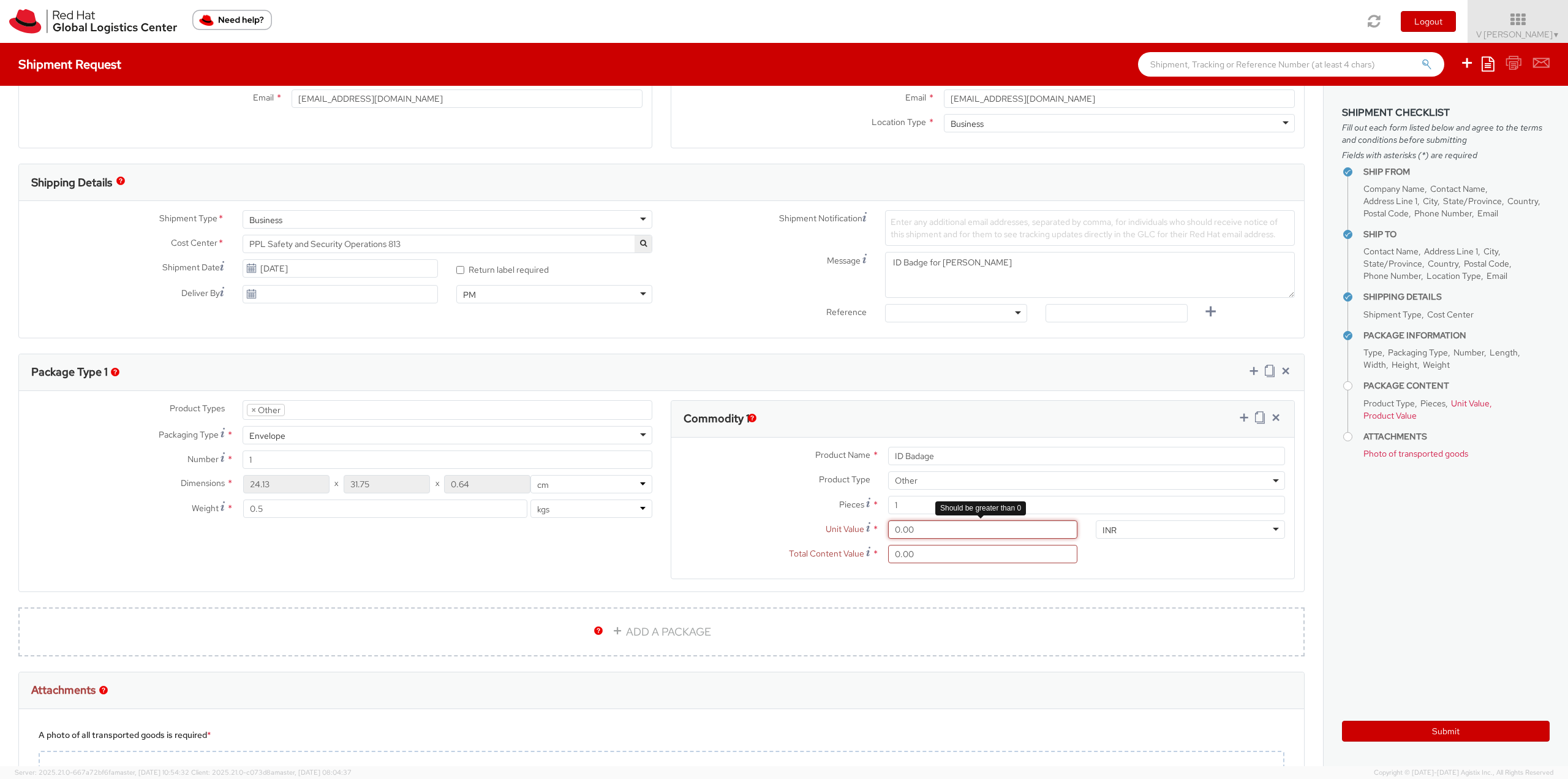
click at [914, 528] on input "0.00" at bounding box center [983, 529] width 190 height 18
type input "3.00"
type input "31.00"
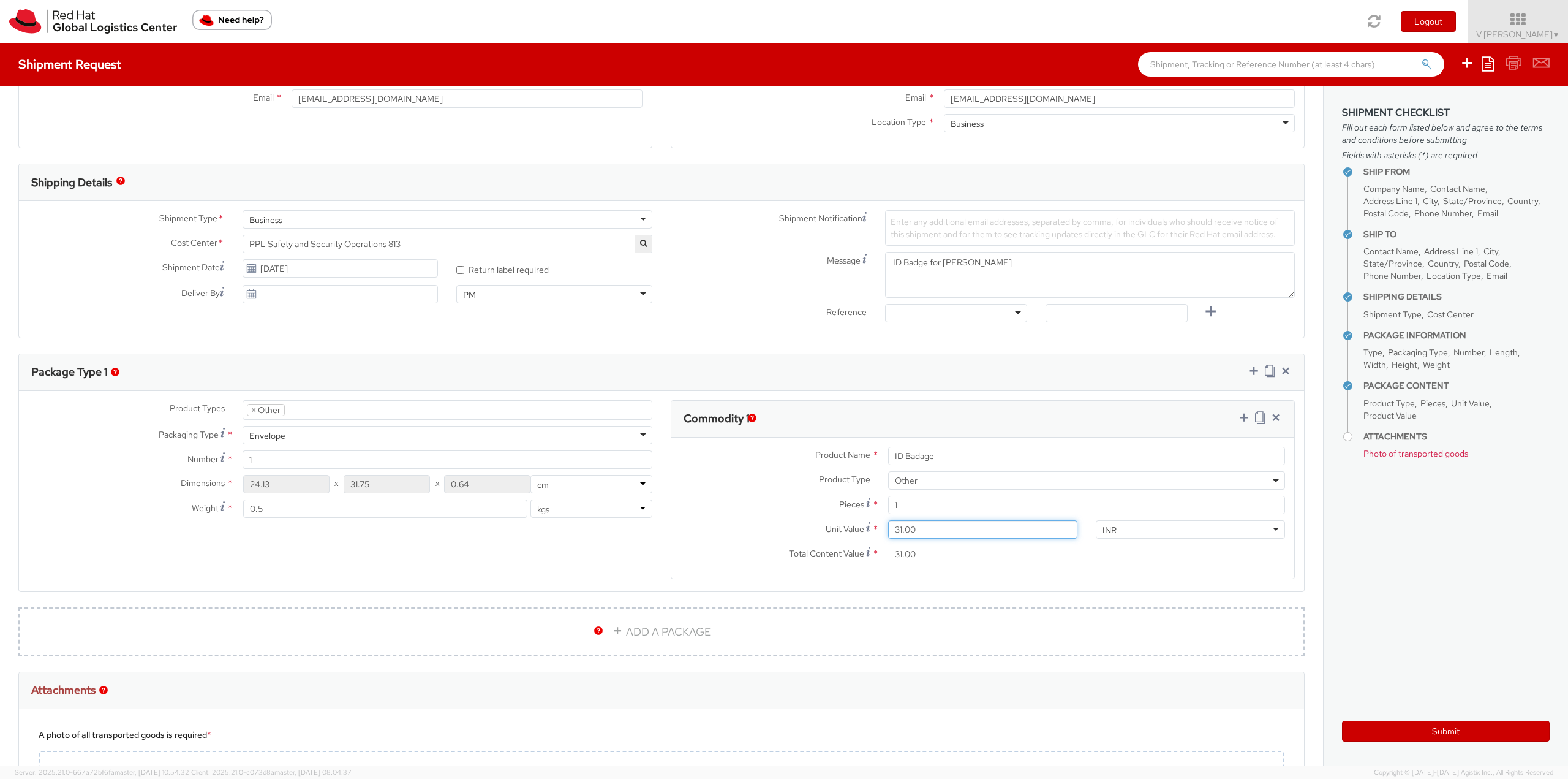
type input "315.00"
click at [742, 499] on label "Pieces *" at bounding box center [775, 504] width 208 height 16
click at [888, 499] on input "1" at bounding box center [1086, 505] width 396 height 18
click at [1045, 424] on link at bounding box center [1244, 419] width 13 height 18
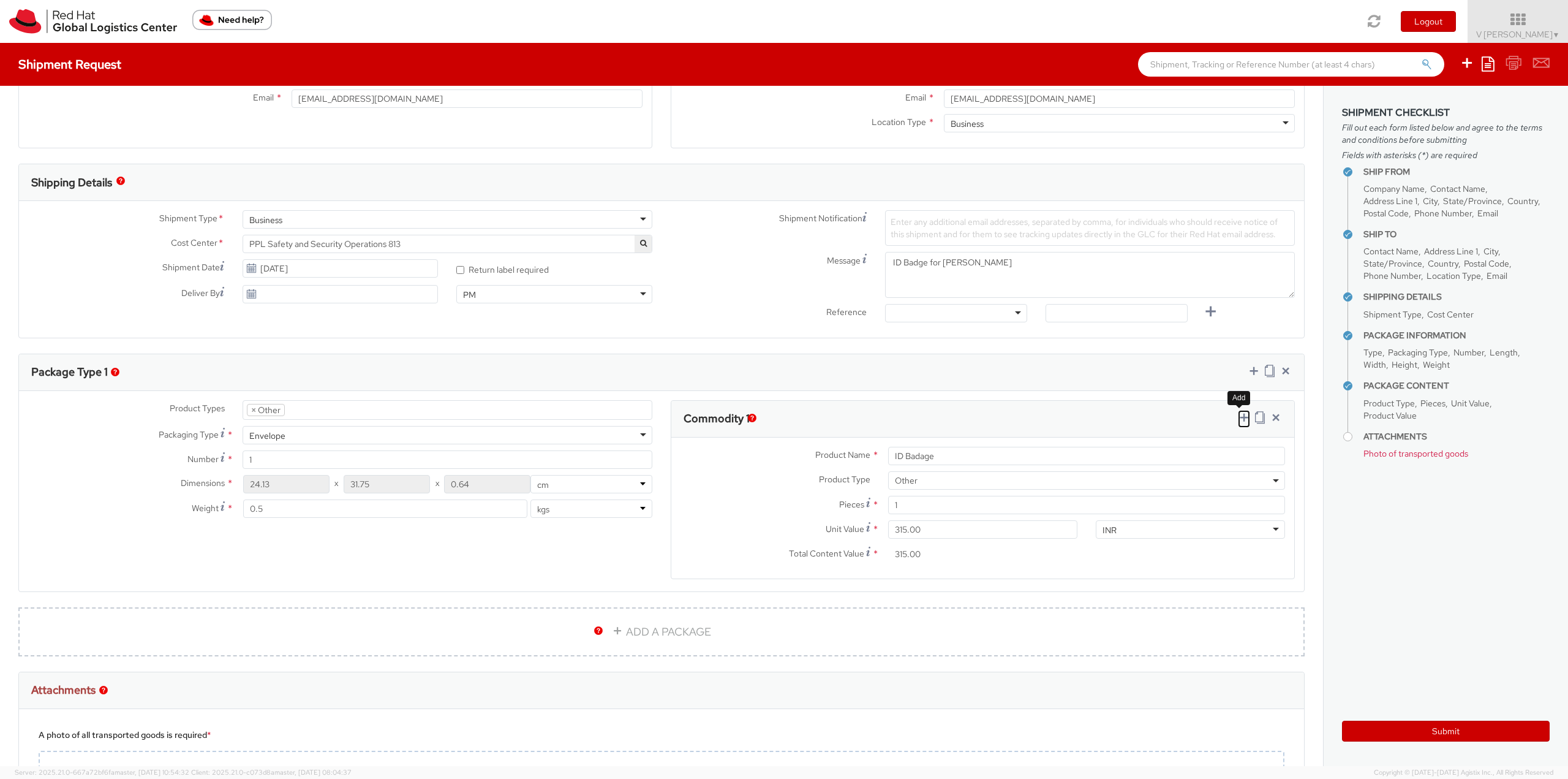
select select
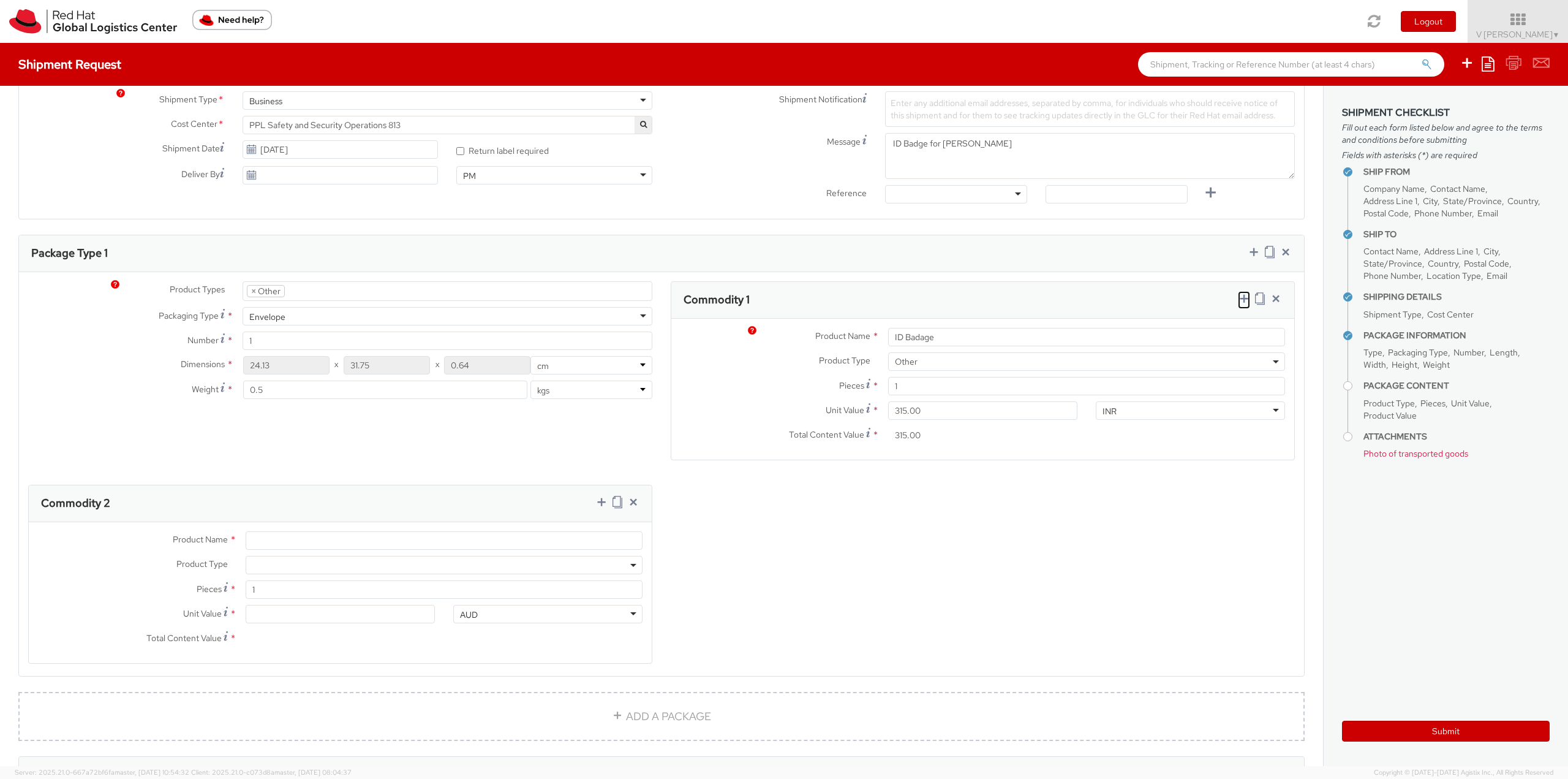
scroll to position [429, 0]
click at [266, 541] on input "Product Name *" at bounding box center [443, 537] width 396 height 18
type input "Pouch"
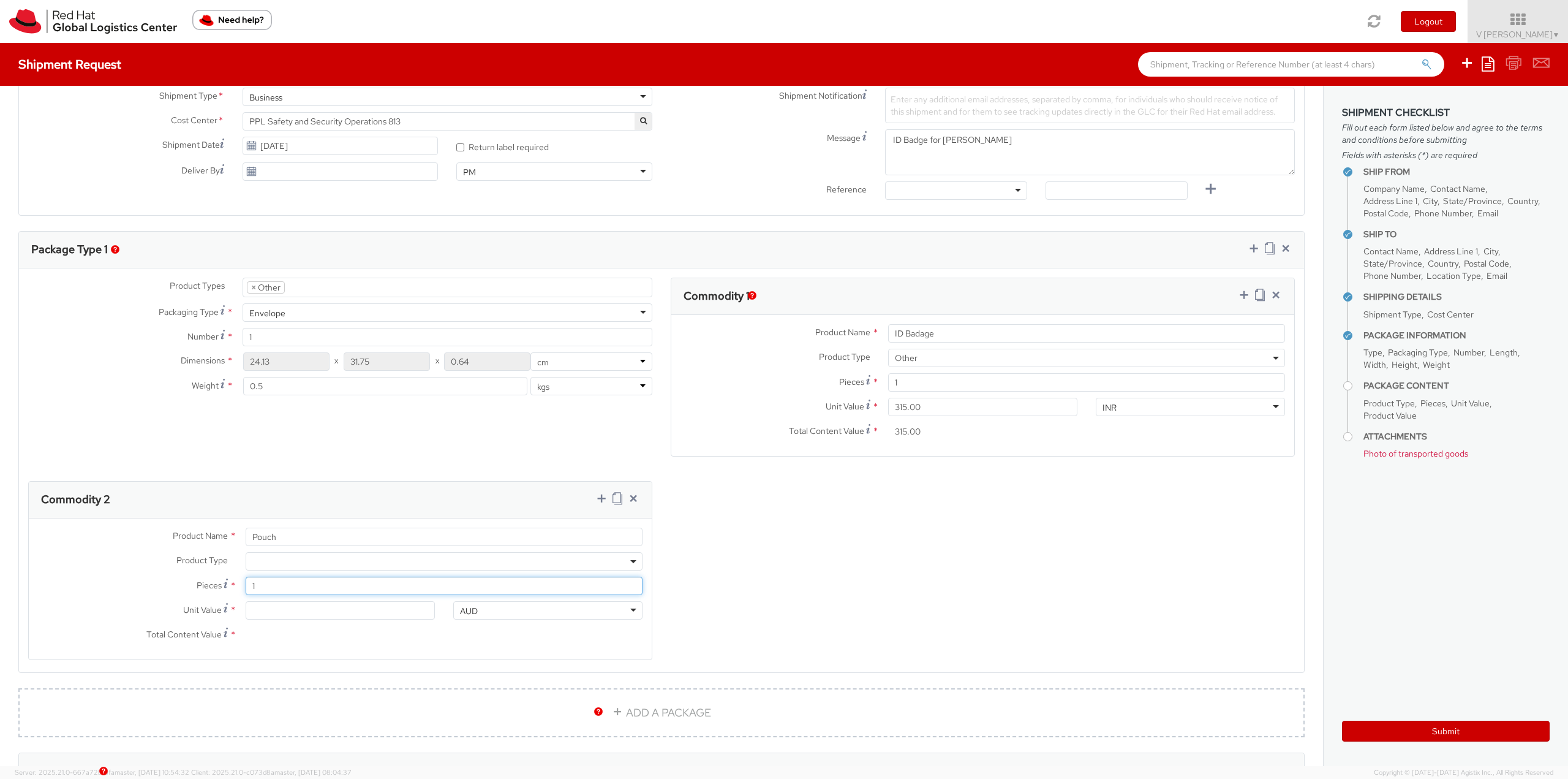
click at [274, 550] on input "1" at bounding box center [443, 586] width 396 height 18
click at [284, 550] on span at bounding box center [443, 561] width 396 height 18
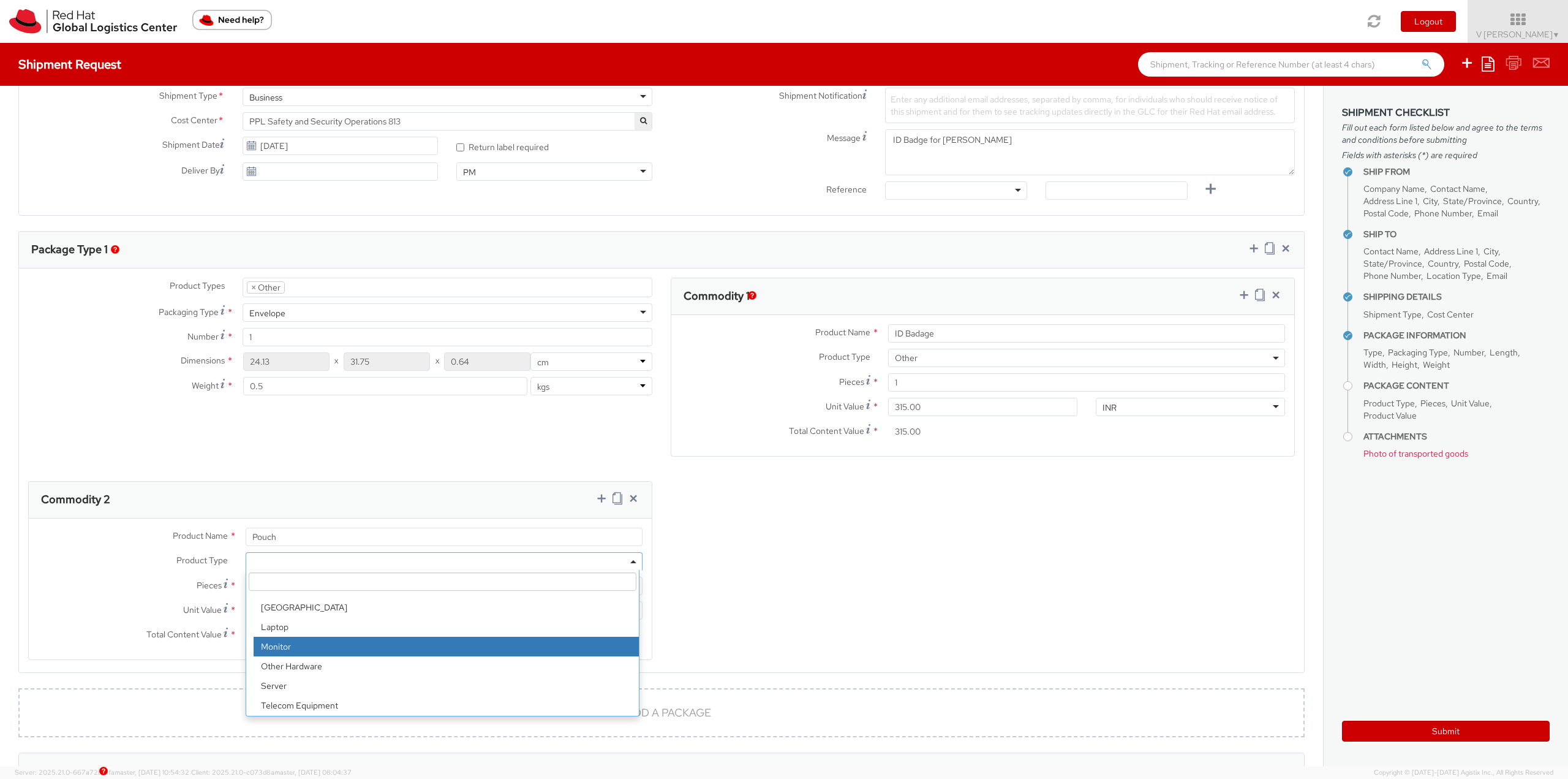
scroll to position [54, 0]
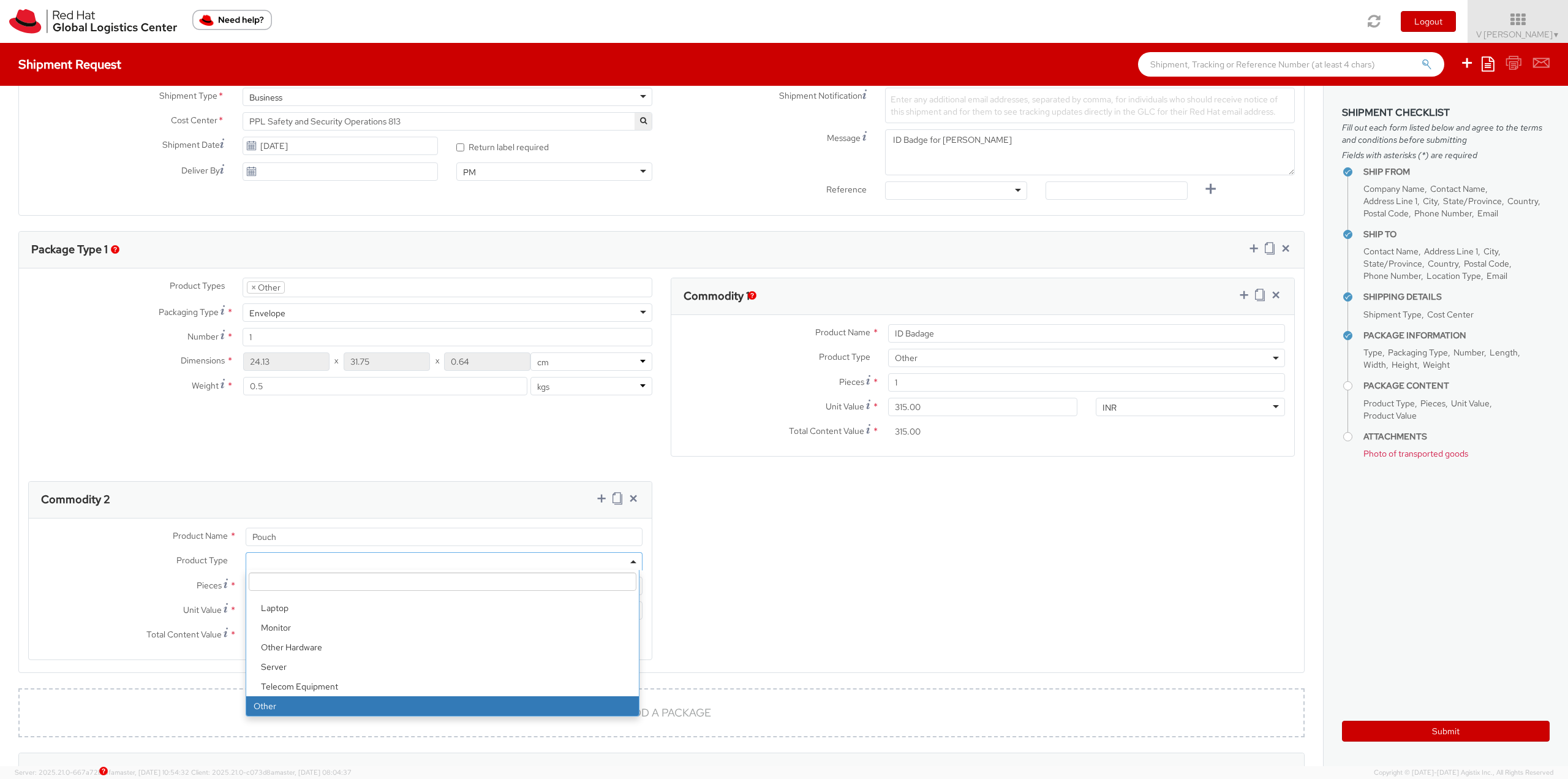
select select "OTHER"
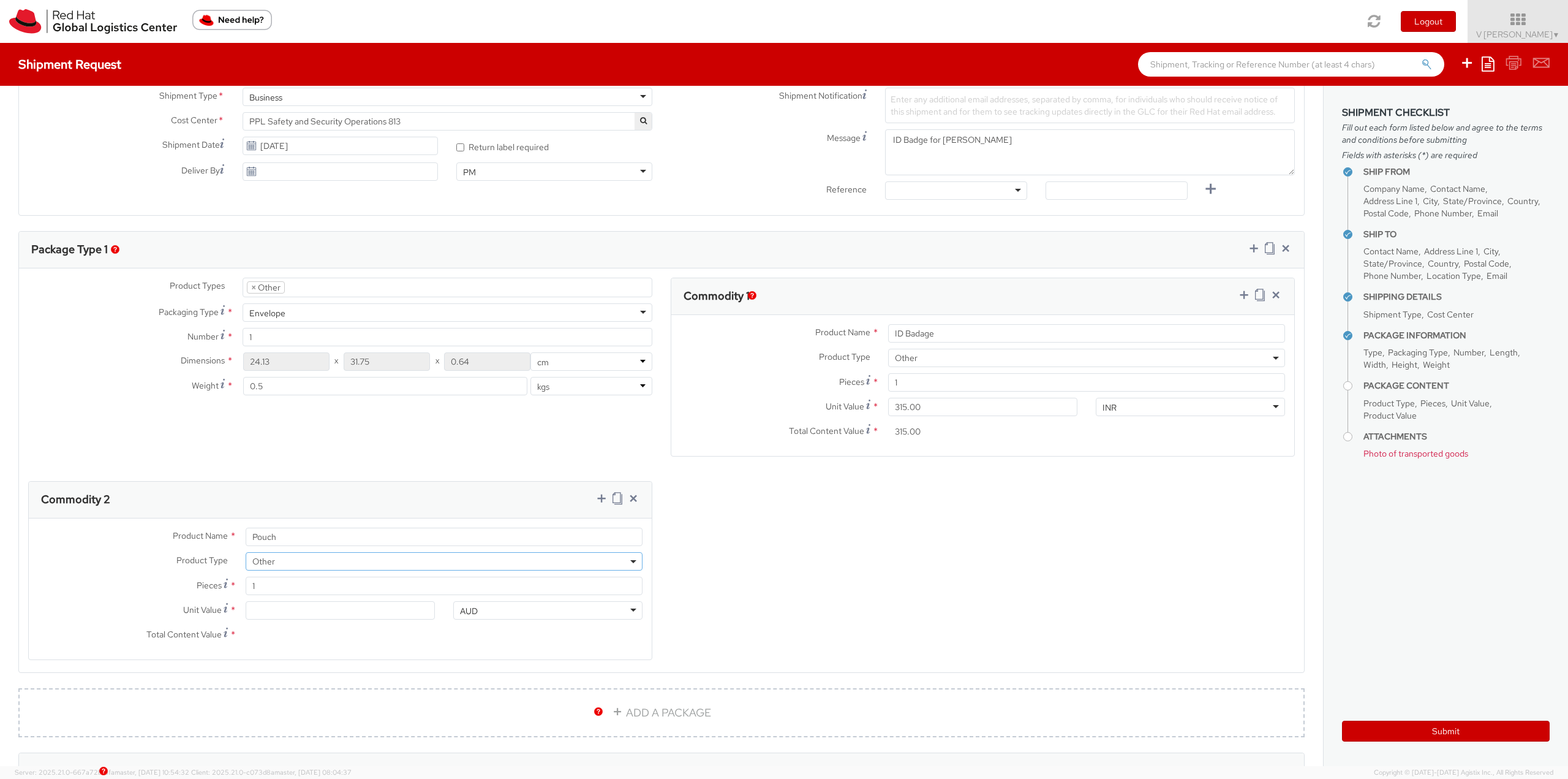
click at [309, 550] on div "Product Type * Documents Docking Station Laptop Monitor Other Hardware Server T…" at bounding box center [340, 564] width 623 height 24
click at [286, 550] on input "Total Content Value *" at bounding box center [340, 635] width 190 height 18
click at [293, 550] on input "Unit Value *" at bounding box center [340, 610] width 190 height 18
click at [279, 550] on input "1" at bounding box center [443, 586] width 396 height 18
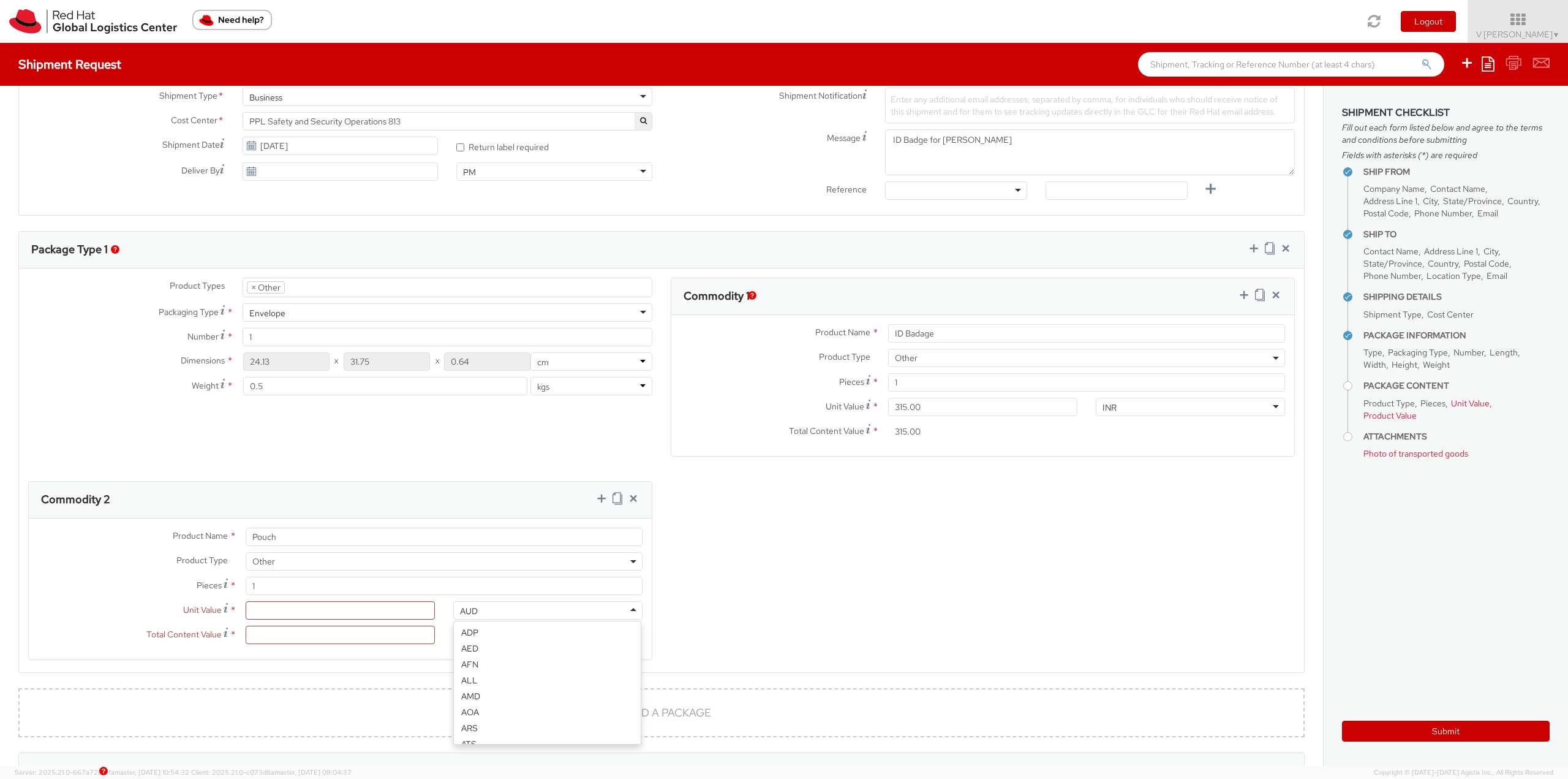
click at [473, 550] on div "AUD" at bounding box center [469, 611] width 18 height 13
click at [263, 550] on input "Unit Value Valuation is the price paid or payable. For procured items, the valu…" at bounding box center [340, 610] width 190 height 18
click at [925, 406] on input "315.00" at bounding box center [983, 407] width 190 height 18
type input "31.00"
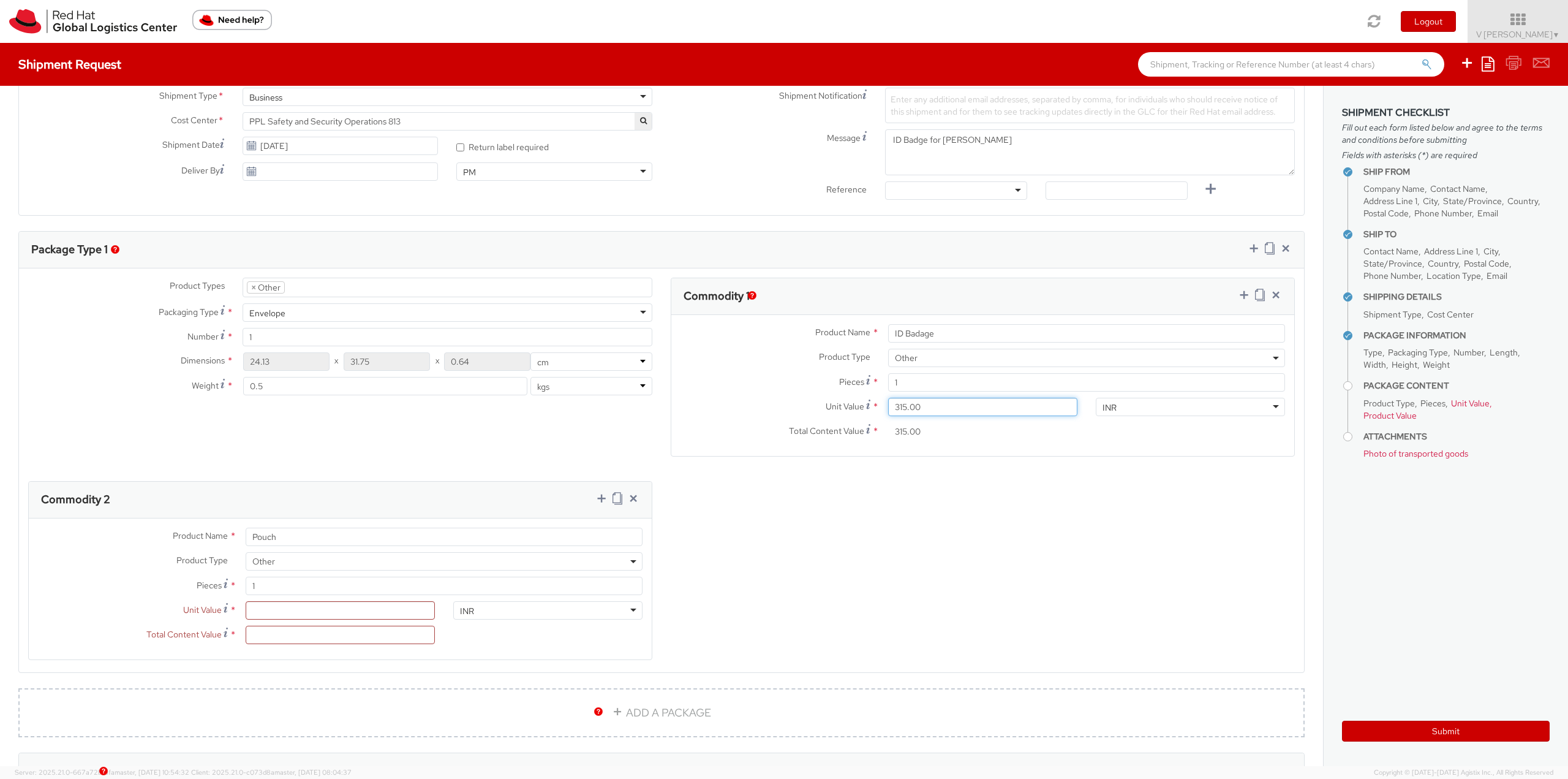
type input "31.00"
type input "3.00"
type input "0.00"
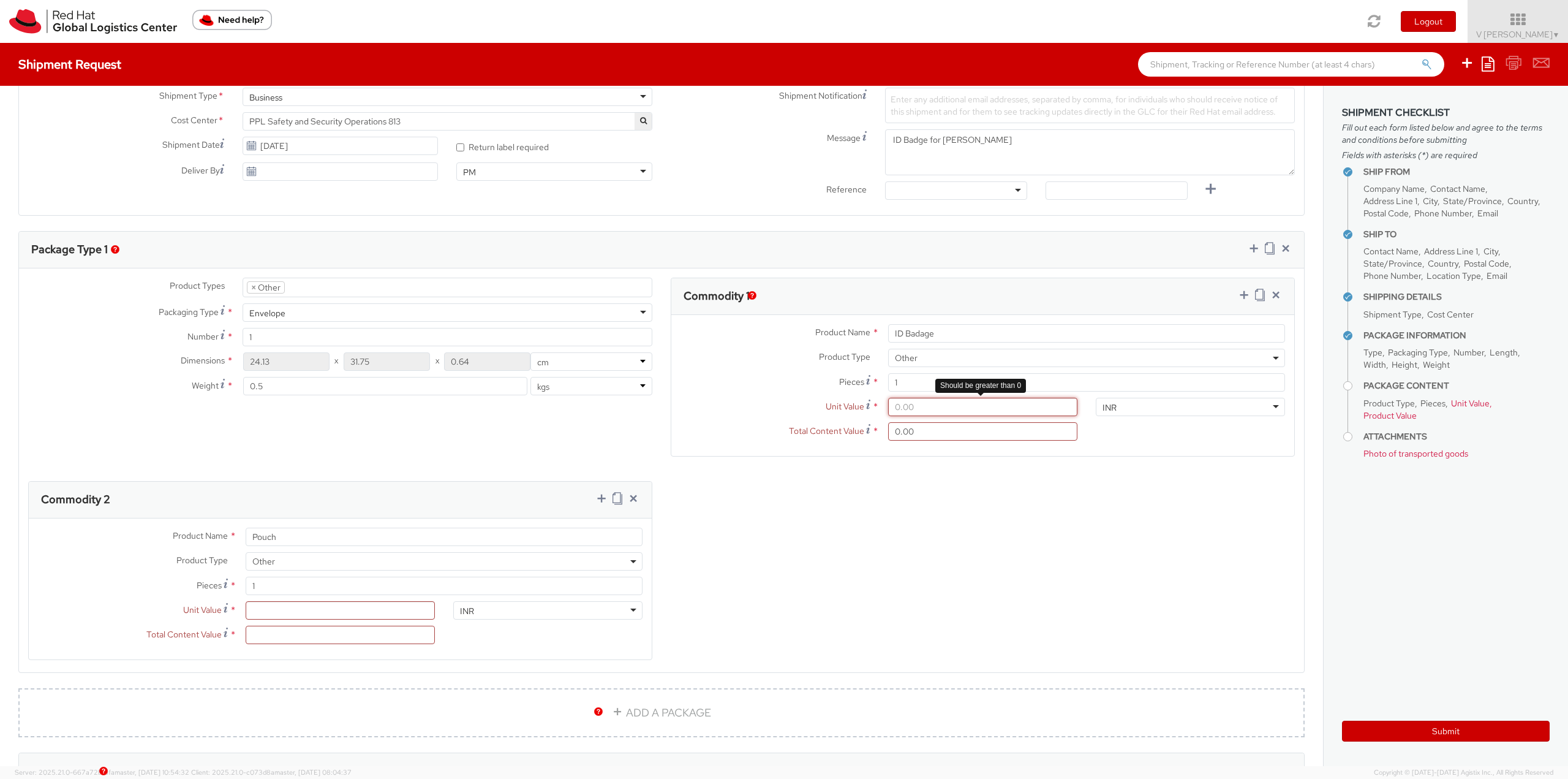
type input "3.00"
type input "3.40"
type input "3.44"
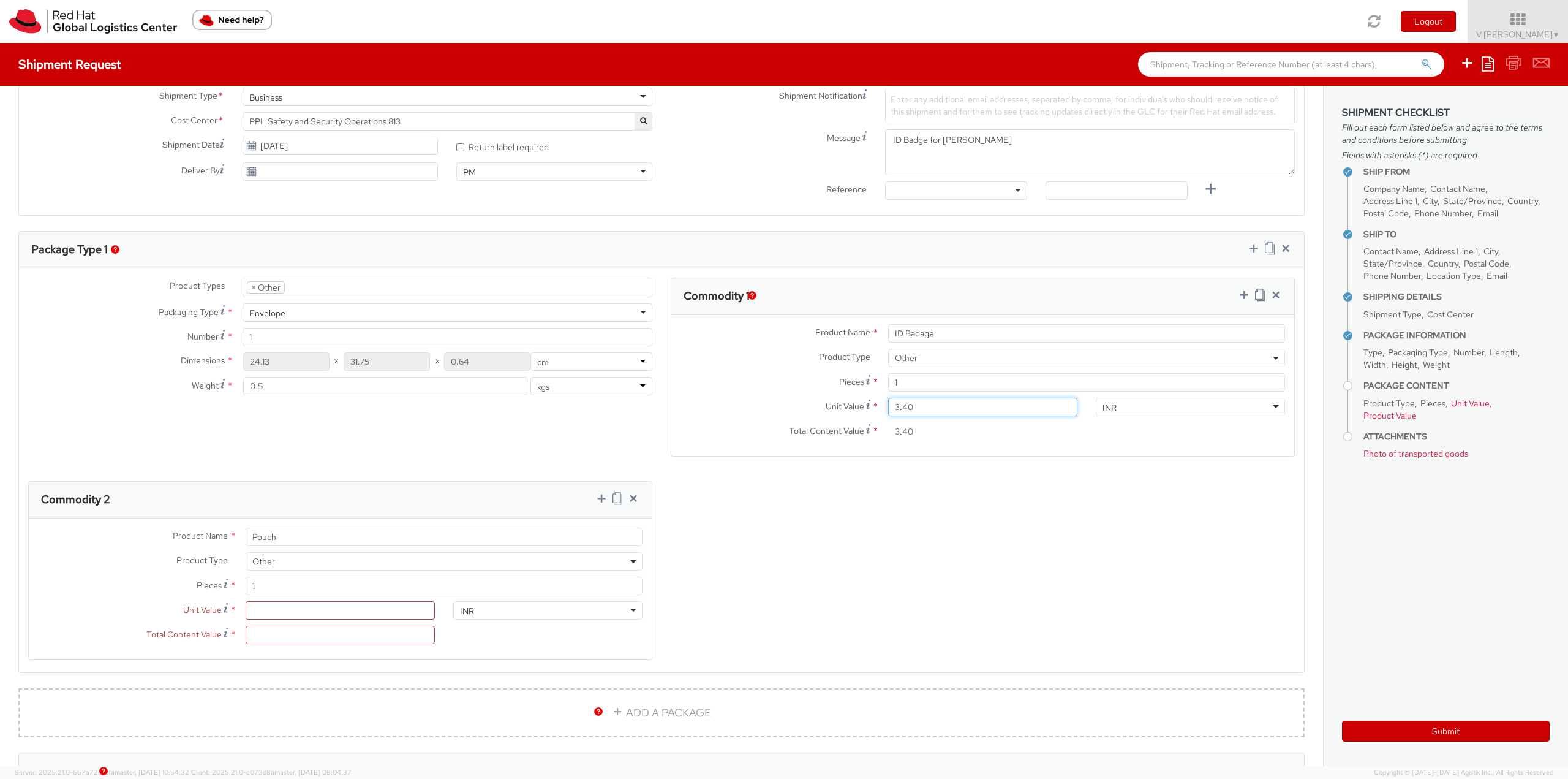
type input "3.44"
click at [1045, 416] on div "INR INR ADP AED AFN ALL AMD AOA ARS ATS AUD AWG AZN BAM BBD BDT BGL BGN BHD BIF…" at bounding box center [1190, 409] width 208 height 24
click at [1045, 415] on div "INR" at bounding box center [1190, 407] width 190 height 18
click at [1045, 413] on div "INR" at bounding box center [1190, 407] width 190 height 18
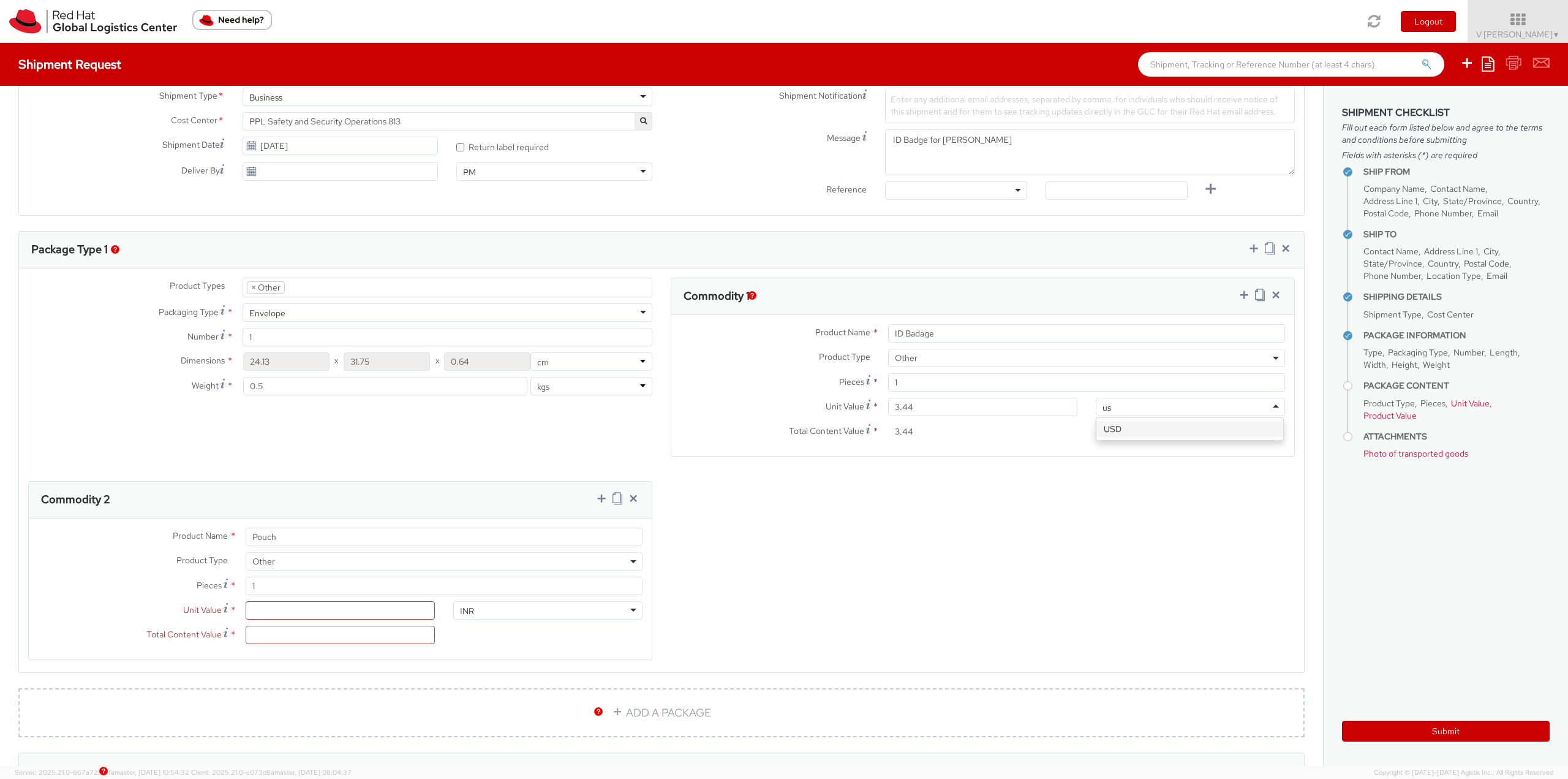
scroll to position [0, 0]
type input "usd"
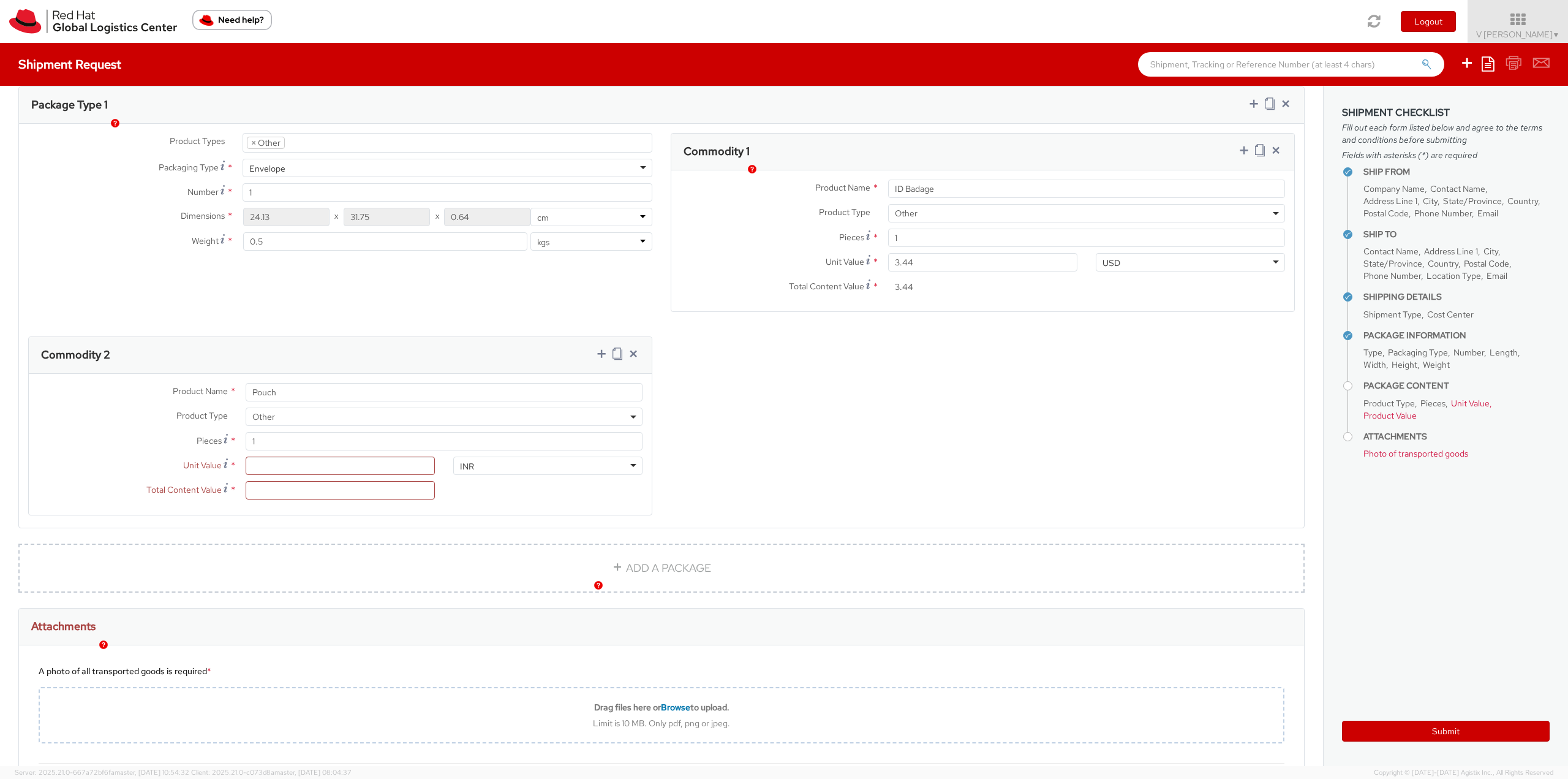
scroll to position [613, 0]
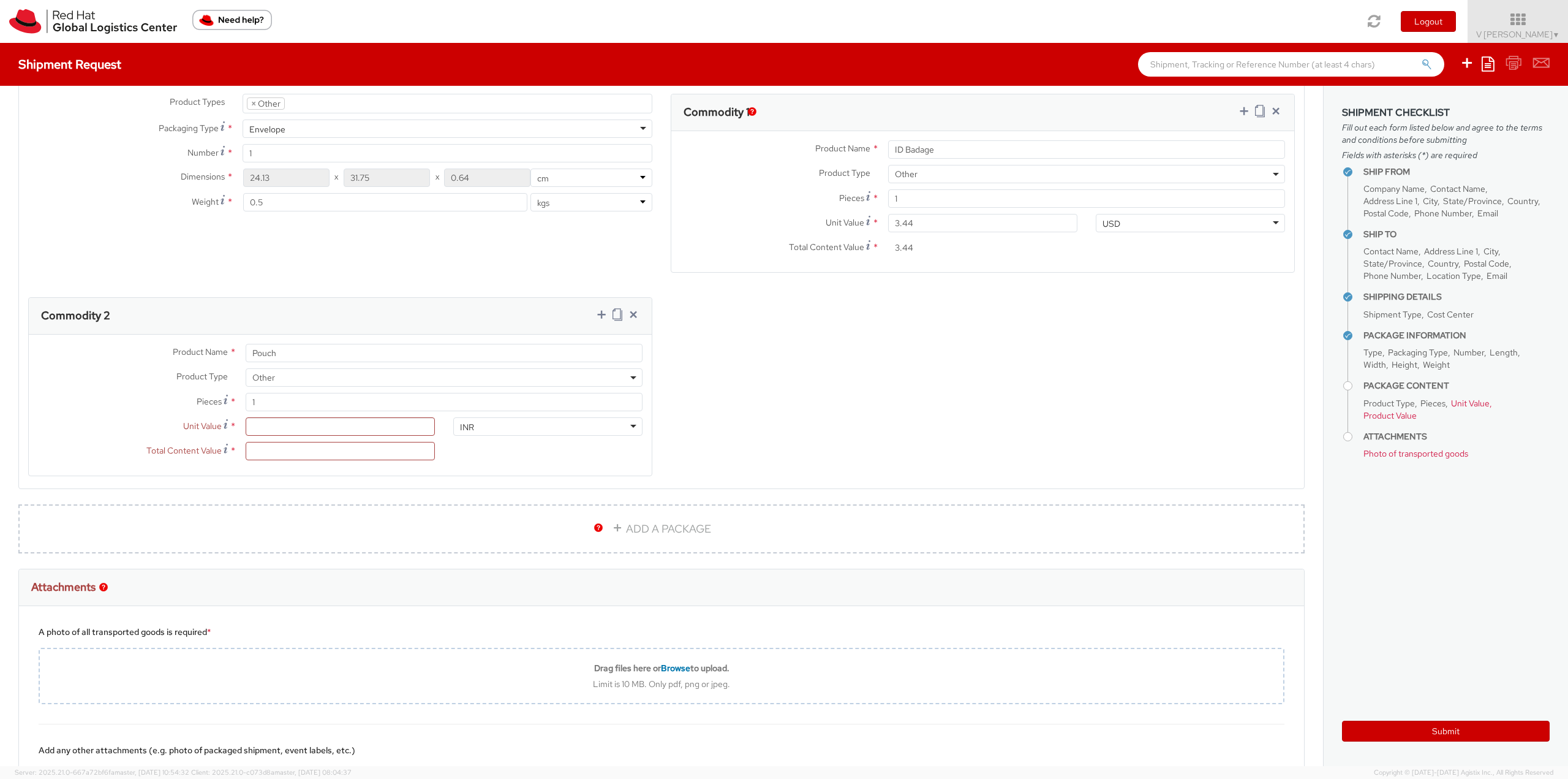
click at [833, 461] on div "Product Types * Documents Docking Station Laptop Monitor Other Hardware Server …" at bounding box center [661, 292] width 1285 height 398
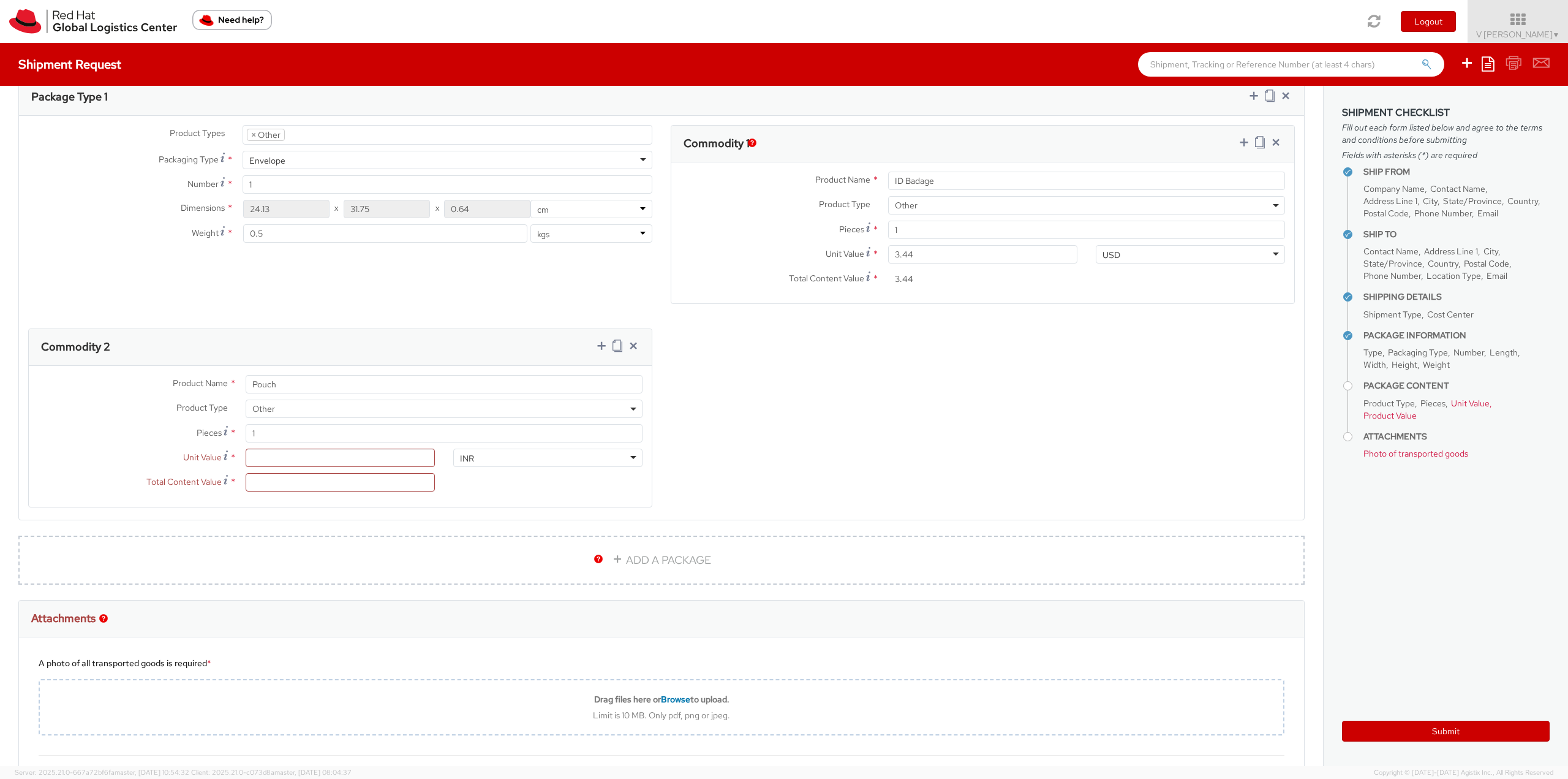
scroll to position [551, 0]
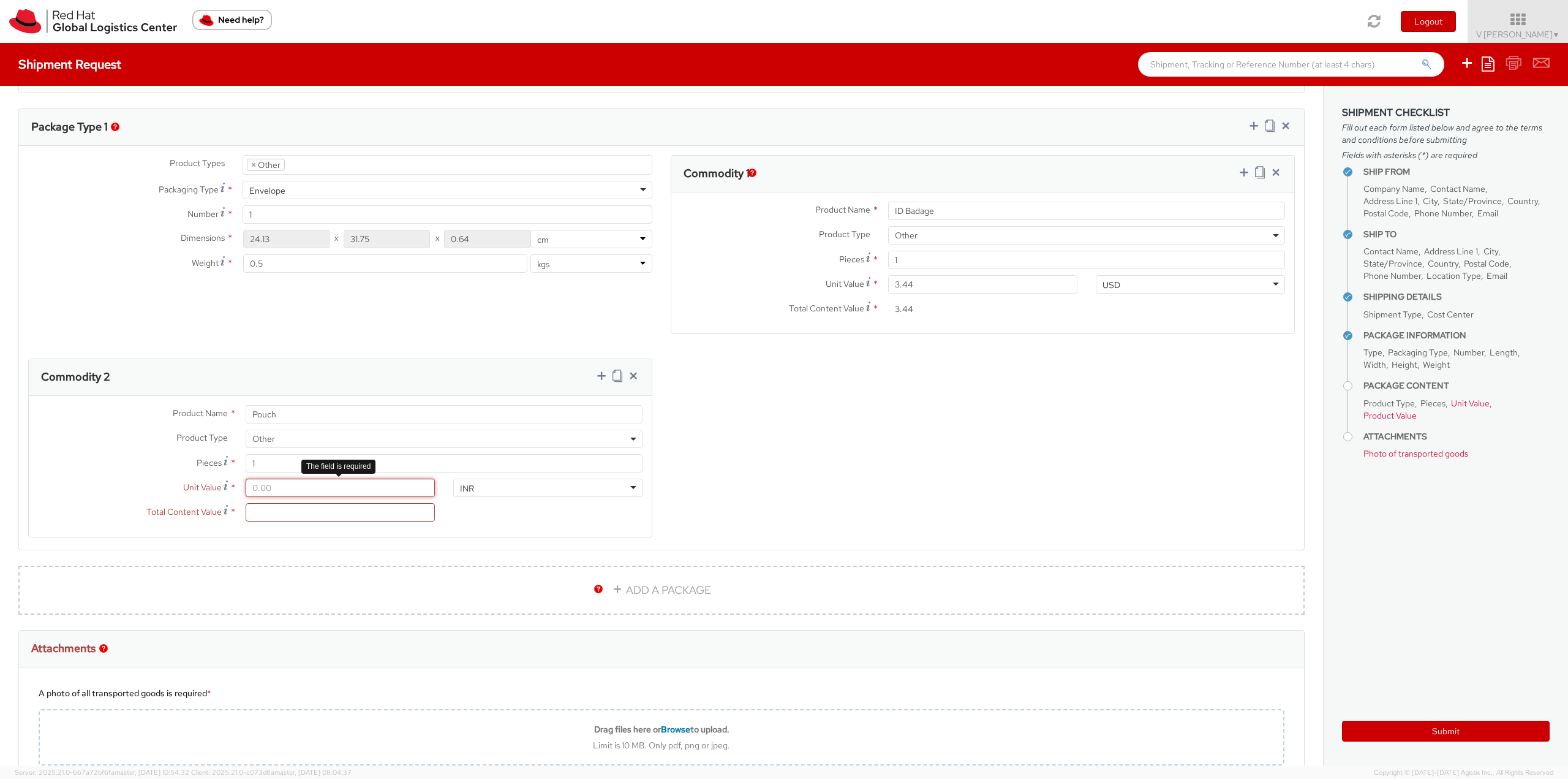
click at [291, 489] on input "Unit Value *" at bounding box center [340, 488] width 190 height 18
type input "0.20"
type input "0.23"
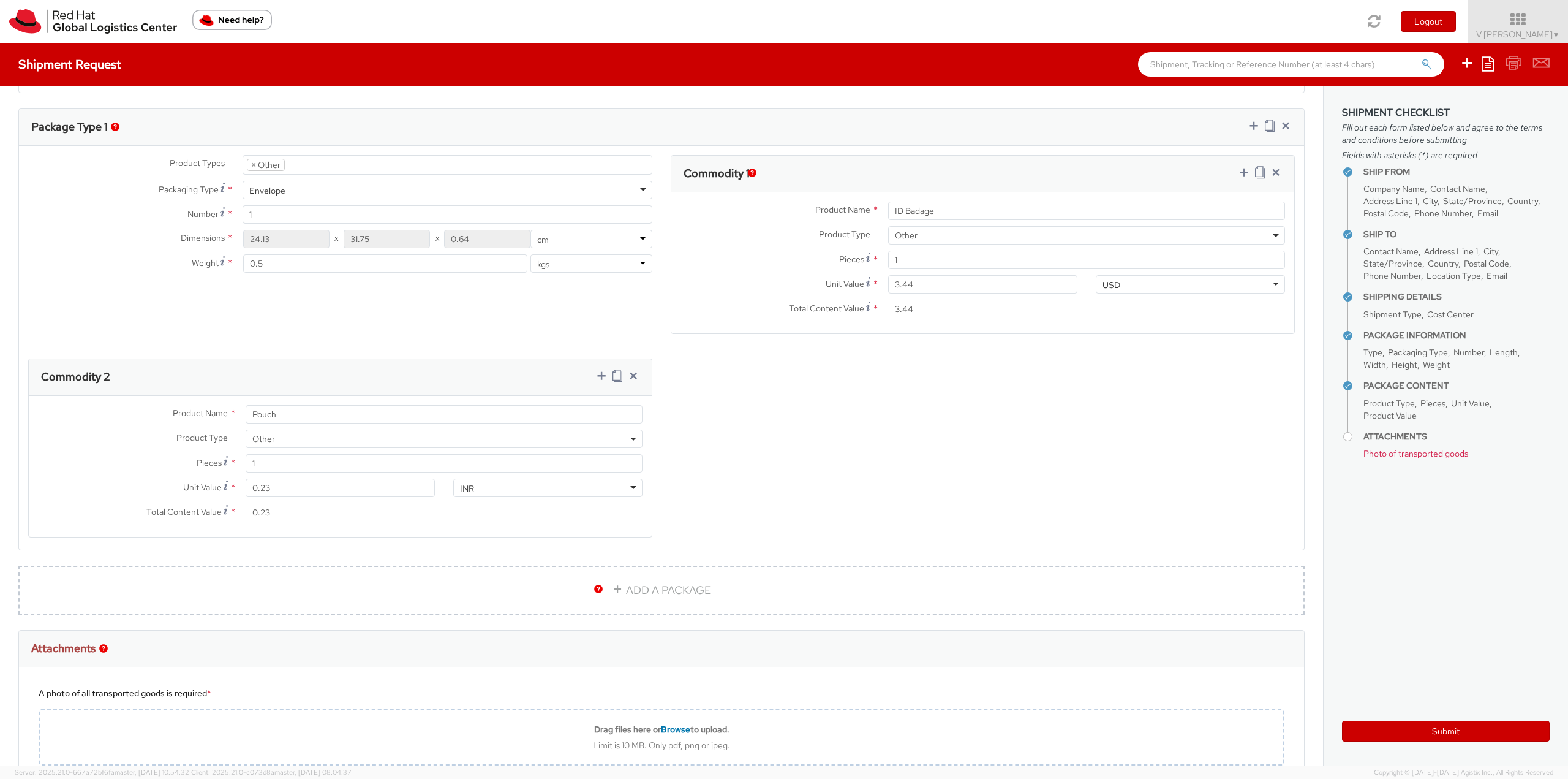
click at [561, 484] on div "INR" at bounding box center [548, 488] width 190 height 18
type input "usd"
click at [597, 374] on icon at bounding box center [601, 376] width 13 height 13
select select
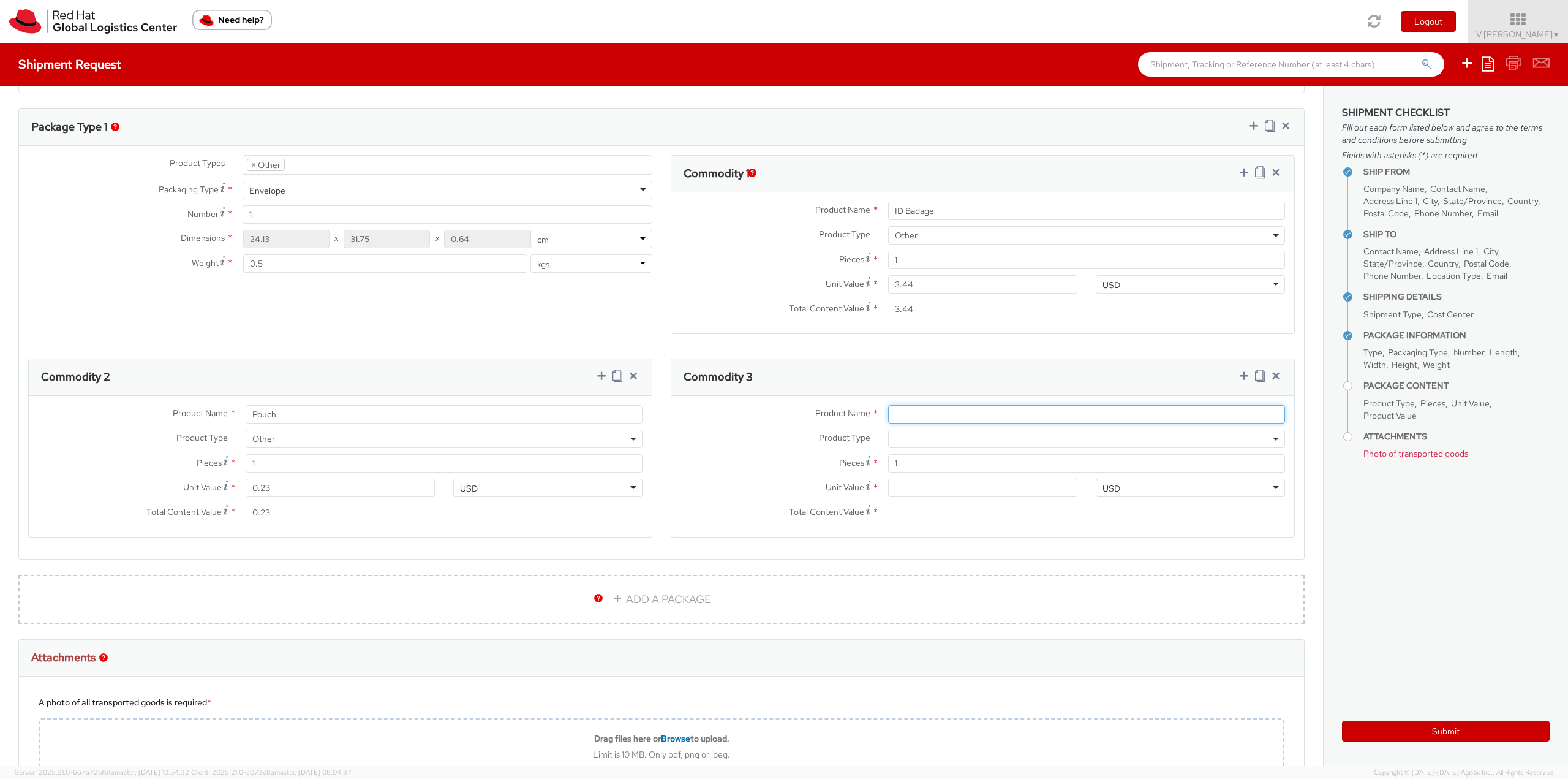
click at [903, 413] on input "Product Name *" at bounding box center [1086, 414] width 396 height 18
type input "Re"
drag, startPoint x: 957, startPoint y: 216, endPoint x: 794, endPoint y: 219, distance: 163.0
click at [794, 219] on div "Product Name * ID Badage" at bounding box center [983, 210] width 623 height 18
paste input "Red Hat Employee Security ID Badge"
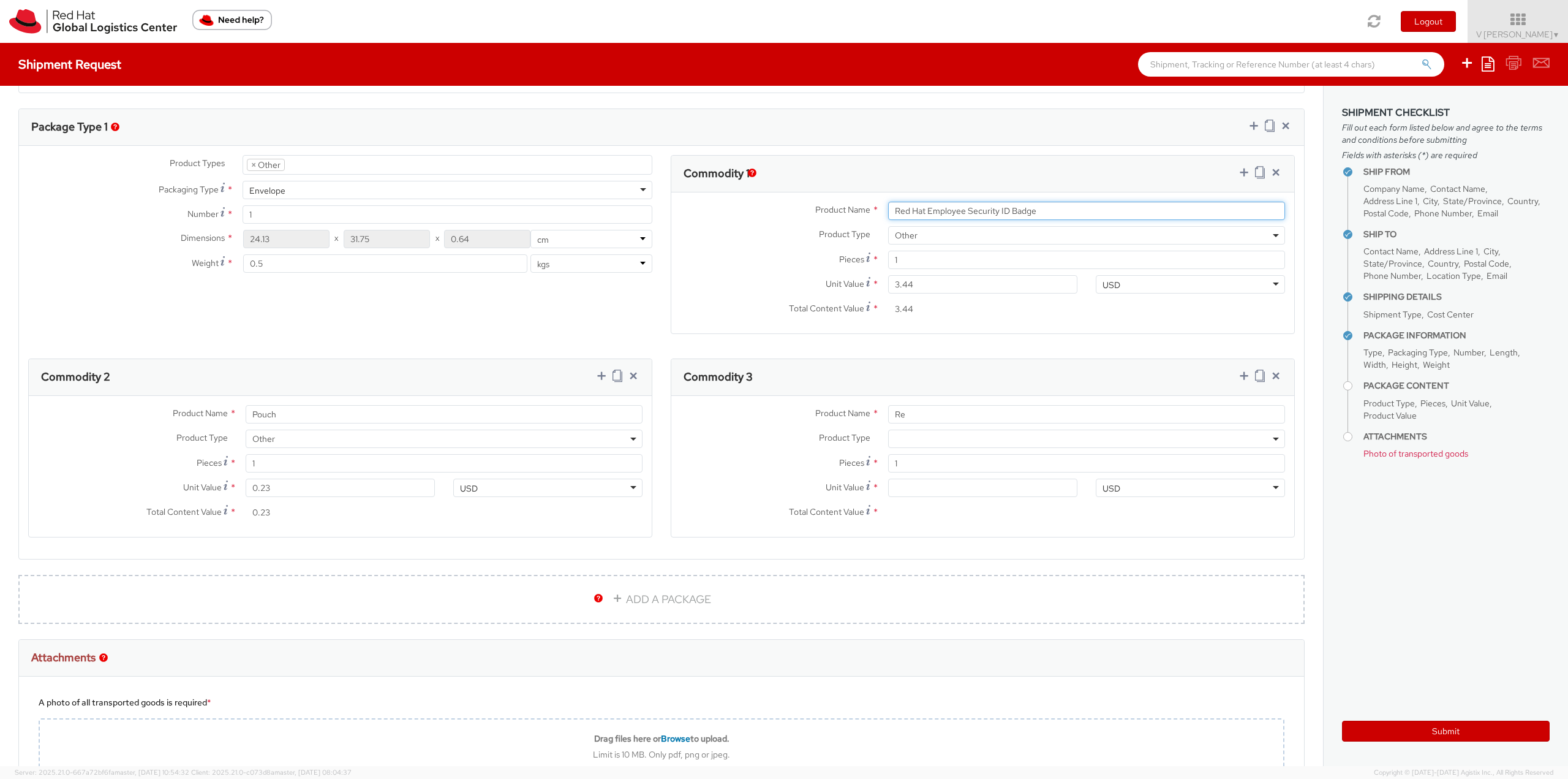
type input "Red Hat Employee Security ID Badge"
drag, startPoint x: 319, startPoint y: 410, endPoint x: 31, endPoint y: 404, distance: 288.1
click at [31, 404] on div "Product Name * Pouch Product Type * Documents Docking Station Laptop Monitor Ot…" at bounding box center [340, 466] width 623 height 141
paste input "Badge Holder"
type input "Badge Holder"
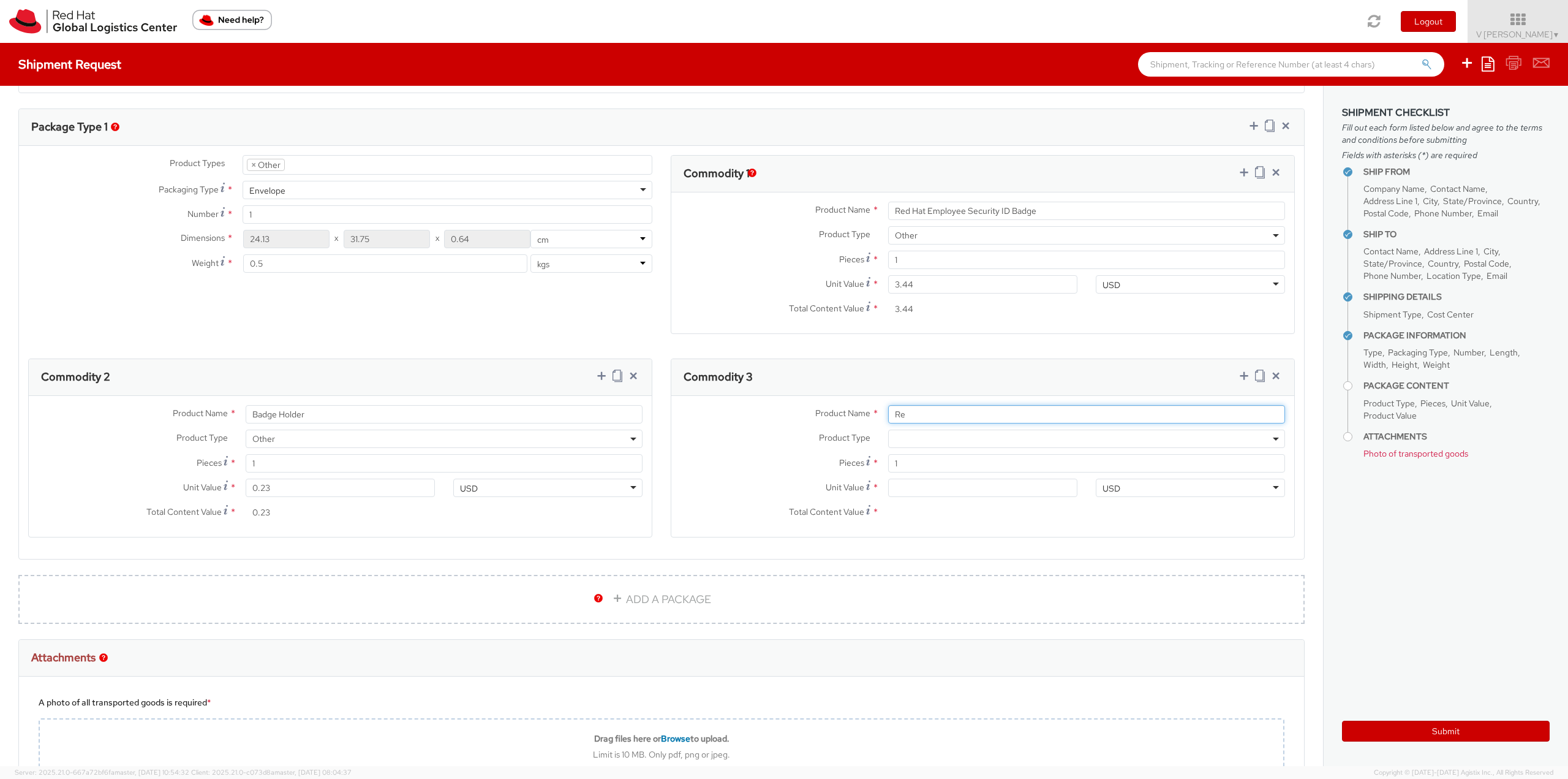
drag, startPoint x: 909, startPoint y: 415, endPoint x: 790, endPoint y: 422, distance: 119.2
click at [795, 422] on div "Product Name * Re" at bounding box center [983, 414] width 623 height 18
paste input "Badge Reel"
type input "Badge Reel"
click at [927, 449] on div "Product Type * Documents Docking Station Laptop Monitor Other Hardware Server T…" at bounding box center [983, 442] width 623 height 24
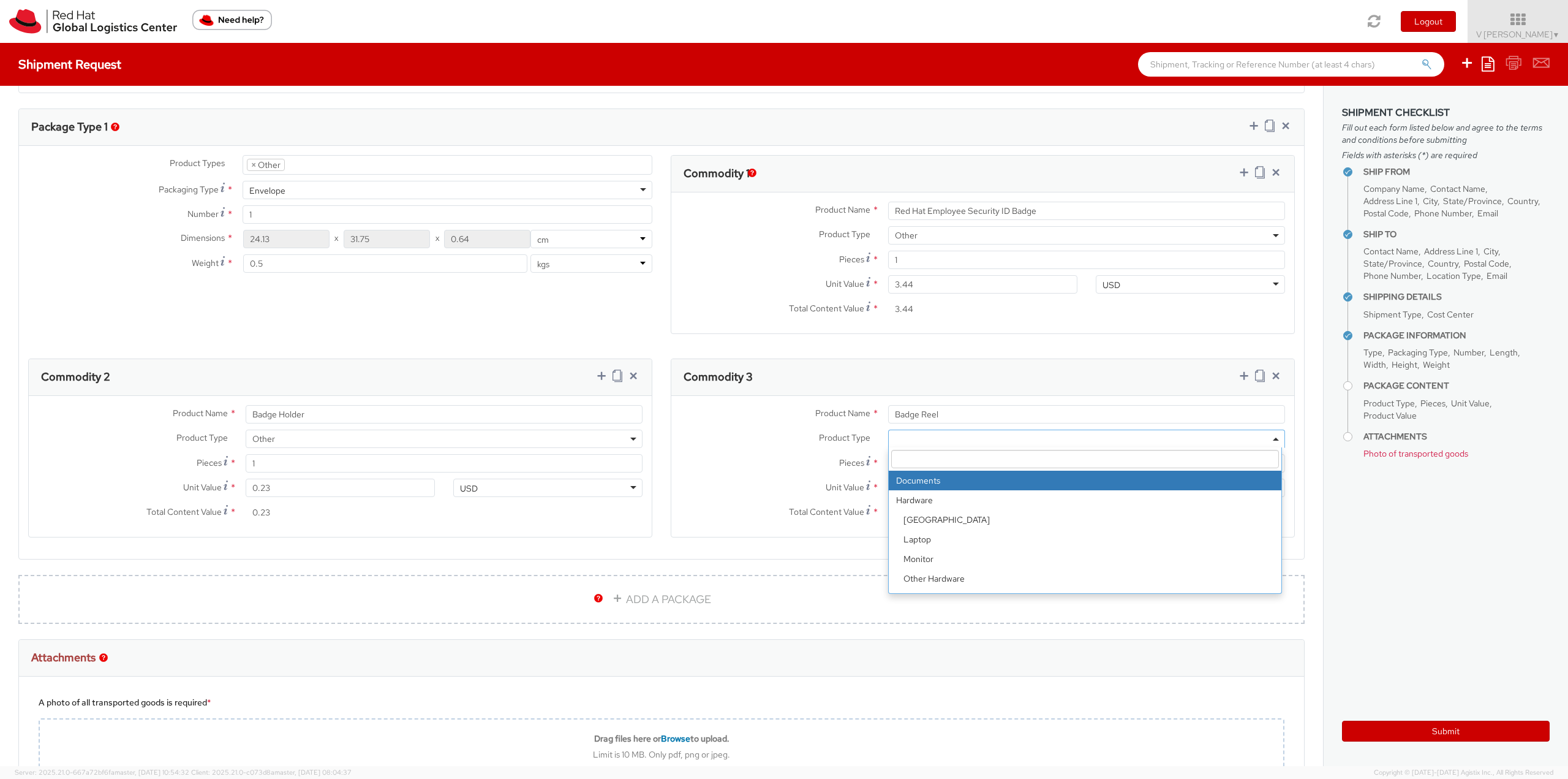
click at [929, 439] on span at bounding box center [1086, 439] width 396 height 18
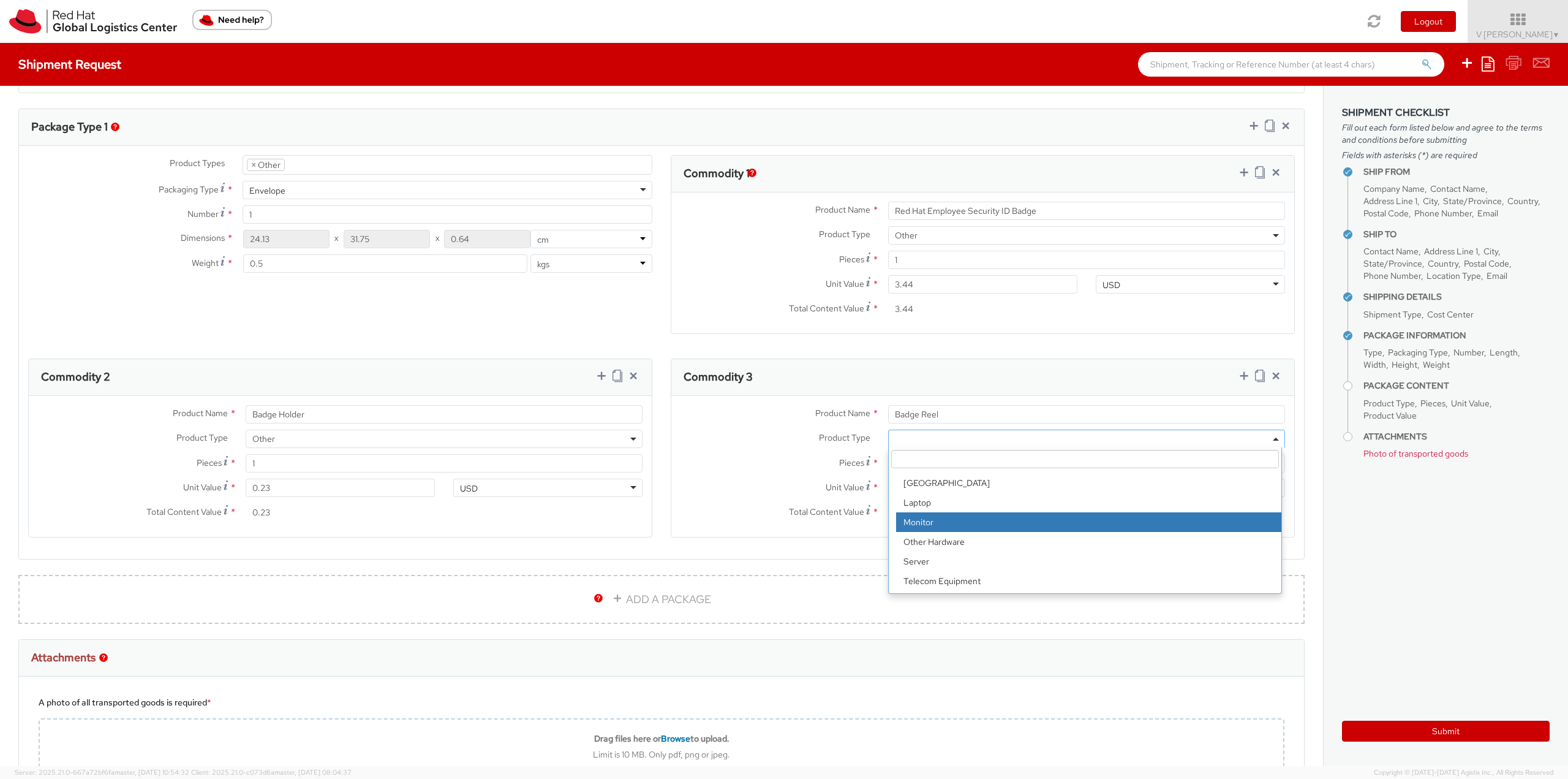
scroll to position [54, 0]
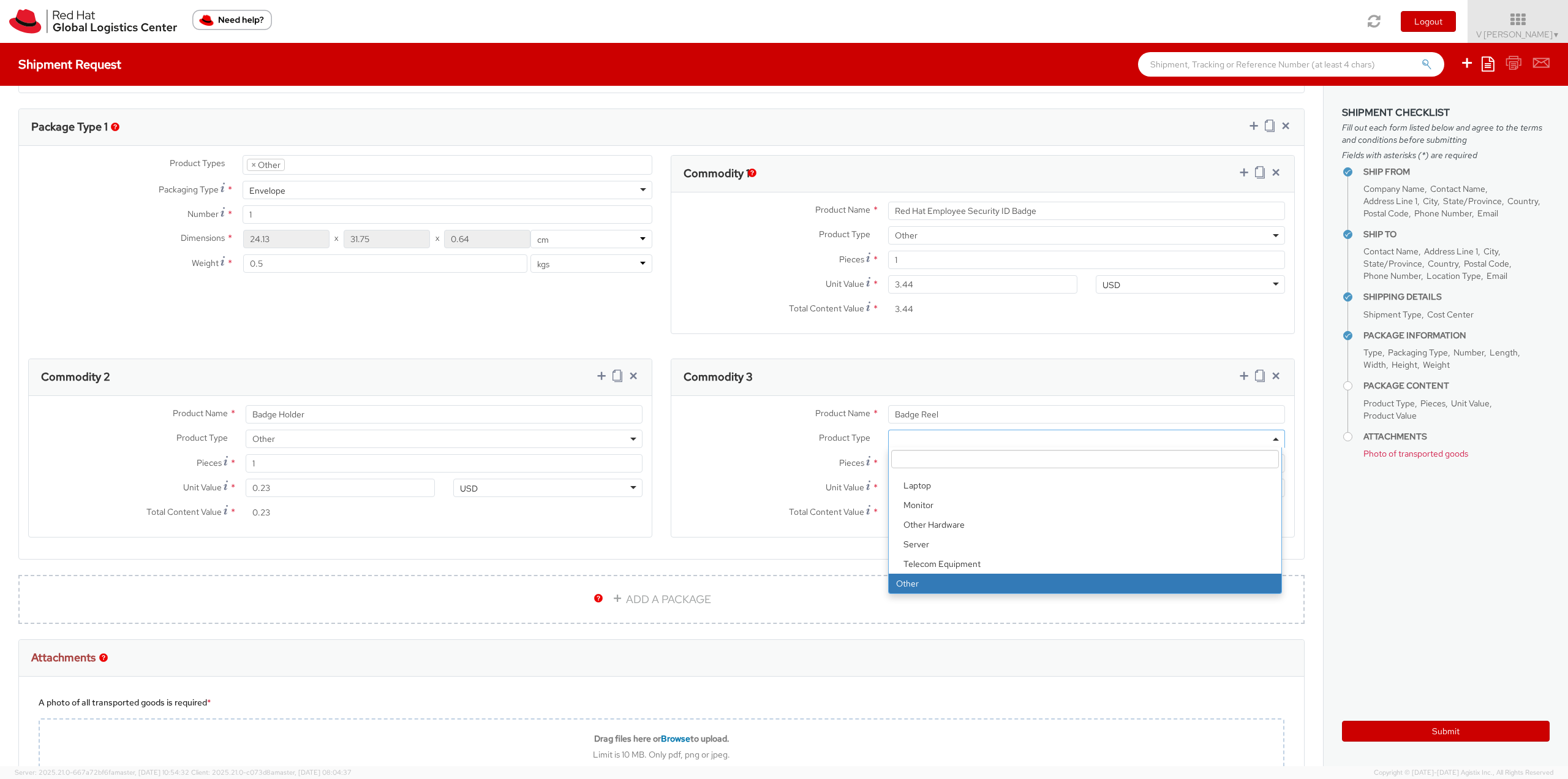
select select "OTHER"
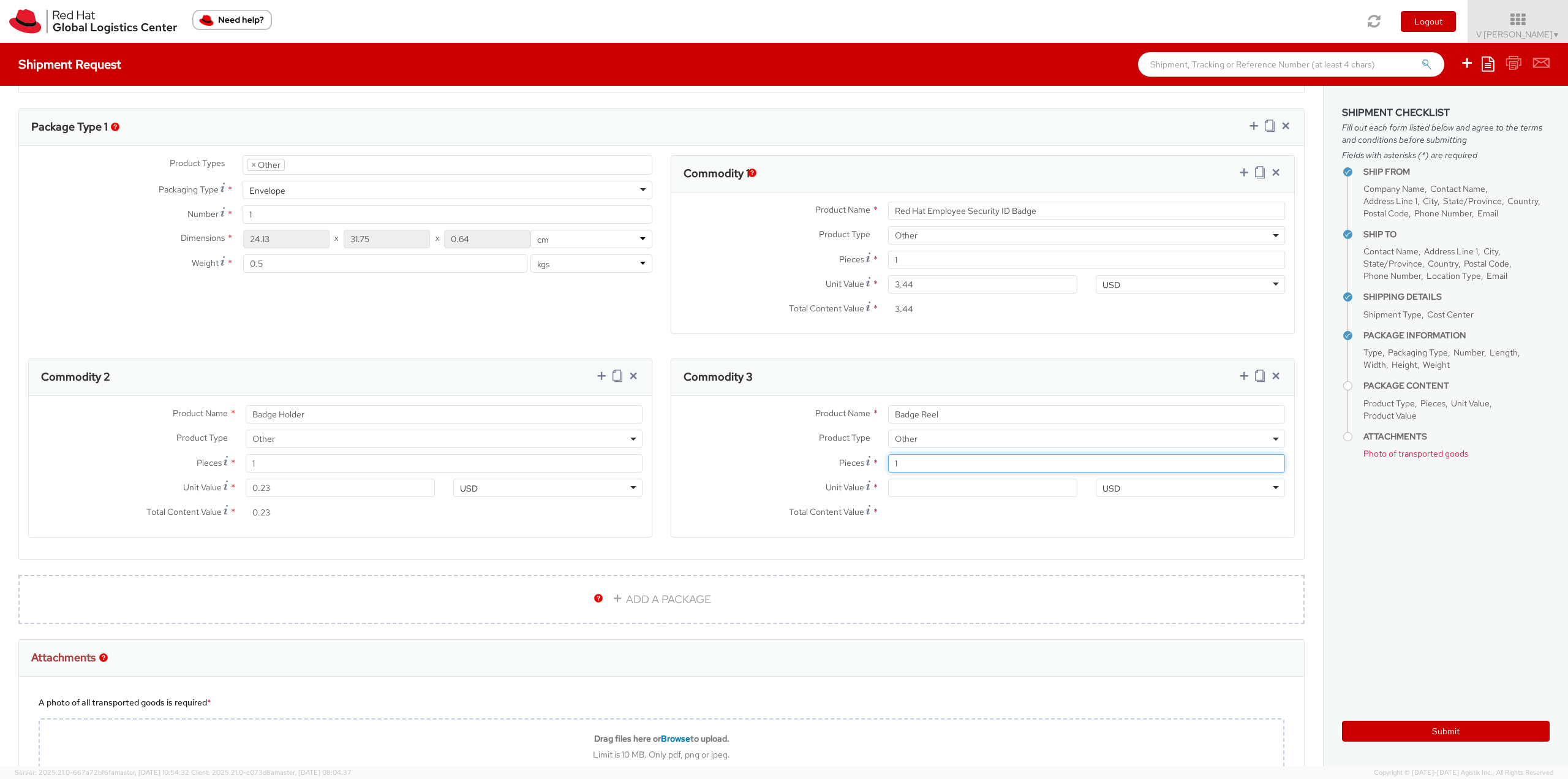
click at [936, 468] on input "1" at bounding box center [1086, 463] width 396 height 18
type input "0.00"
click at [933, 469] on input "0.63" at bounding box center [1086, 463] width 396 height 18
drag, startPoint x: 933, startPoint y: 469, endPoint x: 806, endPoint y: 469, distance: 127.0
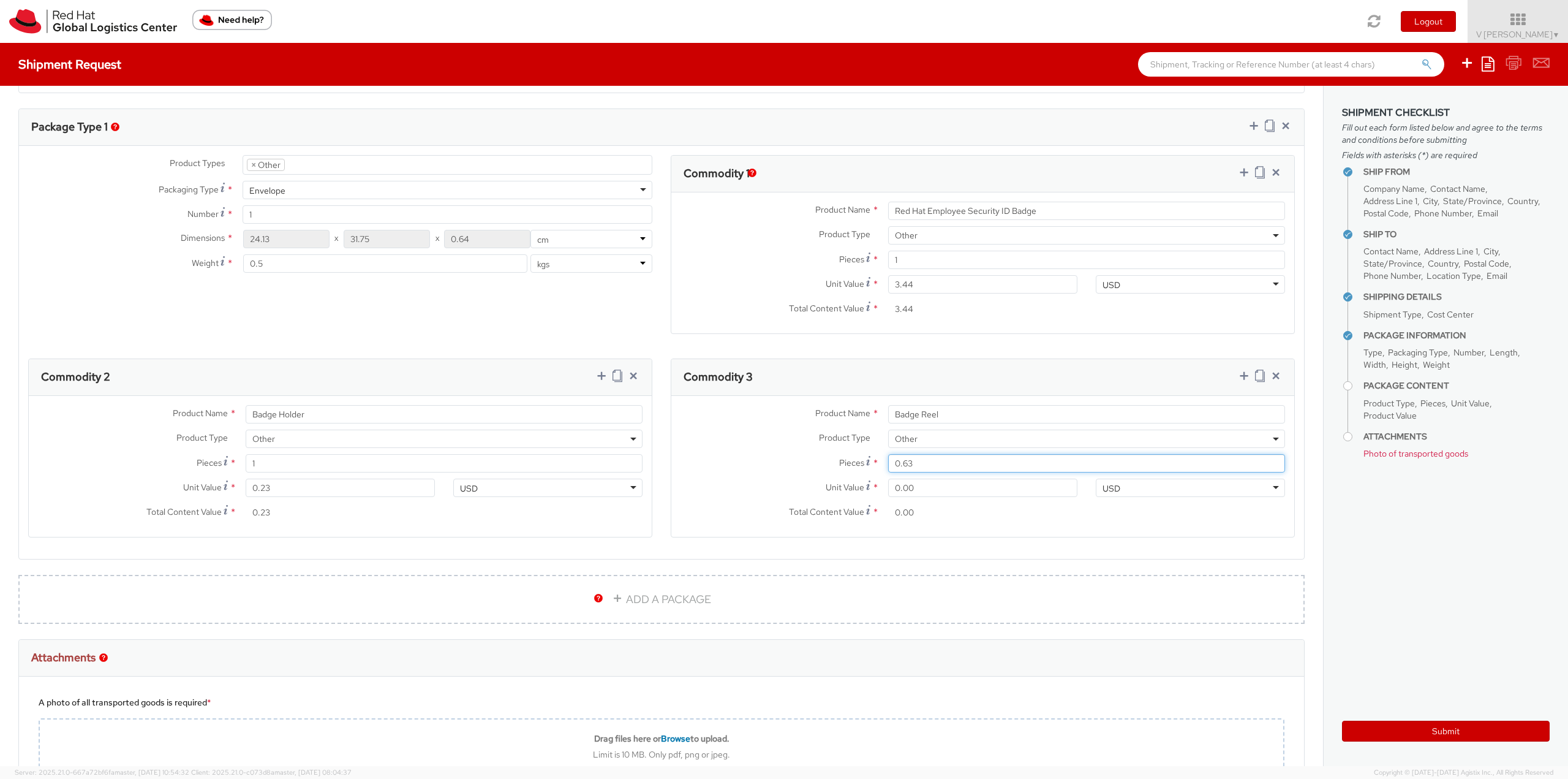
click at [806, 469] on div "Pieces * 0.63" at bounding box center [983, 463] width 623 height 18
type input "1"
click at [973, 489] on input "0.00" at bounding box center [983, 488] width 190 height 18
type input "0.60"
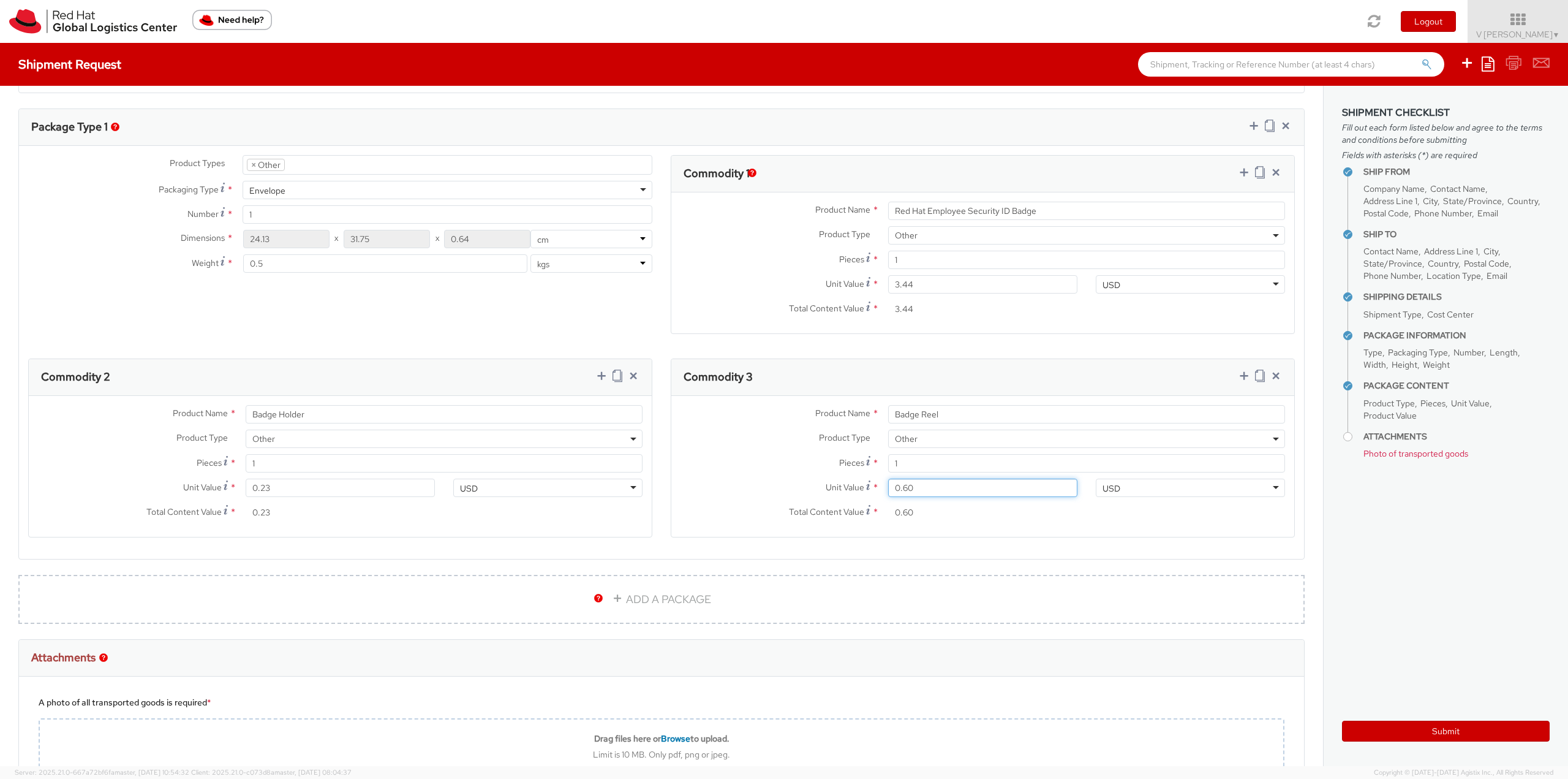
type input "0.63"
click at [1045, 529] on div "Product Name * Badge Reel Product Type * Documents Docking Station Laptop Monit…" at bounding box center [983, 466] width 623 height 141
click at [678, 523] on div "Total Content Value * 0.63" at bounding box center [879, 515] width 415 height 24
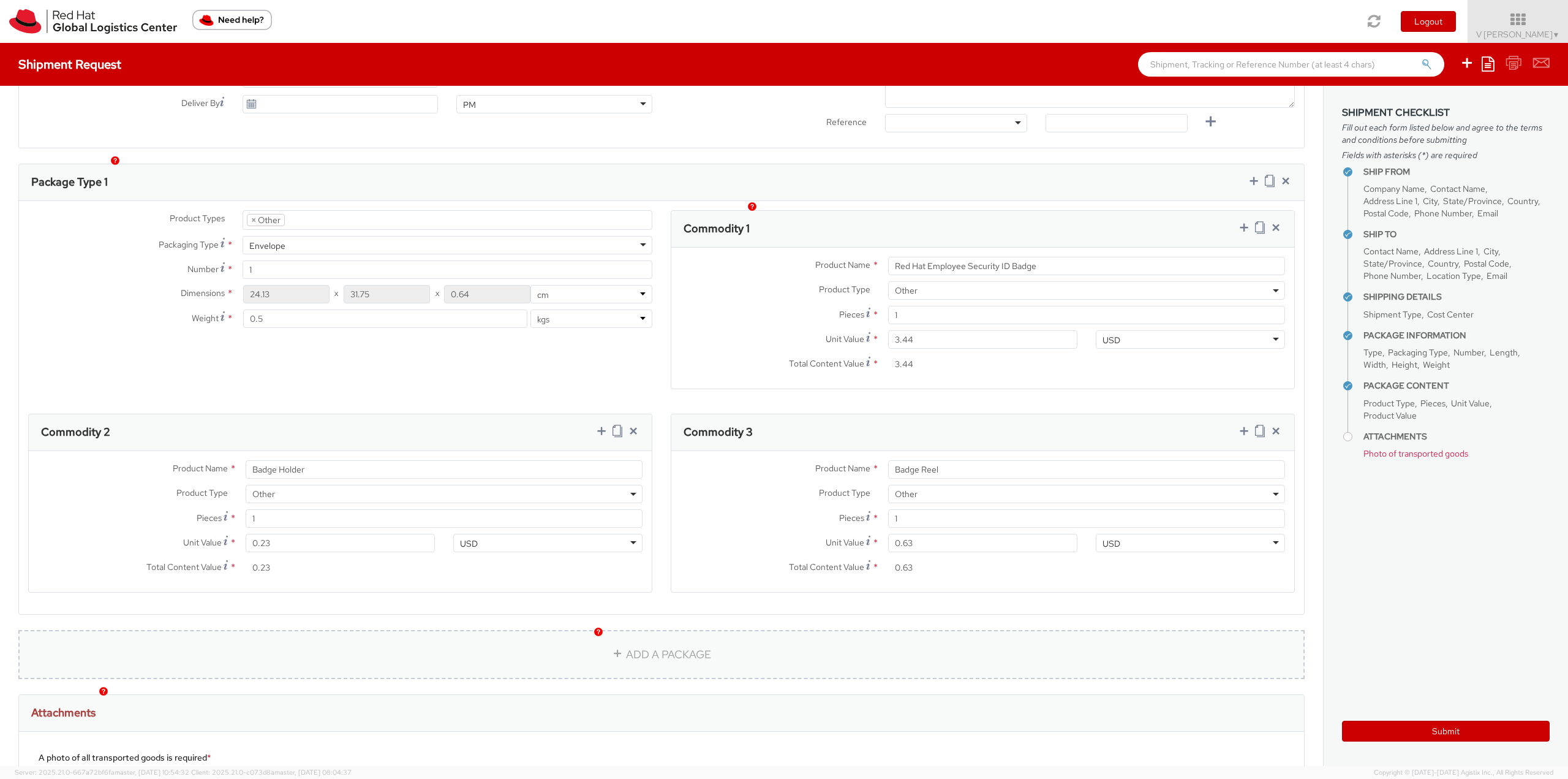
scroll to position [518, 0]
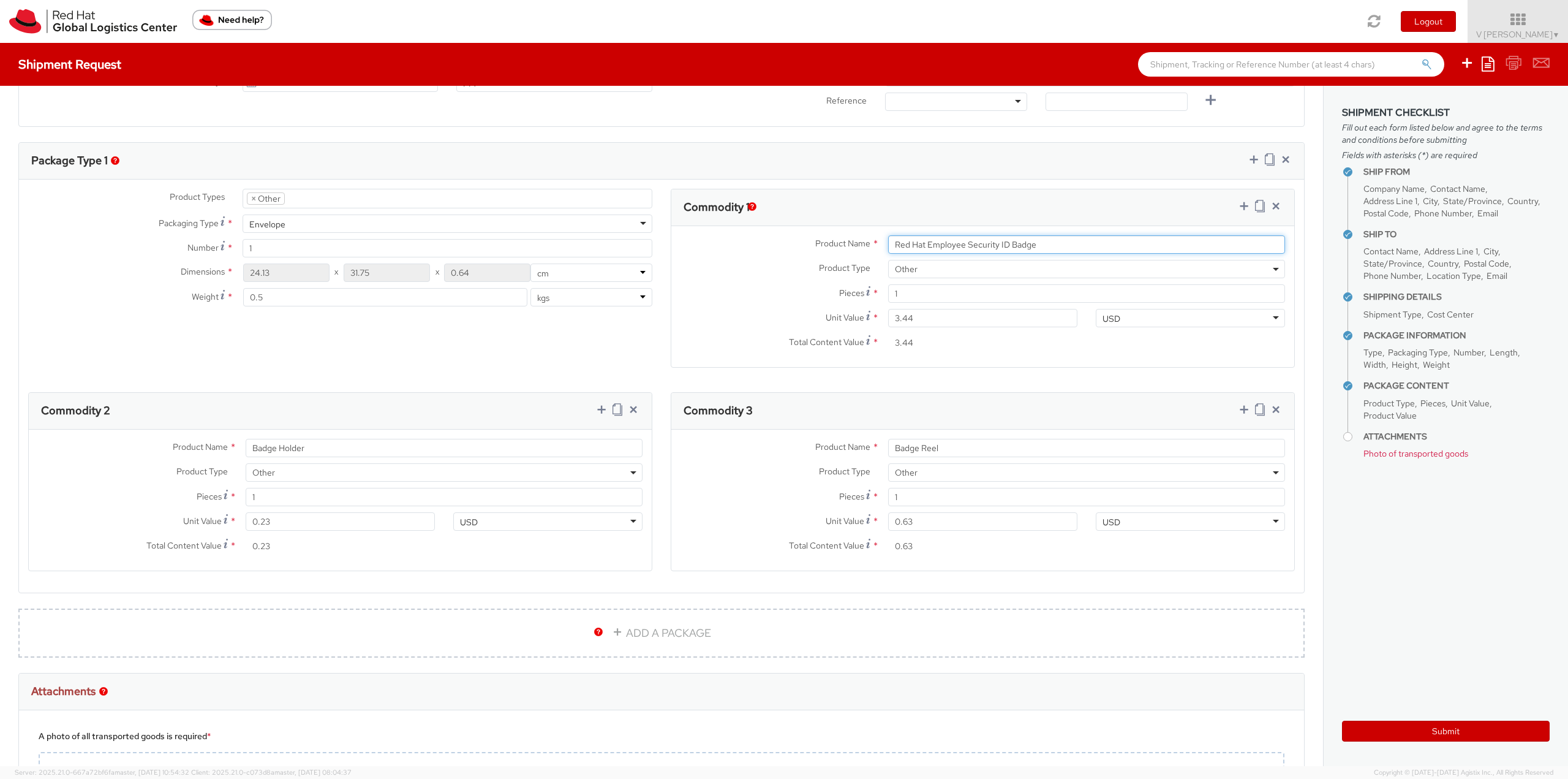
drag, startPoint x: 1041, startPoint y: 247, endPoint x: 755, endPoint y: 247, distance: 286.0
click at [755, 247] on div "Product Name * Red Hat Employee Security ID Badge" at bounding box center [983, 245] width 623 height 18
paste input "- Produced Internally - personalized (Sample - not for resale, value for custom…"
type input "Red Hat Employee Security ID Badge - Produced Internally - personalized (Sample…"
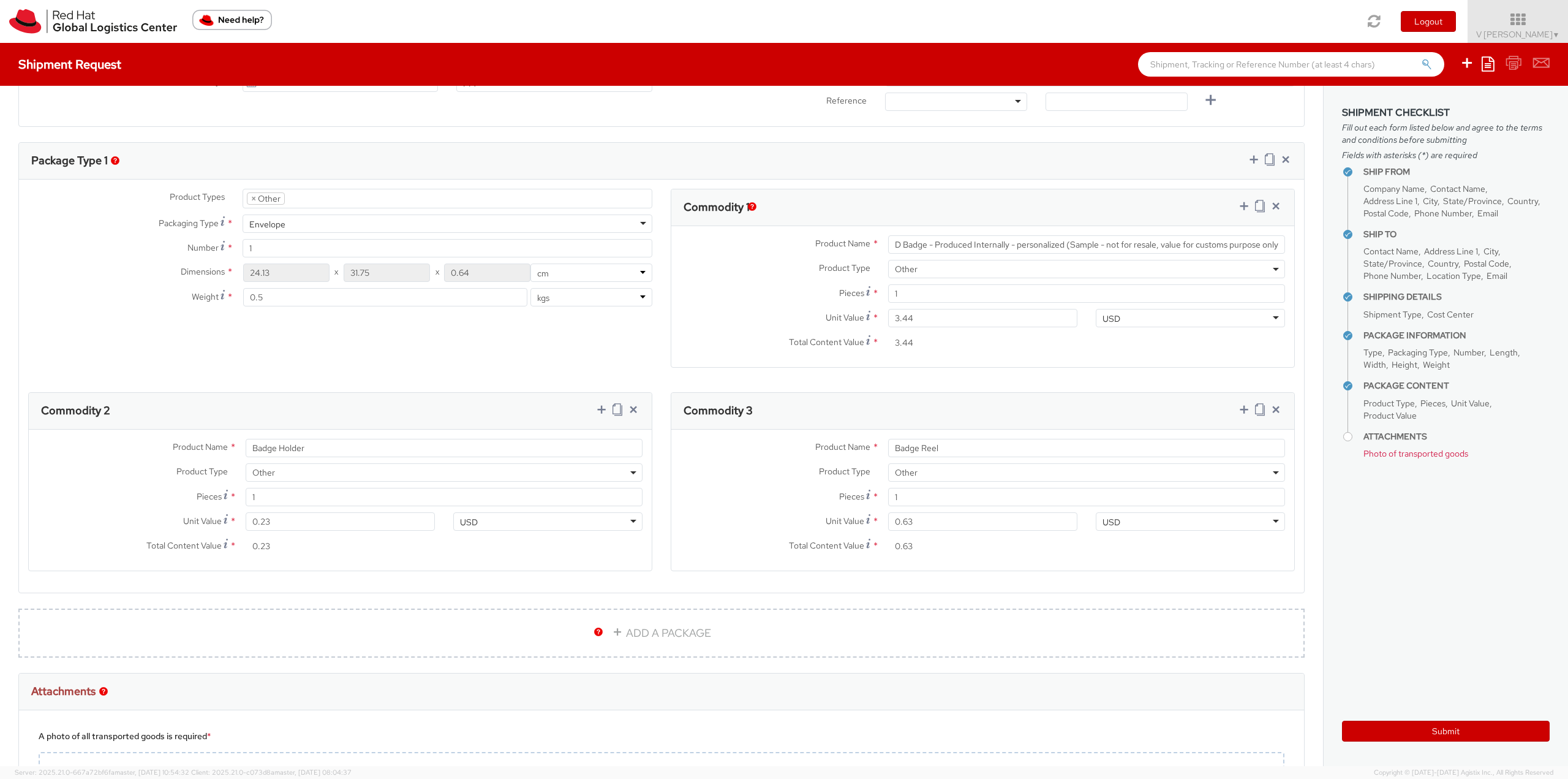
scroll to position [0, 0]
drag, startPoint x: 313, startPoint y: 447, endPoint x: 76, endPoint y: 457, distance: 237.2
click at [76, 457] on div "Product Name * Badge Holder" at bounding box center [340, 451] width 623 height 24
paste input "- - Plastic wallet/sleeve (Sample - not for resale, value for customs purpose o…"
type input "Badge Holder - - Plastic wallet/sleeve (Sample - not for resale, value for cust…"
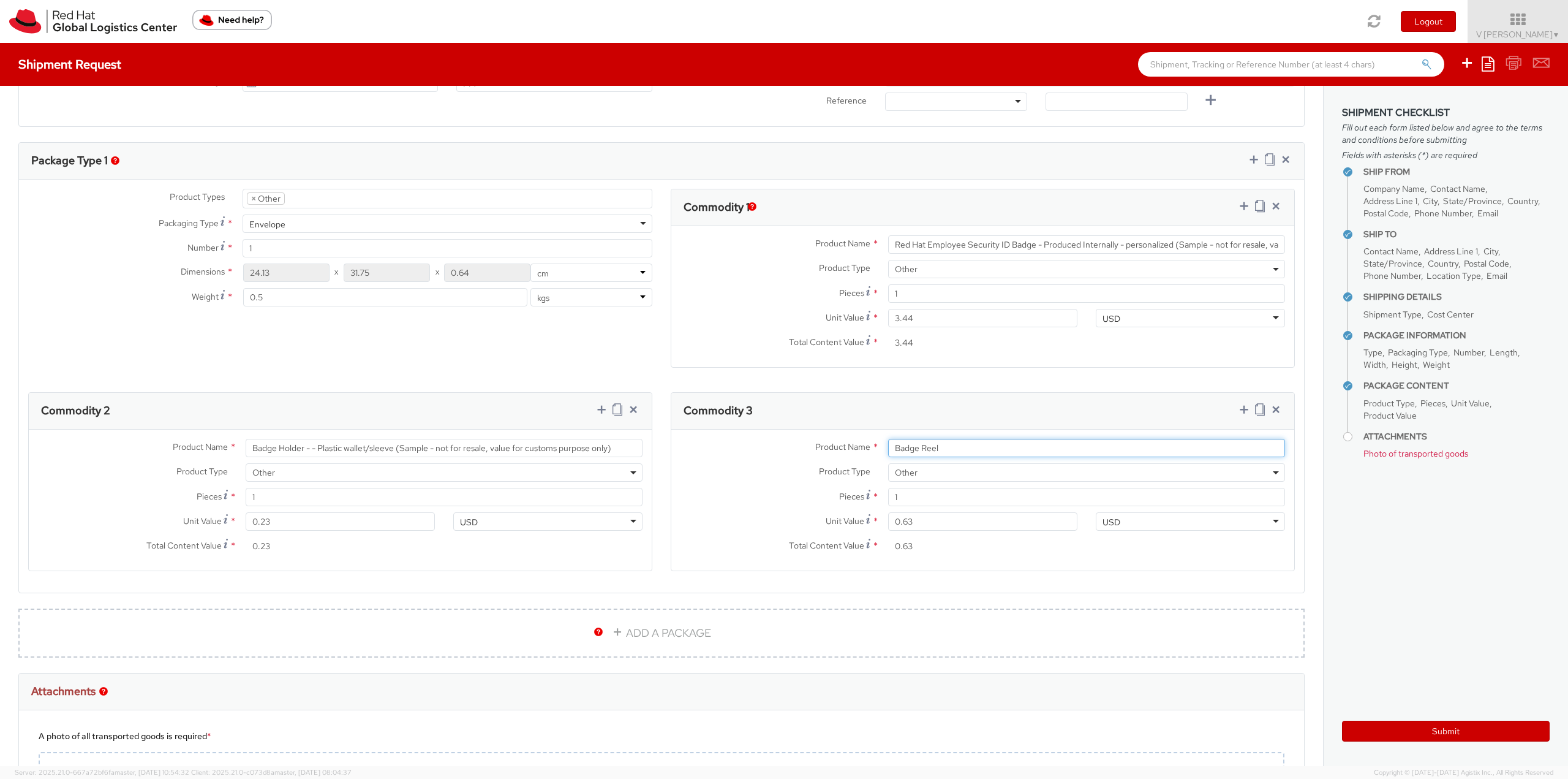
drag, startPoint x: 930, startPoint y: 447, endPoint x: 631, endPoint y: 451, distance: 299.0
click at [639, 189] on div "Commodity 1 Product Name * Red Hat Employee Security ID Badge - Produced Intern…" at bounding box center [661, 189] width 1285 height 0
paste input "- Clip w/ reel (Sample - not for resale, value for customs purpose only)"
type input "Badge Reel- Clip w/ reel (Sample - not for resale, value for customs purpose on…"
click at [738, 479] on div "Product Type * Documents Docking Station Laptop Monitor Other Hardware Server T…" at bounding box center [983, 472] width 623 height 18
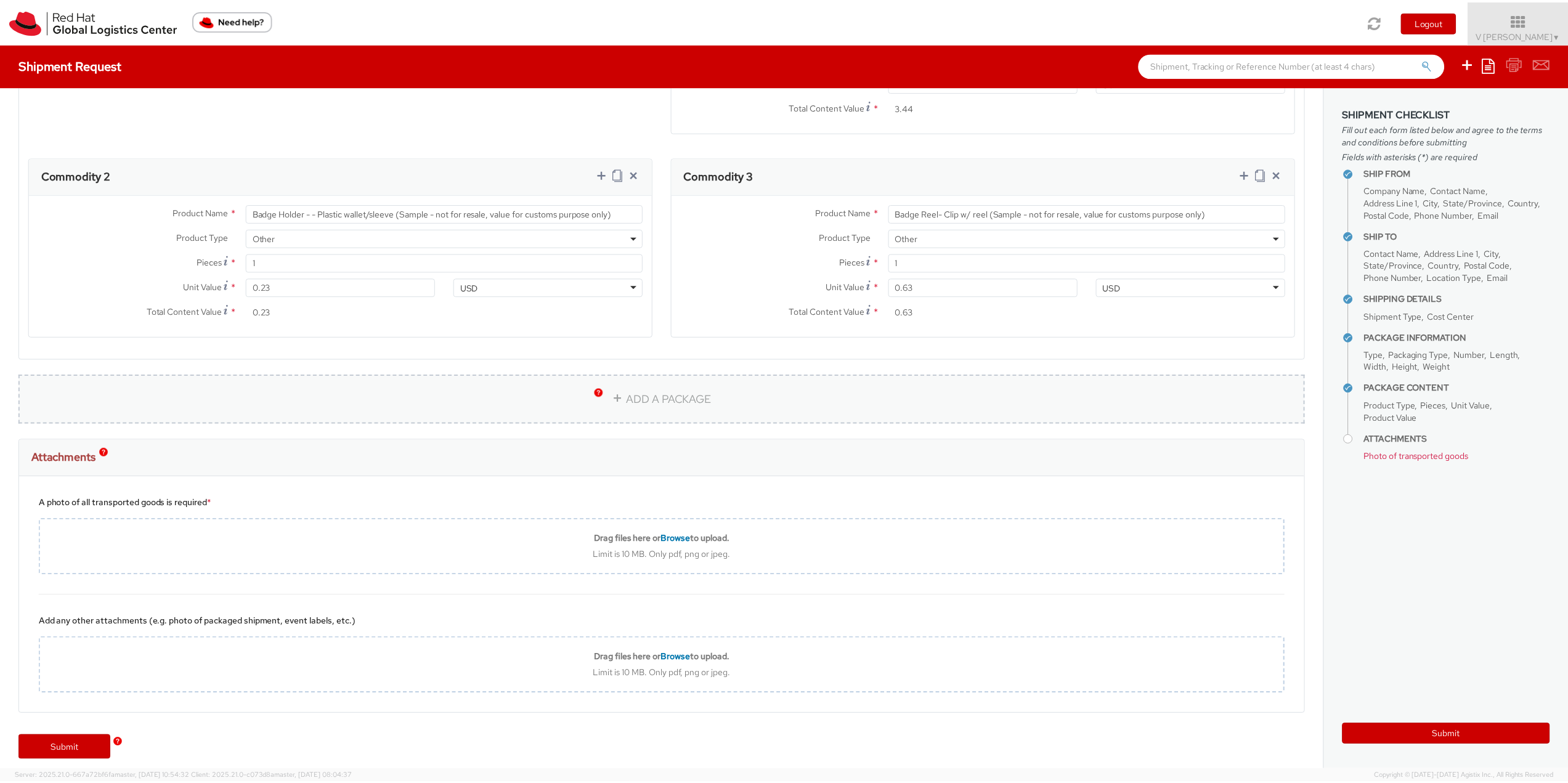
scroll to position [767, 0]
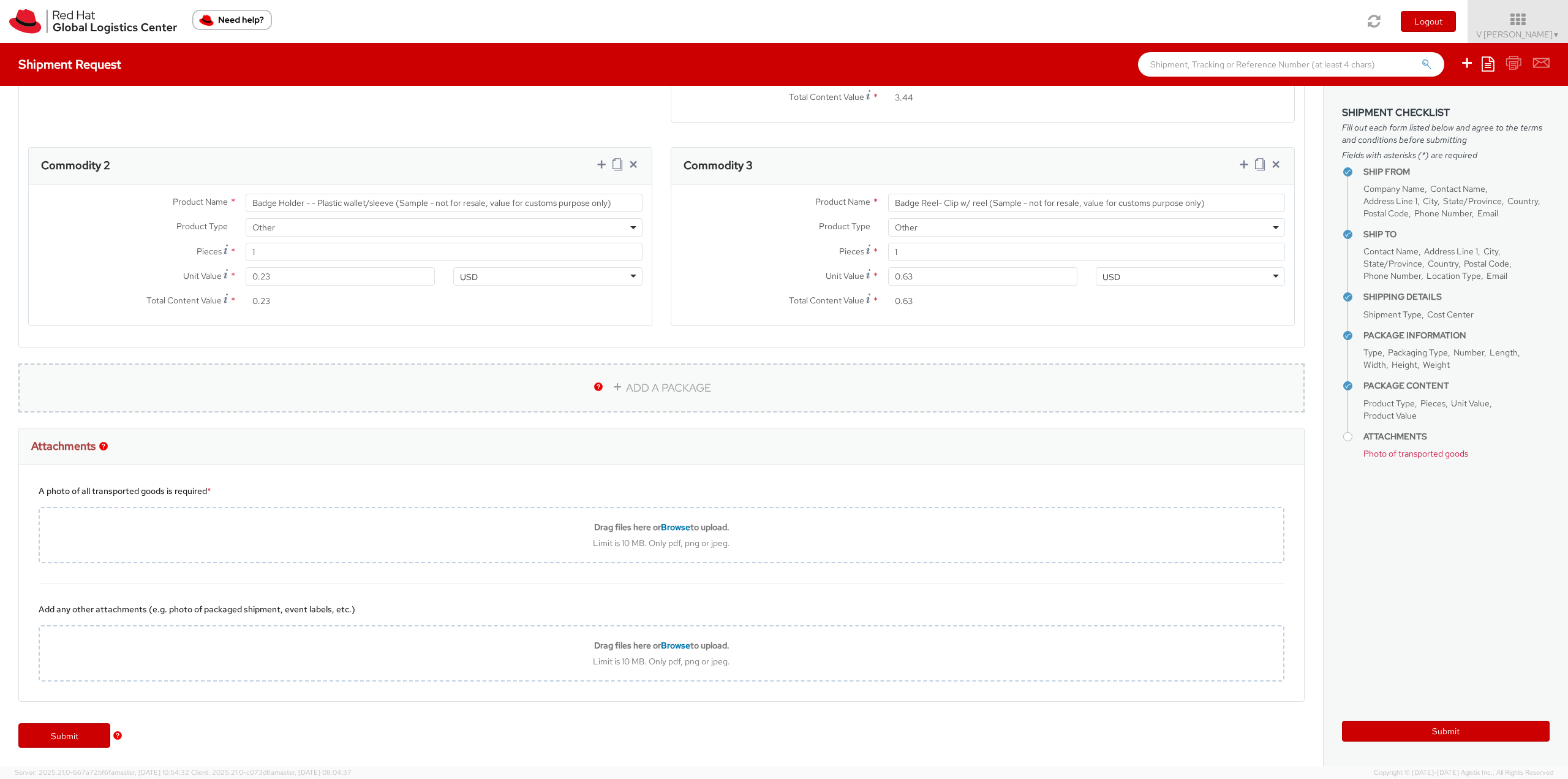
click at [675, 395] on link "ADD A PACKAGE" at bounding box center [661, 388] width 1287 height 49
select select
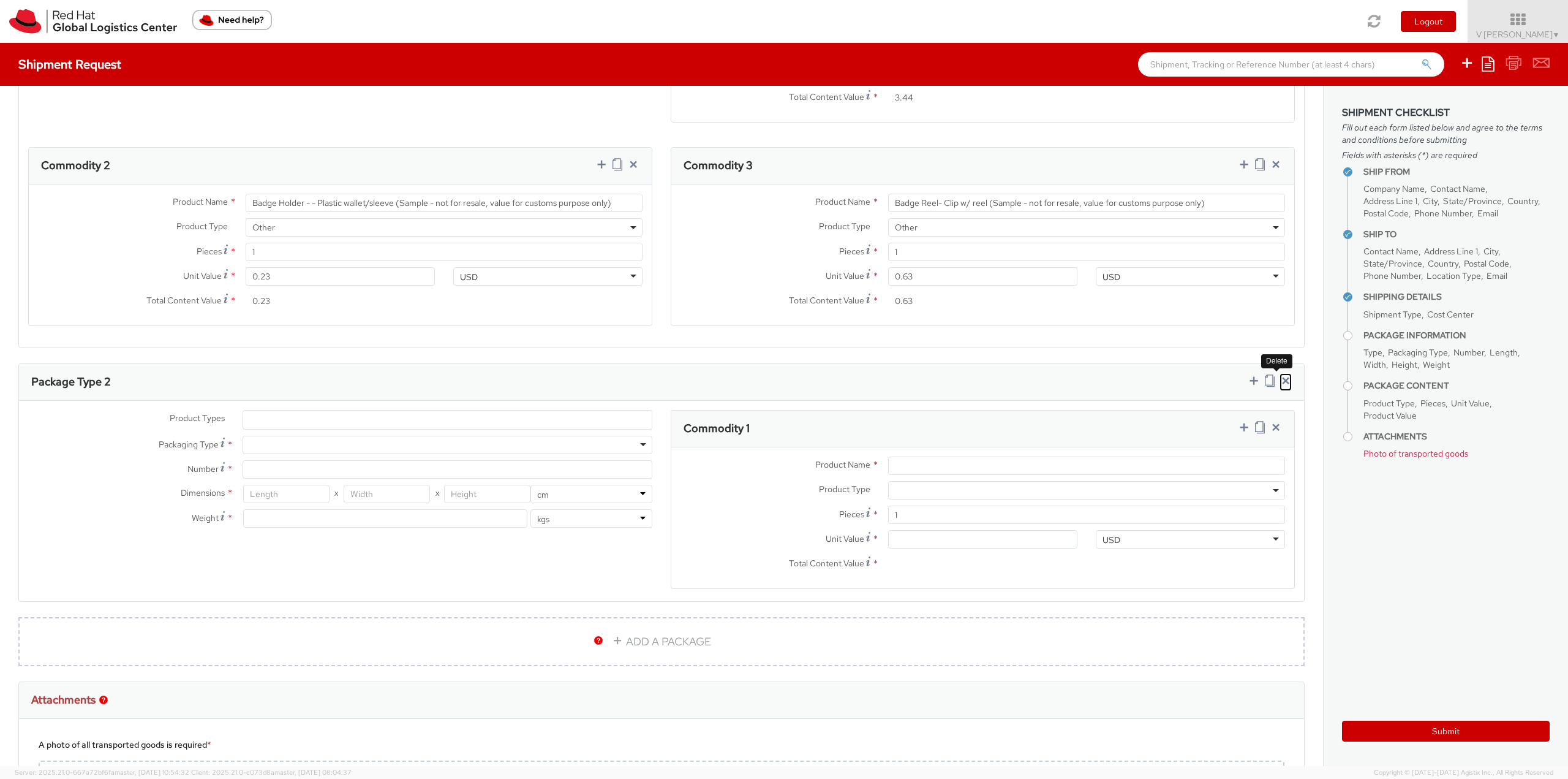
click at [1045, 381] on icon at bounding box center [1286, 381] width 13 height 13
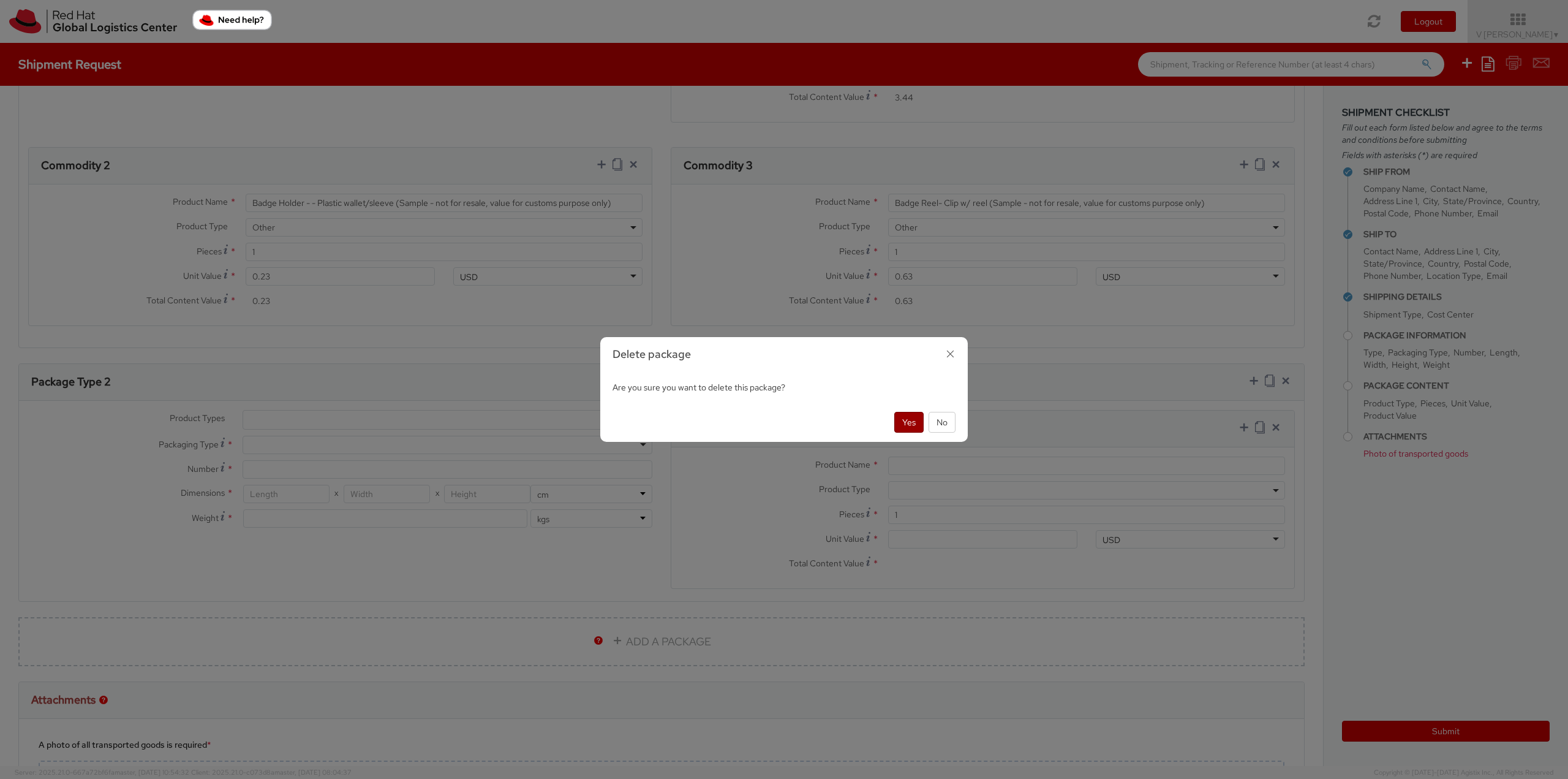
click at [909, 430] on button "Yes" at bounding box center [909, 422] width 30 height 21
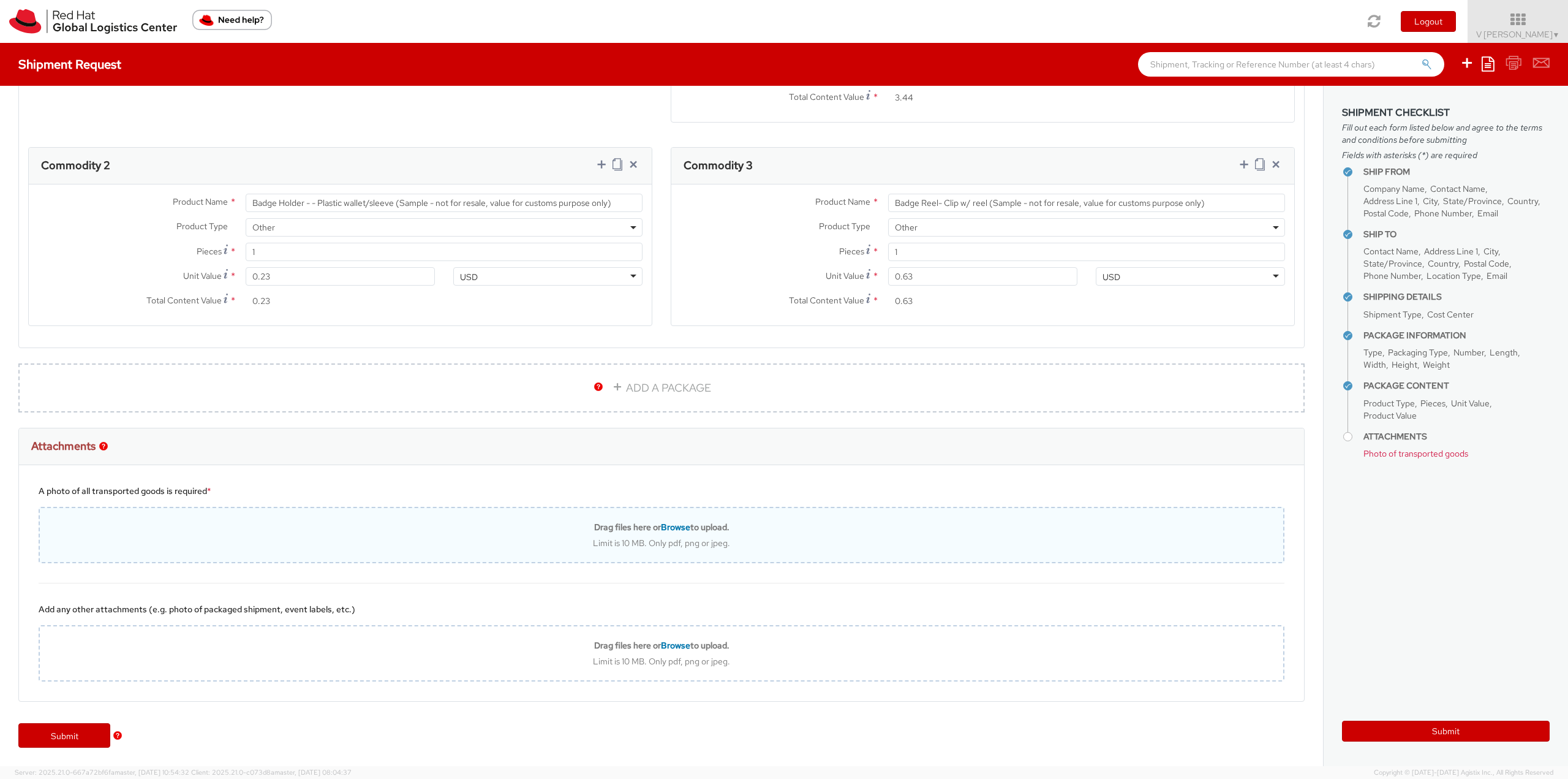
click at [683, 528] on span "Browse" at bounding box center [675, 527] width 30 height 11
type input "C:\fakepath\Sales order copy.pdf"
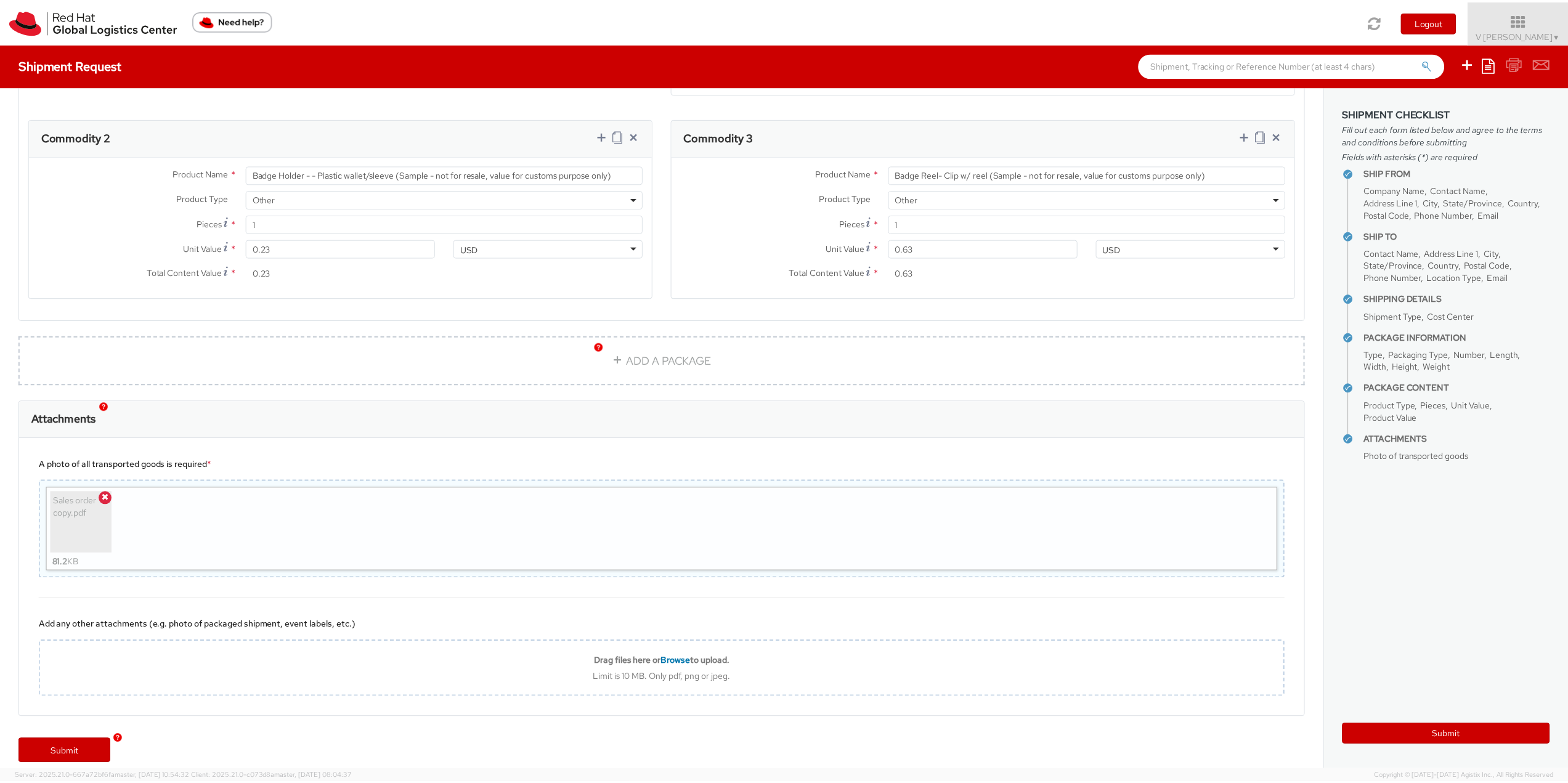
scroll to position [809, 0]
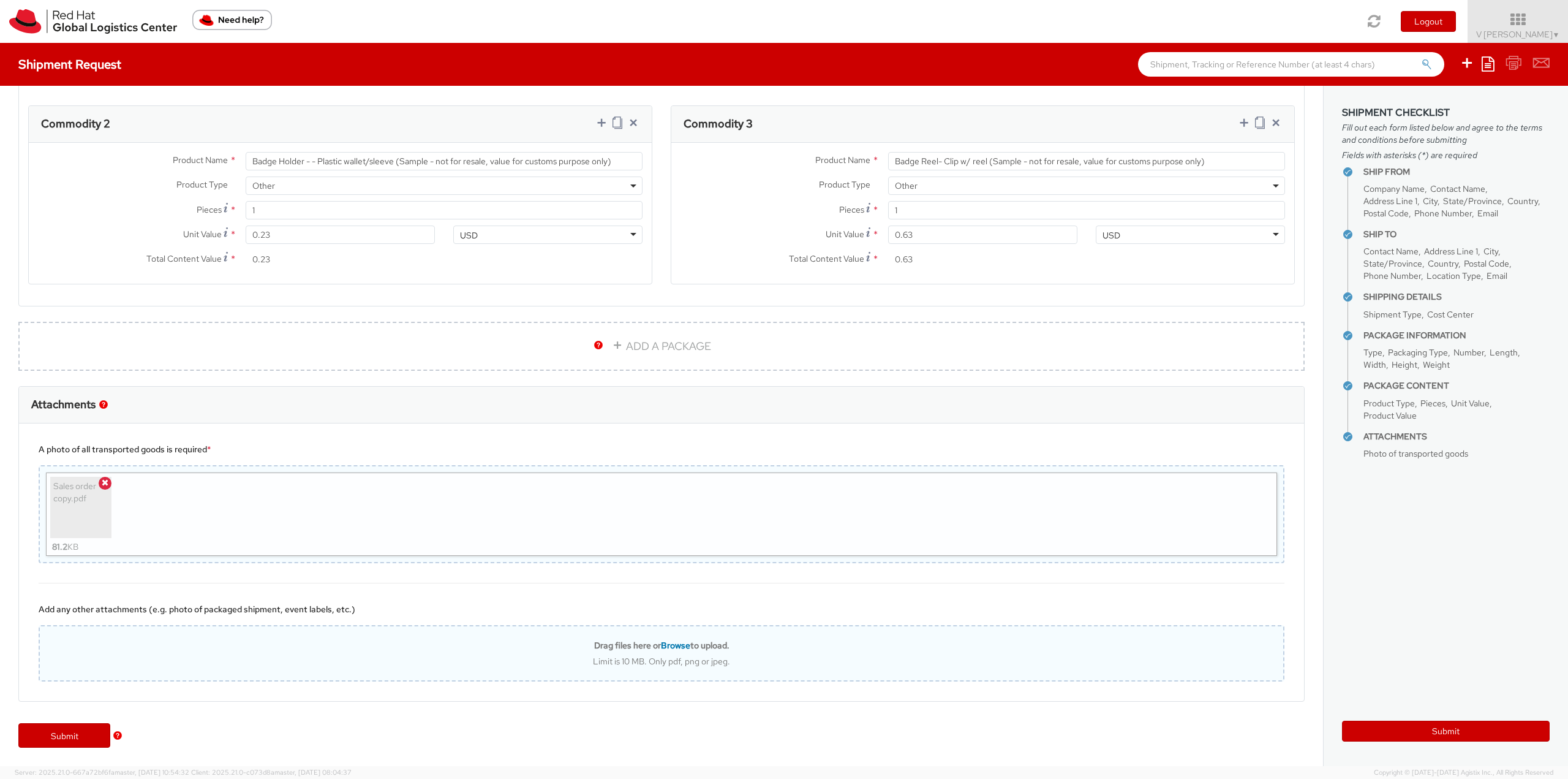
click at [567, 550] on div "Drag files here or Browse to upload. Limit is 10 MB. Only pdf, png or jpeg." at bounding box center [662, 653] width 1246 height 57
type input "C:\fakepath\Screenshot [DATE] 074035.jpg"
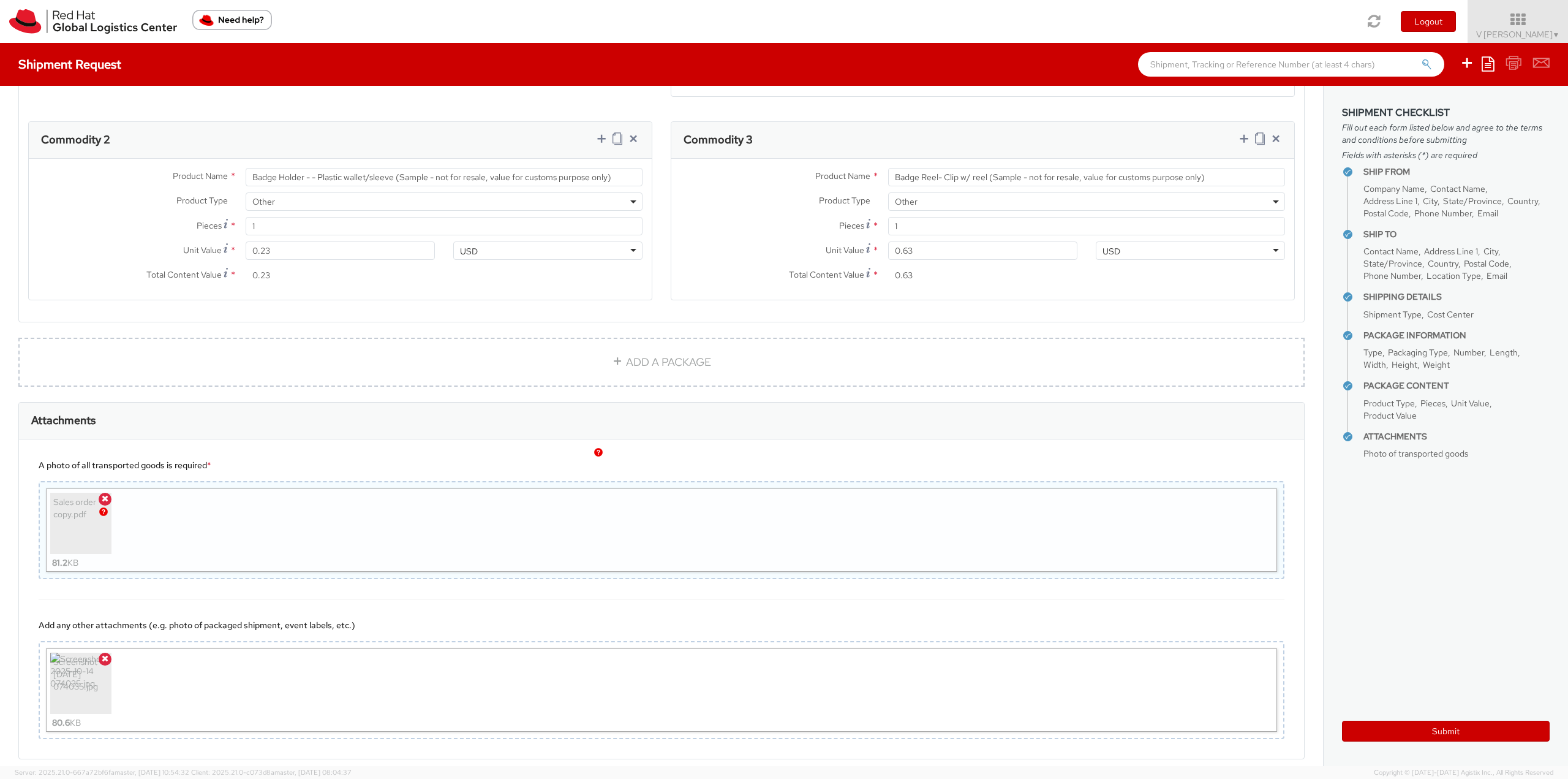
scroll to position [846, 0]
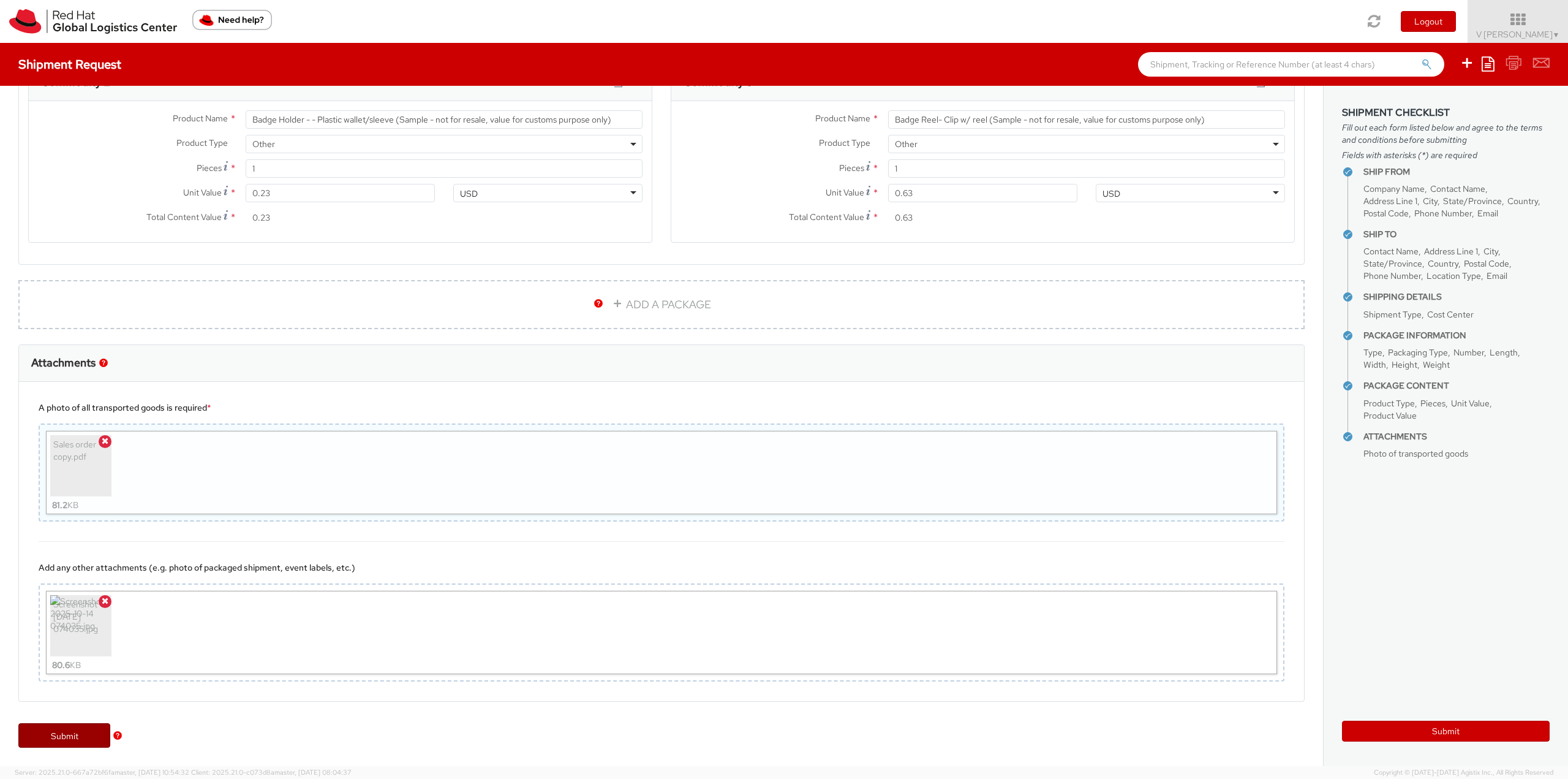
click at [82, 550] on link "Submit" at bounding box center [64, 735] width 92 height 24
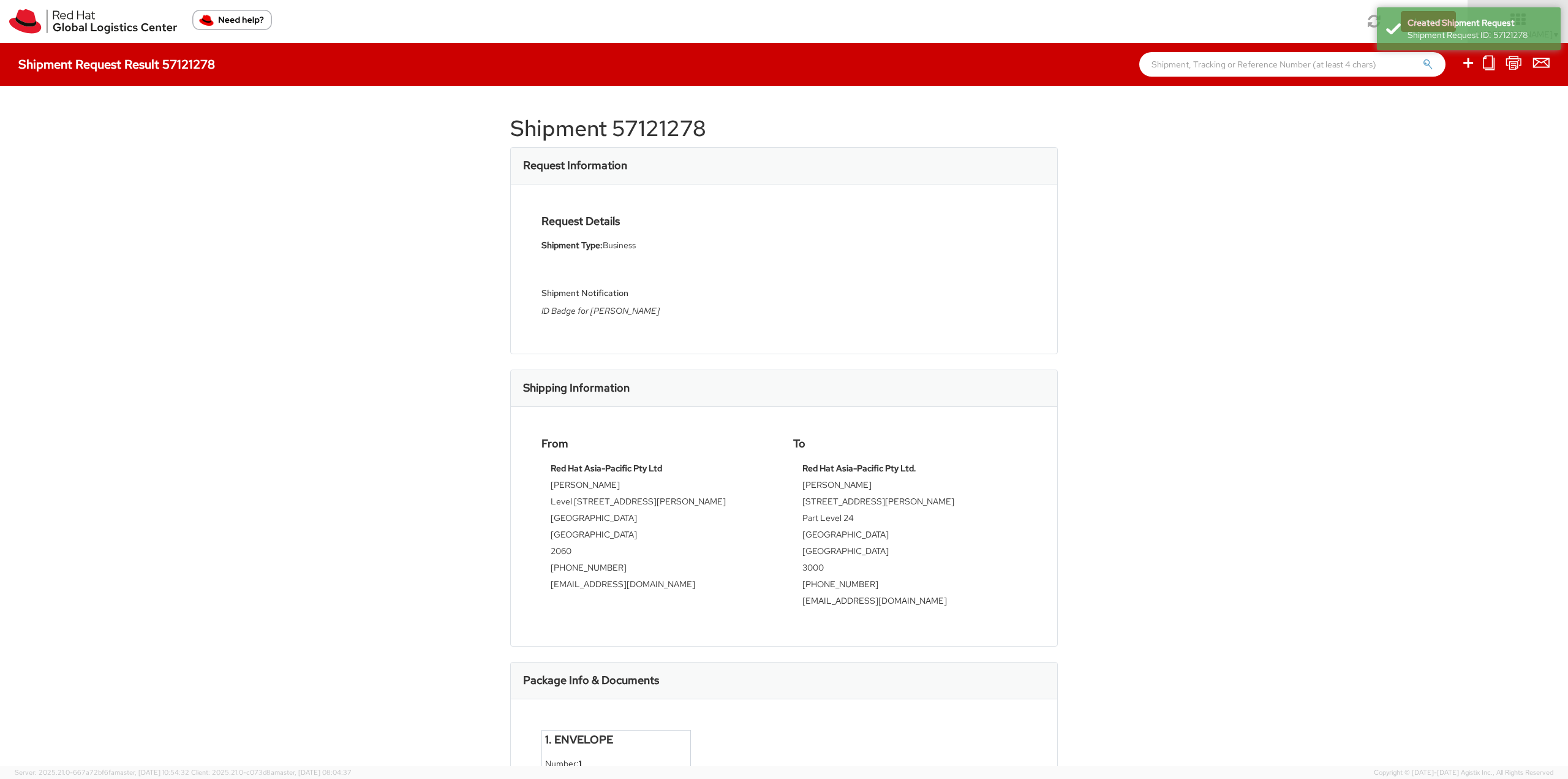
click at [664, 130] on h1 "Shipment 57121278" at bounding box center [784, 128] width 548 height 24
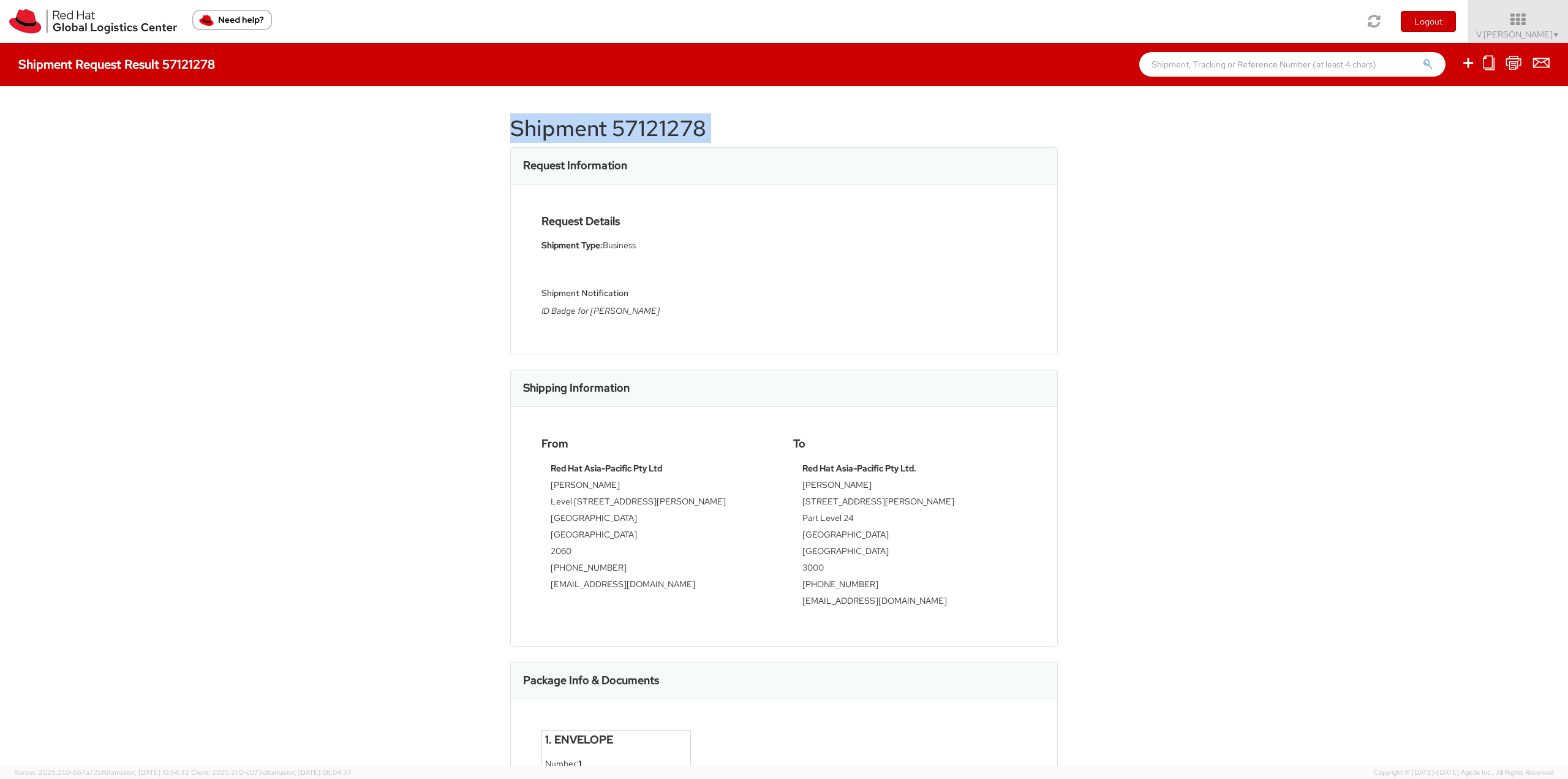
copy div "Shipment 57121278"
click at [615, 120] on h1 "Shipment 57121278" at bounding box center [784, 128] width 548 height 24
click at [604, 515] on td "[GEOGRAPHIC_DATA]" at bounding box center [657, 520] width 215 height 16
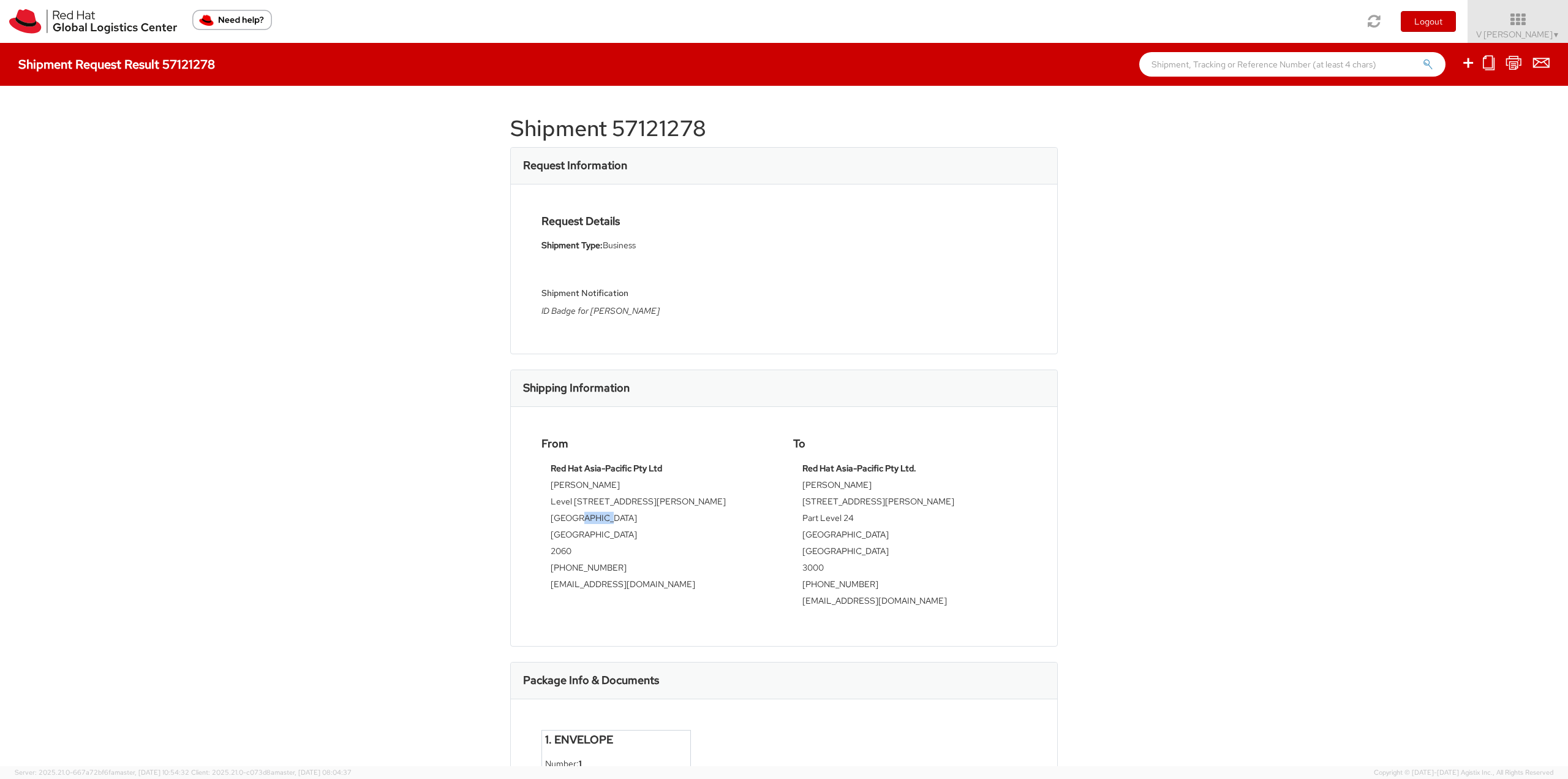
copy td "[GEOGRAPHIC_DATA]"
click at [815, 538] on td "[GEOGRAPHIC_DATA]" at bounding box center [910, 536] width 215 height 16
copy td "[GEOGRAPHIC_DATA]"
drag, startPoint x: 437, startPoint y: 413, endPoint x: 448, endPoint y: 413, distance: 11.0
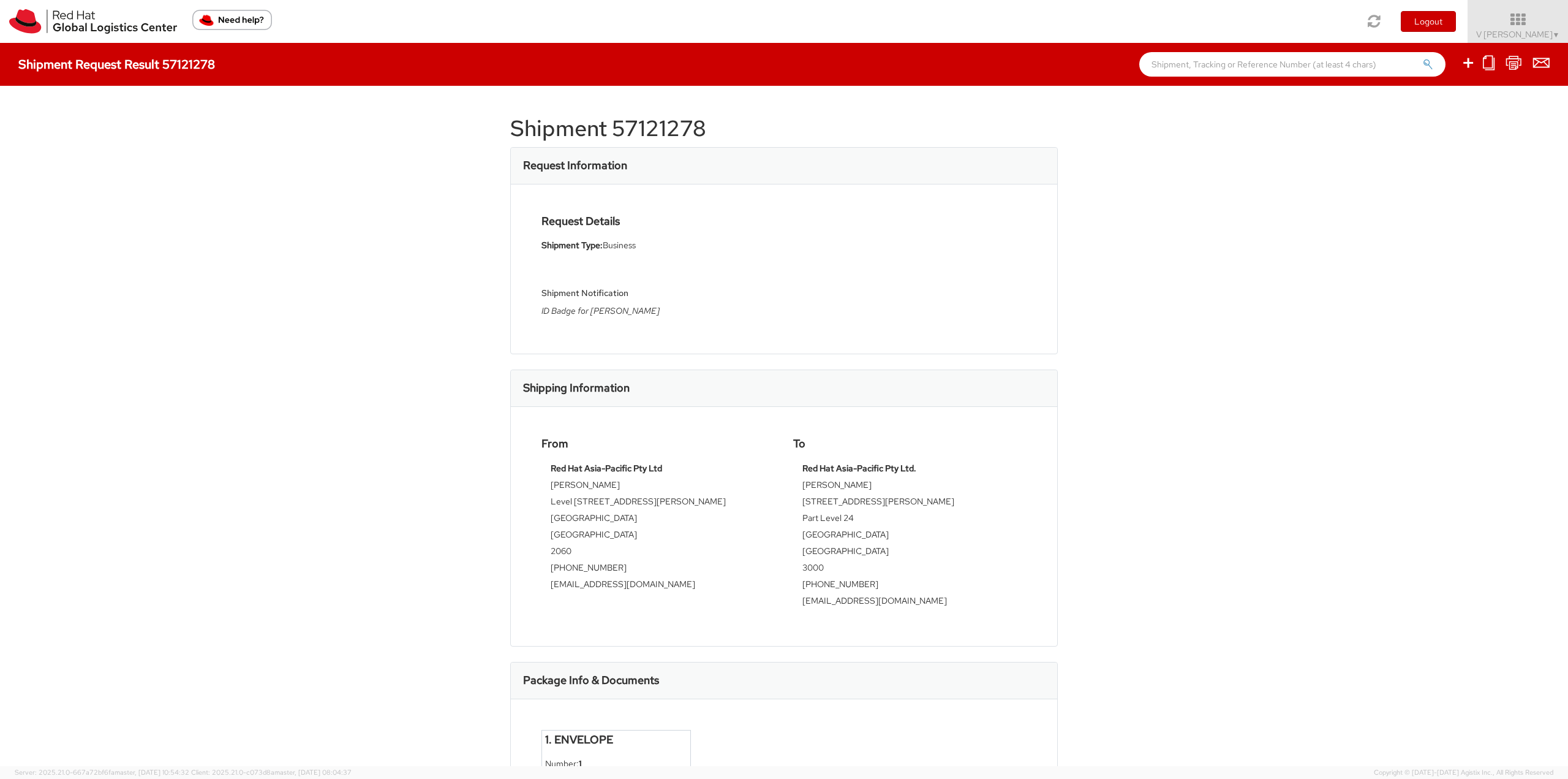
click at [448, 413] on div "Shipment 57121278 Request Information Request Details Shipment Type: Business S…" at bounding box center [784, 425] width 1568 height 680
drag, startPoint x: 874, startPoint y: 488, endPoint x: 795, endPoint y: 484, distance: 79.1
click at [795, 484] on div "Red Hat Asia-Pacific Pty Ltd. [PERSON_NAME] [STREET_ADDRESS][PERSON_NAME] 3000 …" at bounding box center [910, 539] width 234 height 153
click at [817, 488] on td "[PERSON_NAME]" at bounding box center [910, 487] width 215 height 16
click at [832, 488] on td "[PERSON_NAME]" at bounding box center [910, 487] width 215 height 16
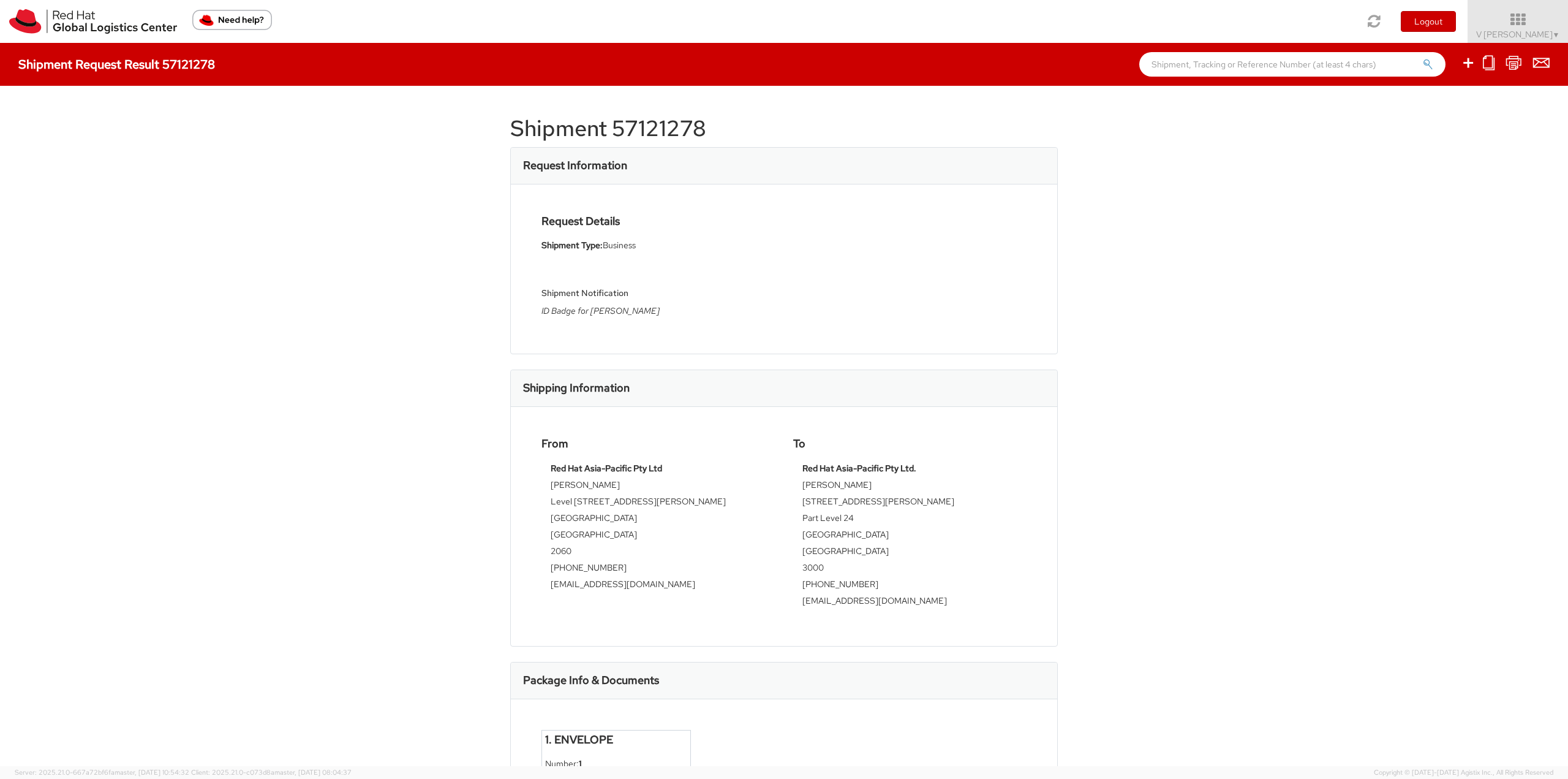
click at [832, 488] on td "[PERSON_NAME]" at bounding box center [910, 487] width 215 height 16
copy tbody "[PERSON_NAME]"
drag, startPoint x: 733, startPoint y: 128, endPoint x: 501, endPoint y: 131, distance: 232.0
click at [501, 131] on div "Shipment 57121278 Request Information Request Details Shipment Type: Business S…" at bounding box center [784, 425] width 1568 height 680
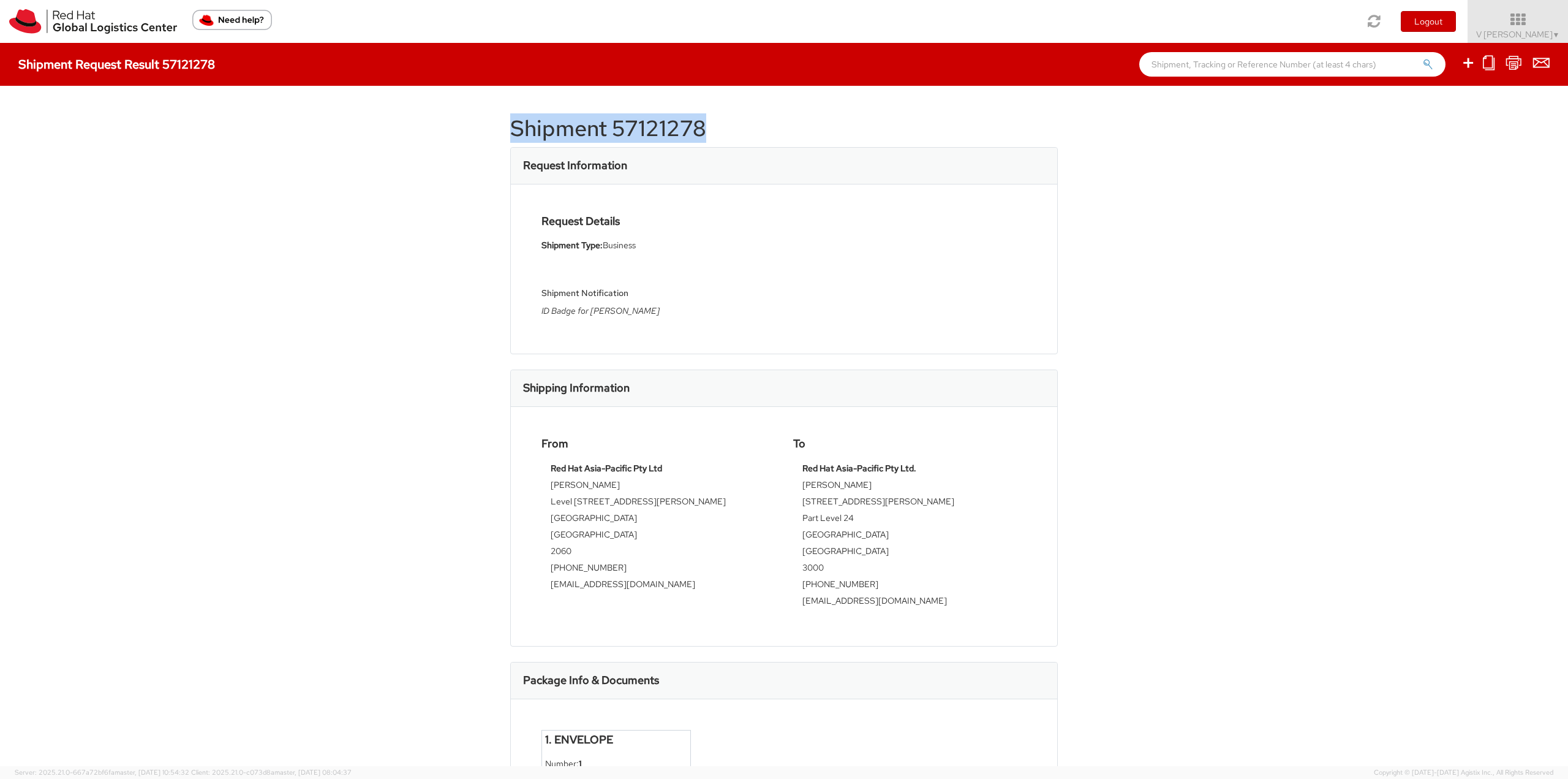
copy h1 "Shipment 57121278"
click at [1045, 345] on div "Shipment 57121278 Request Information Request Details Shipment Type: Business S…" at bounding box center [784, 425] width 1568 height 680
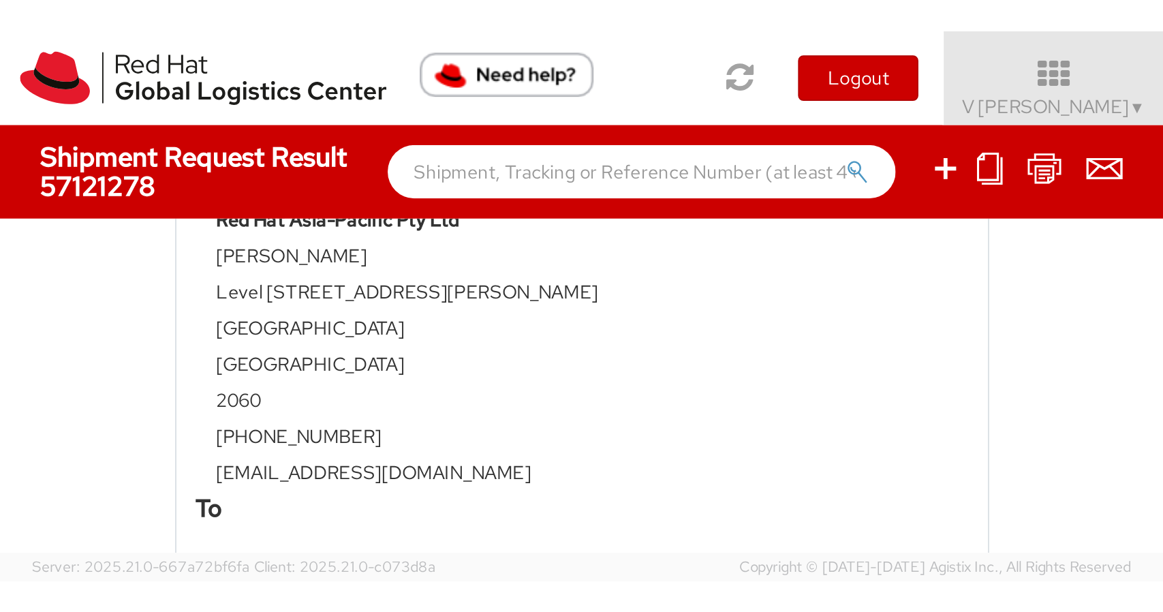
scroll to position [424, 0]
